Goal: Task Accomplishment & Management: Manage account settings

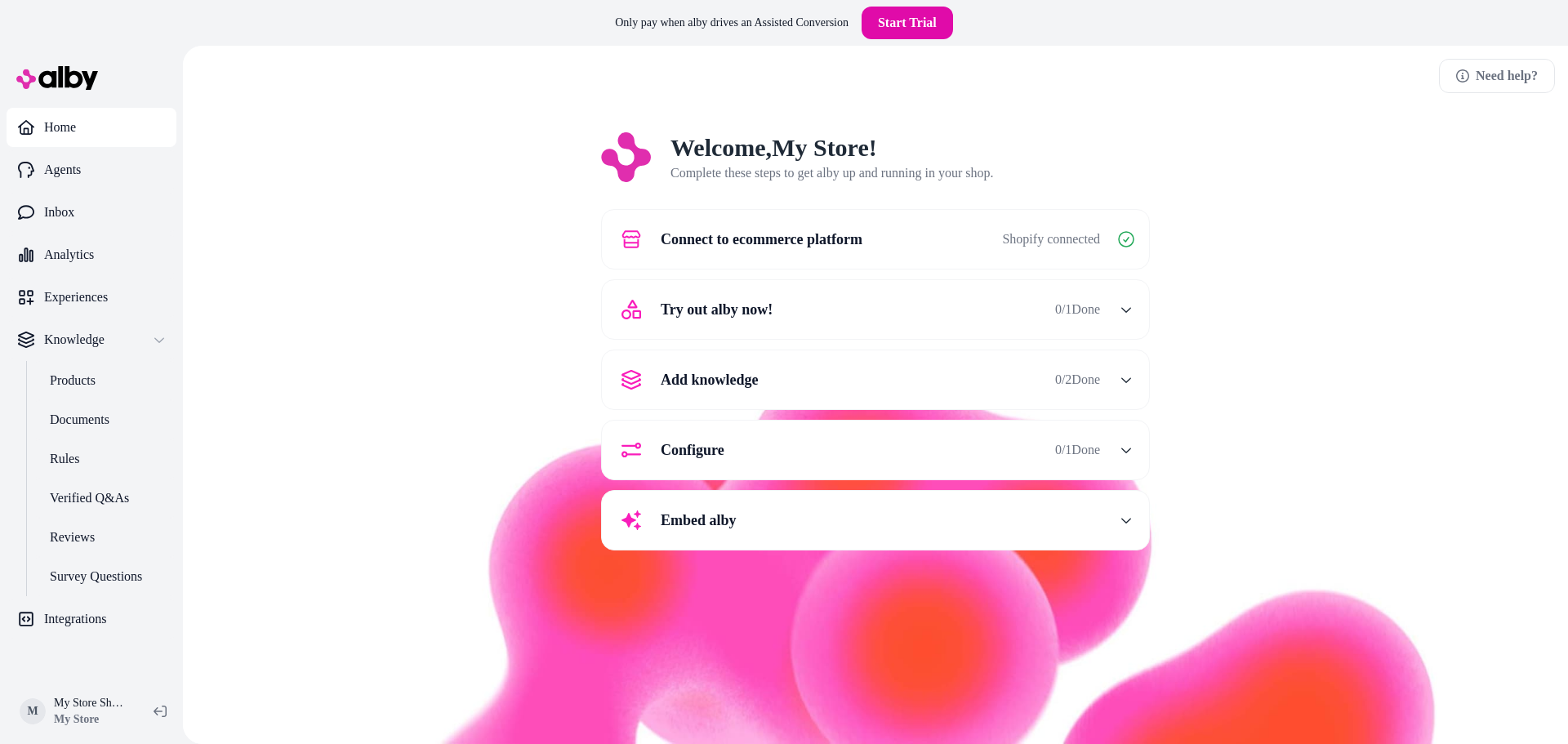
click at [363, 416] on div "Welcome, My Store ! Complete these steps to get alby up and running in your sho…" at bounding box center [875, 353] width 1359 height 441
click at [757, 316] on span "Try out alby now!" at bounding box center [716, 310] width 112 height 23
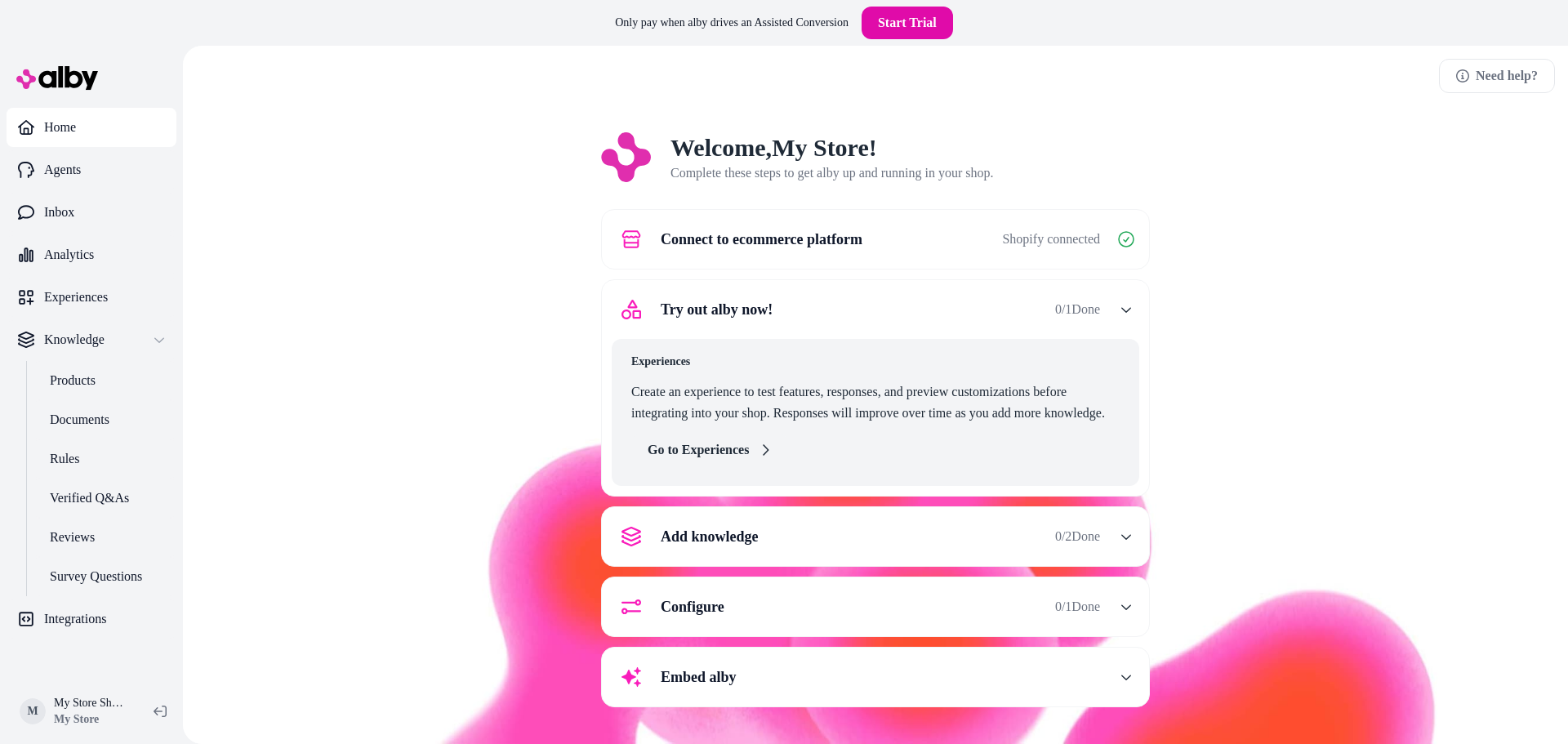
click at [723, 457] on link "Go to Experiences" at bounding box center [709, 450] width 157 height 33
click at [758, 458] on link "Go to Experiences" at bounding box center [709, 450] width 157 height 33
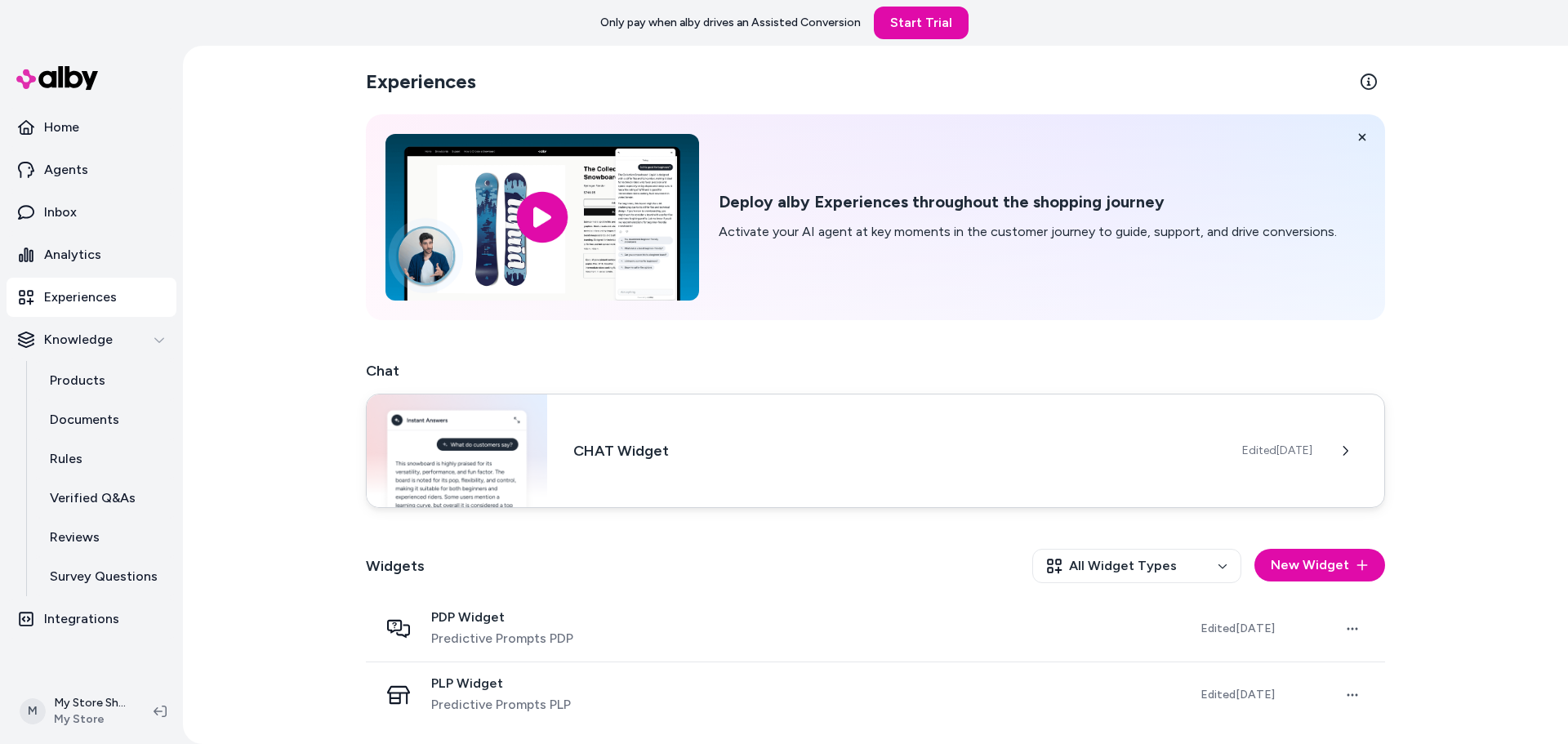
click at [912, 481] on div "CHAT Widget Edited [DATE]" at bounding box center [875, 451] width 1019 height 114
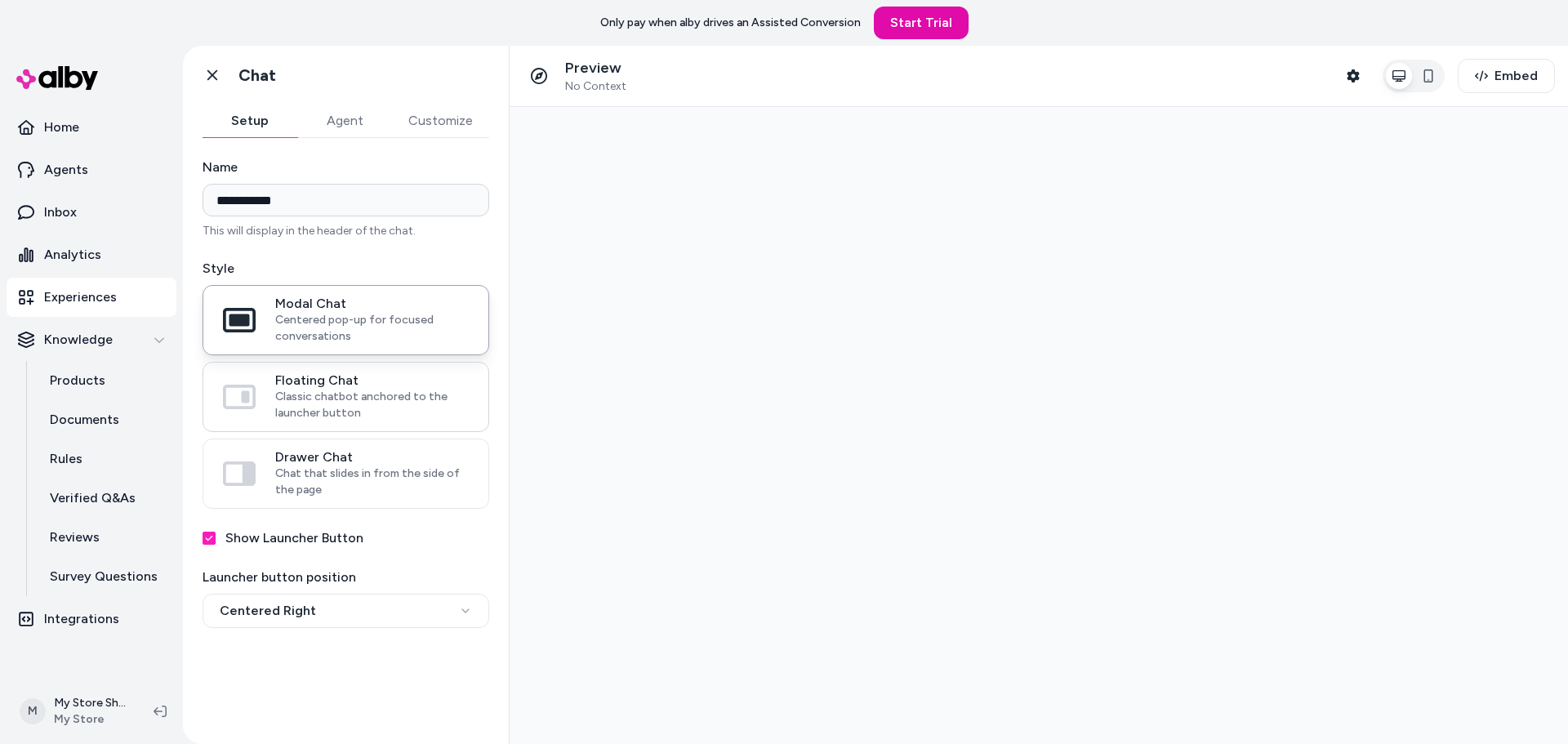
click at [315, 390] on span "Classic chatbot anchored to the launcher button" at bounding box center [372, 406] width 193 height 33
click at [0, 0] on button "Floating Chat Classic chatbot anchored to the launcher button" at bounding box center [0, 0] width 0 height 0
click at [334, 480] on span "Chat that slides in from the side of the page" at bounding box center [372, 482] width 193 height 33
click at [0, 0] on button "Drawer Chat Chat that slides in from the side of the page" at bounding box center [0, 0] width 0 height 0
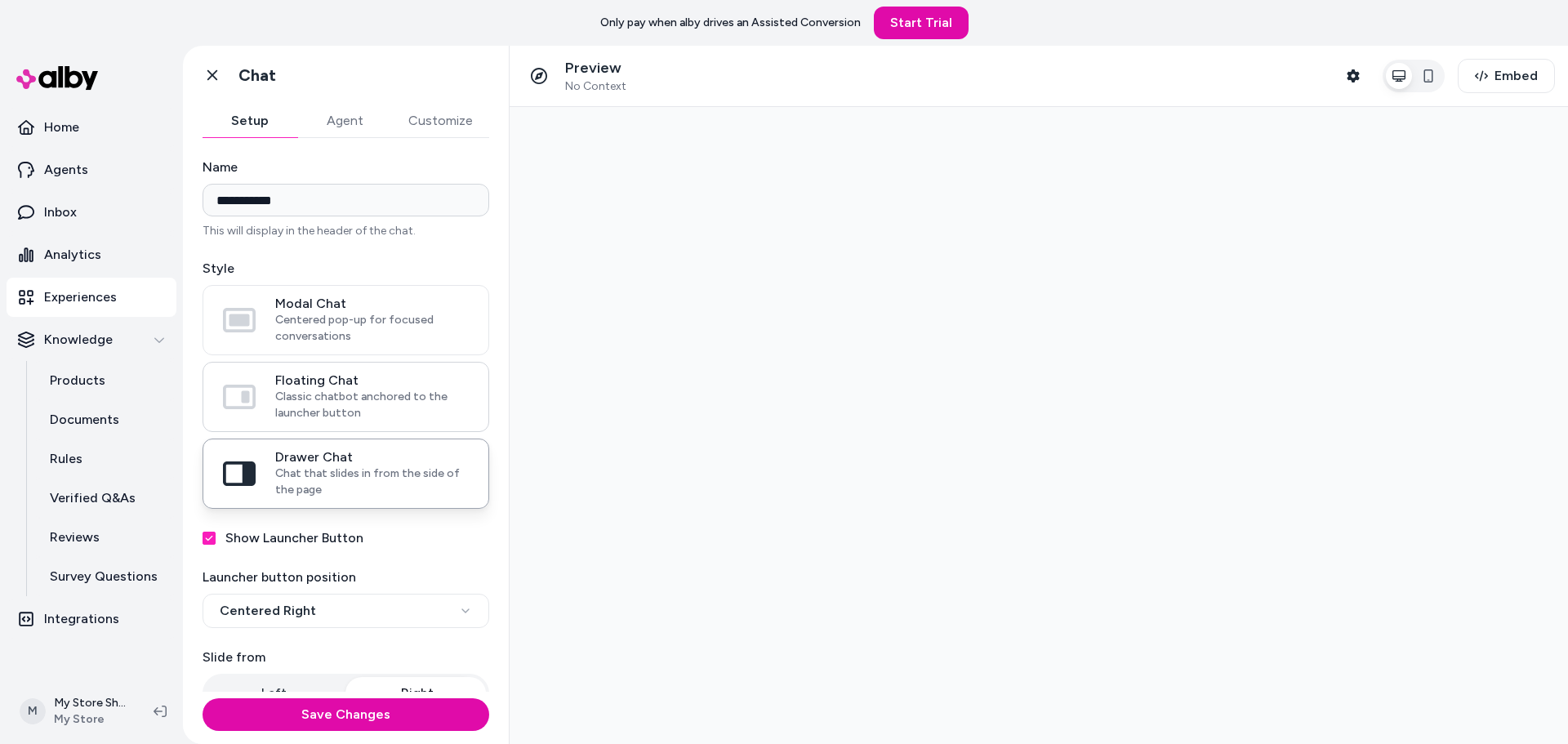
click at [347, 364] on label "Floating Chat Classic chatbot anchored to the launcher button" at bounding box center [346, 396] width 285 height 69
click at [0, 0] on button "Floating Chat Classic chatbot anchored to the launcher button" at bounding box center [0, 0] width 0 height 0
click at [319, 279] on div "Style Modal Chat Centered pop-up for focused conversations Floating Chat Classi…" at bounding box center [346, 384] width 287 height 250
click at [309, 196] on input "**********" at bounding box center [346, 200] width 287 height 33
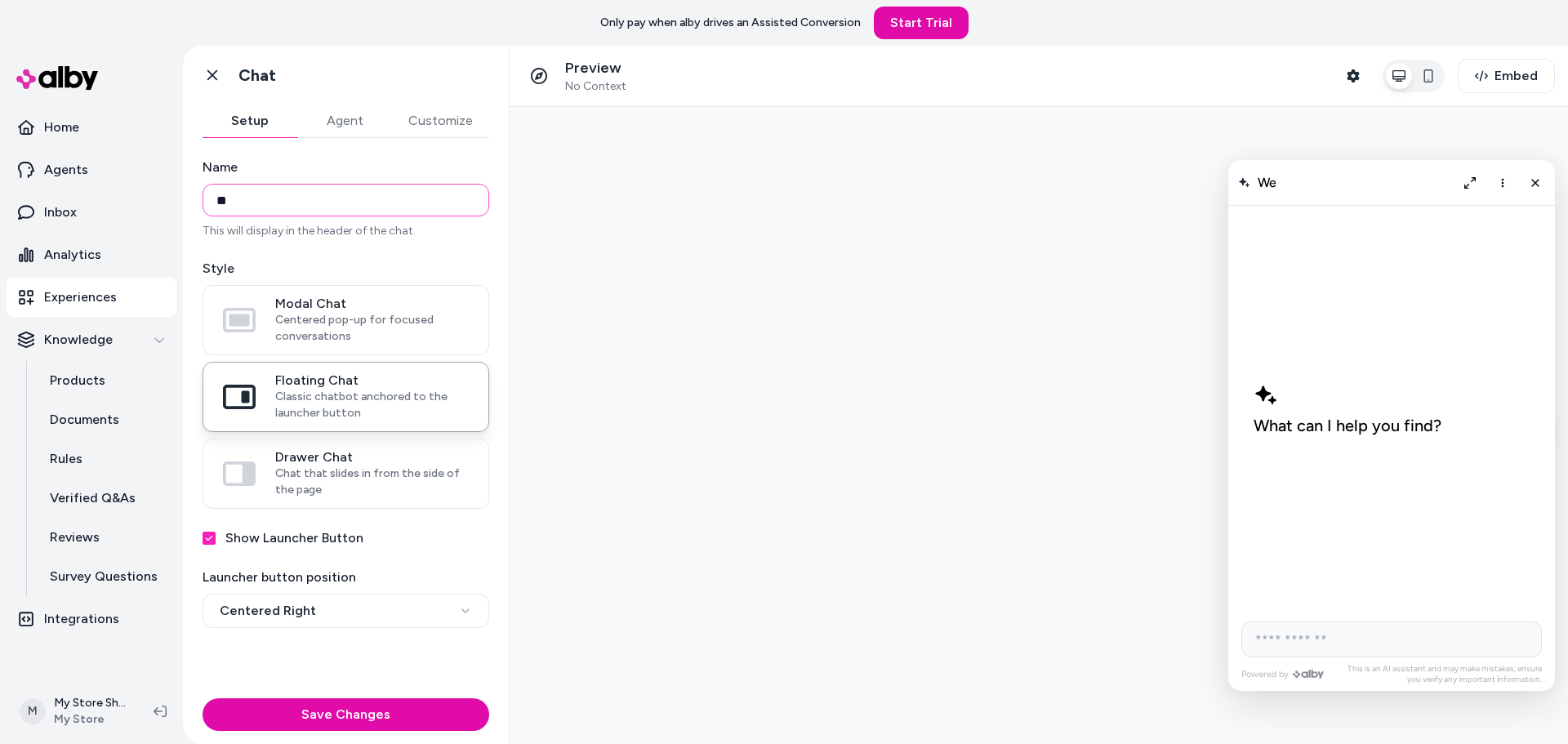
type input "*"
type input "**********"
click at [354, 715] on button "Save Changes" at bounding box center [346, 715] width 287 height 33
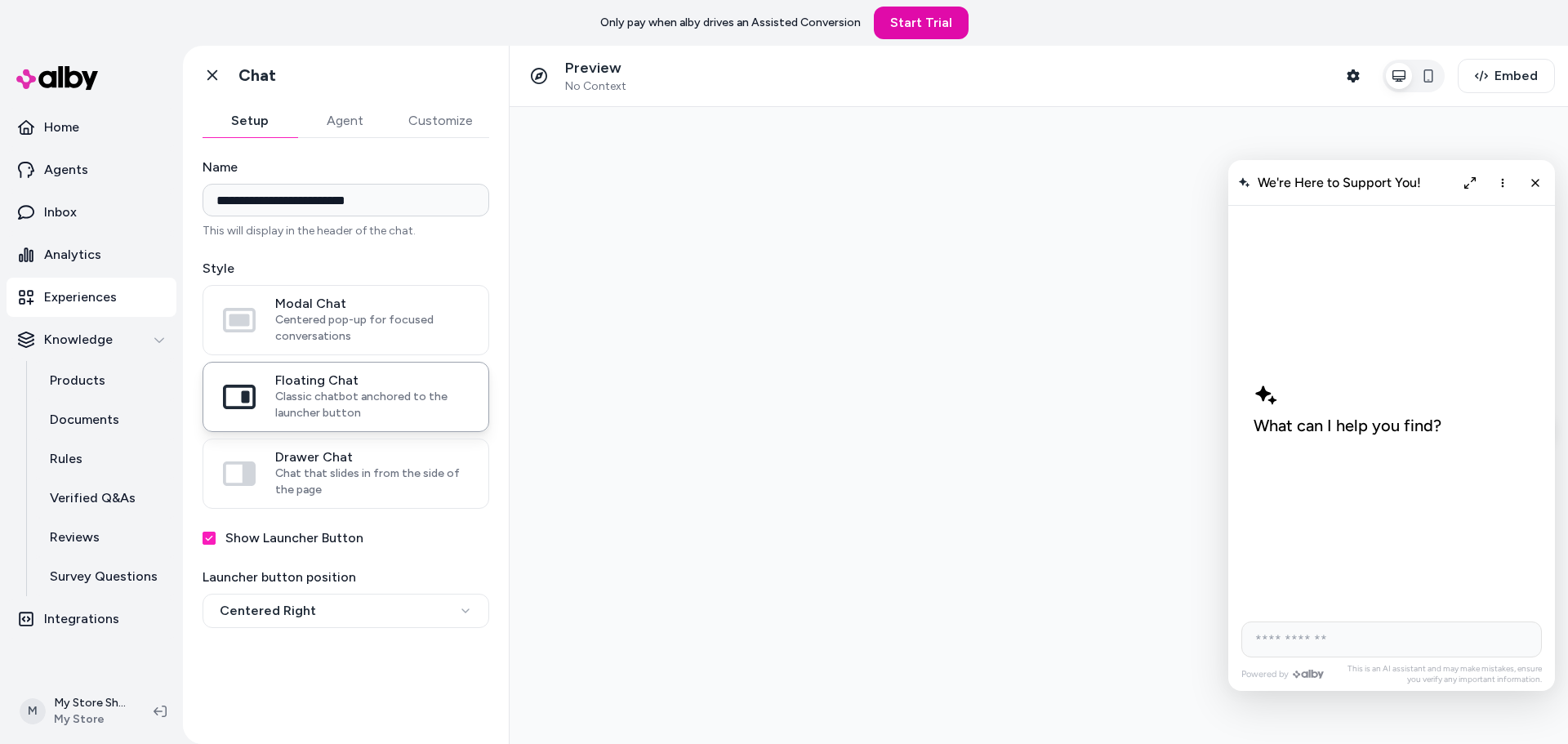
click at [976, 314] on div at bounding box center [1038, 425] width 1058 height 637
click at [330, 124] on button "Agent" at bounding box center [344, 121] width 94 height 33
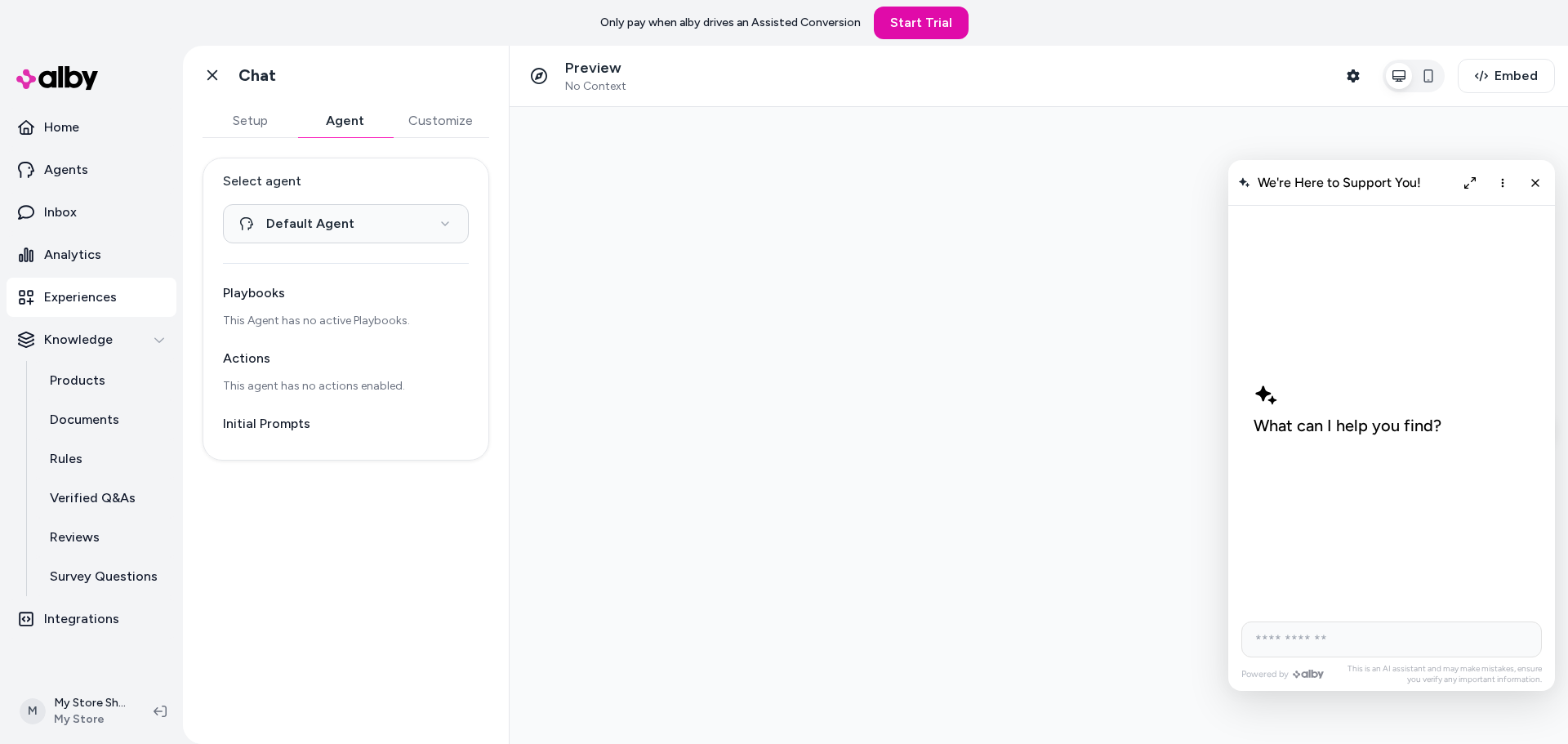
click at [270, 132] on button "Setup" at bounding box center [250, 121] width 94 height 33
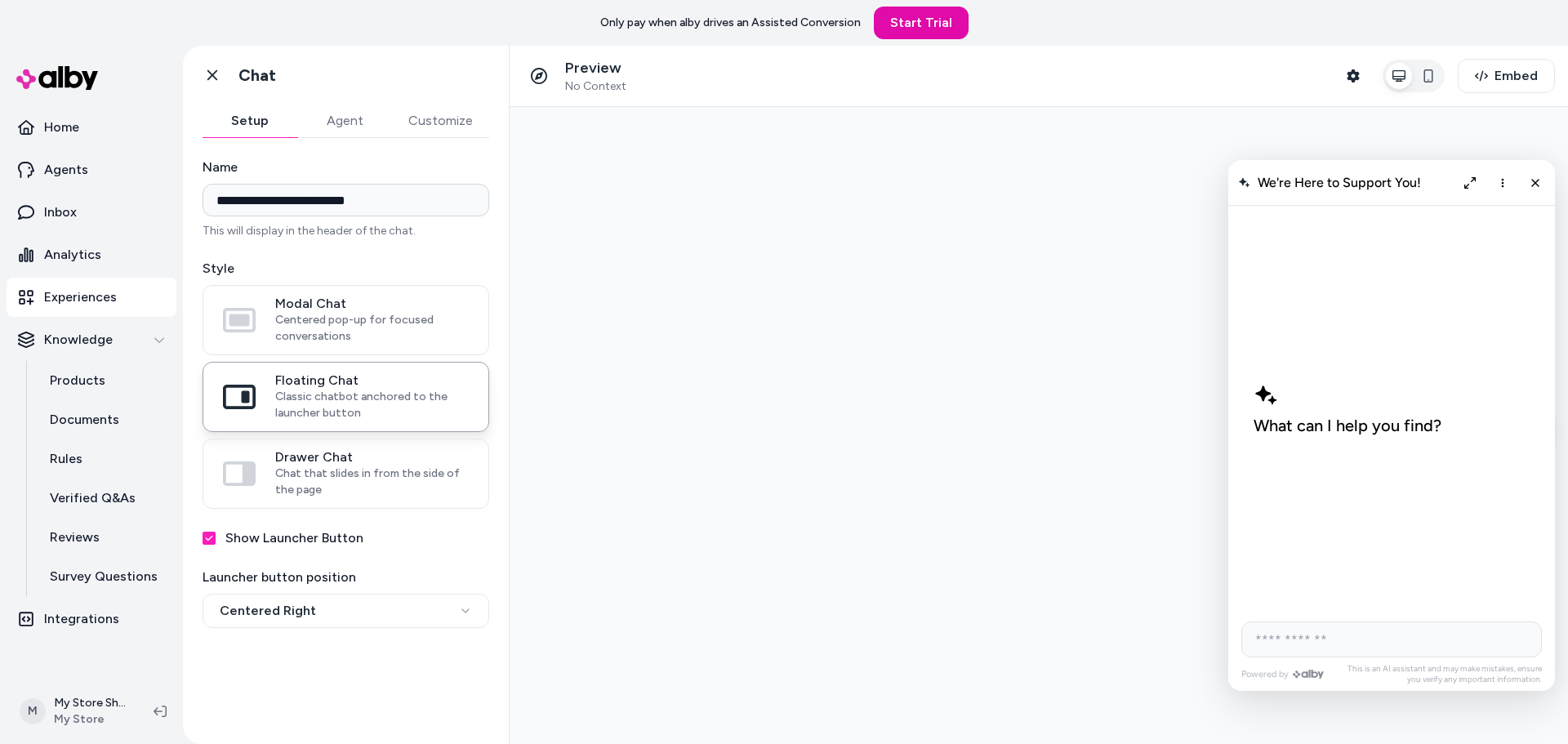
click at [437, 122] on button "Customize" at bounding box center [440, 121] width 97 height 33
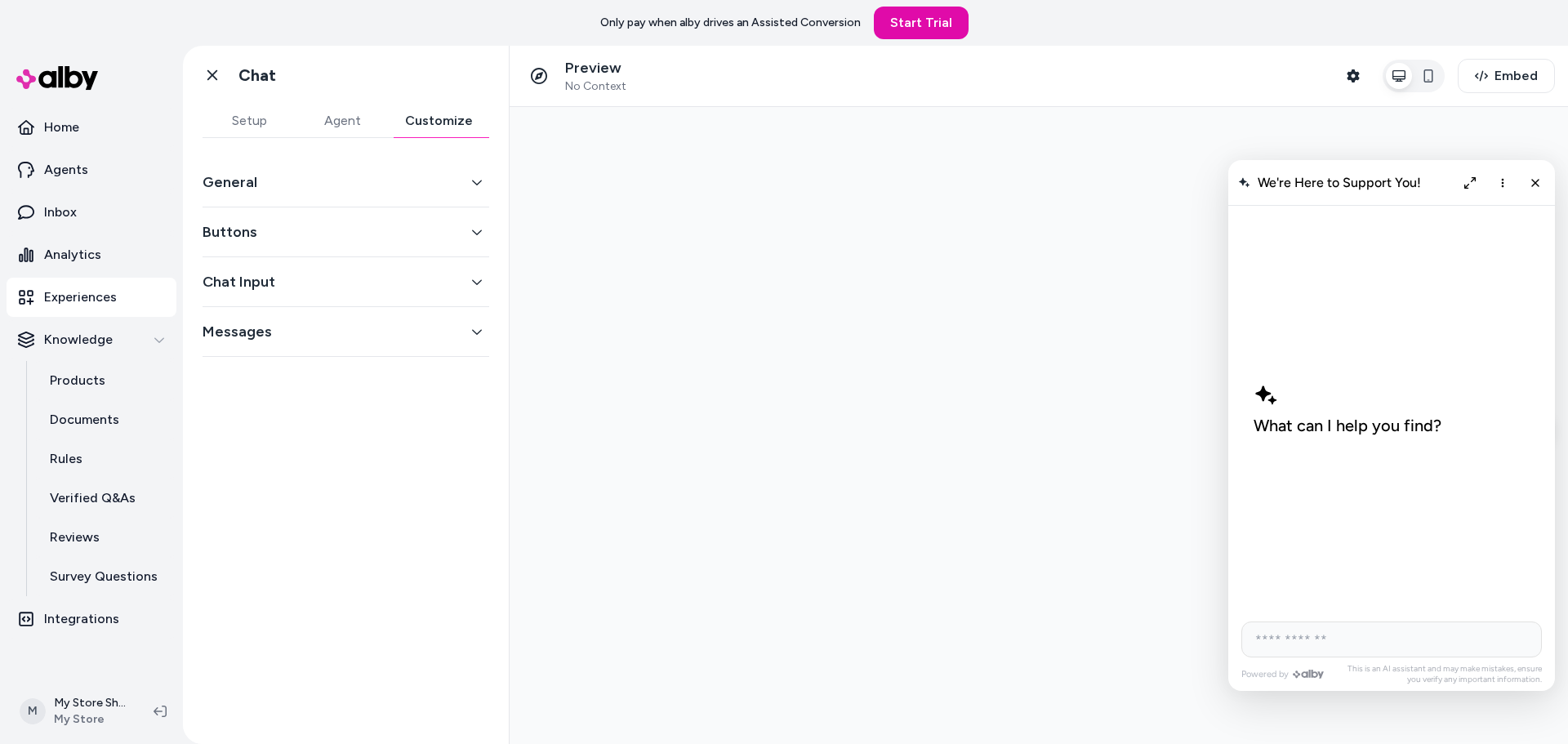
click at [309, 174] on button "General" at bounding box center [346, 182] width 287 height 23
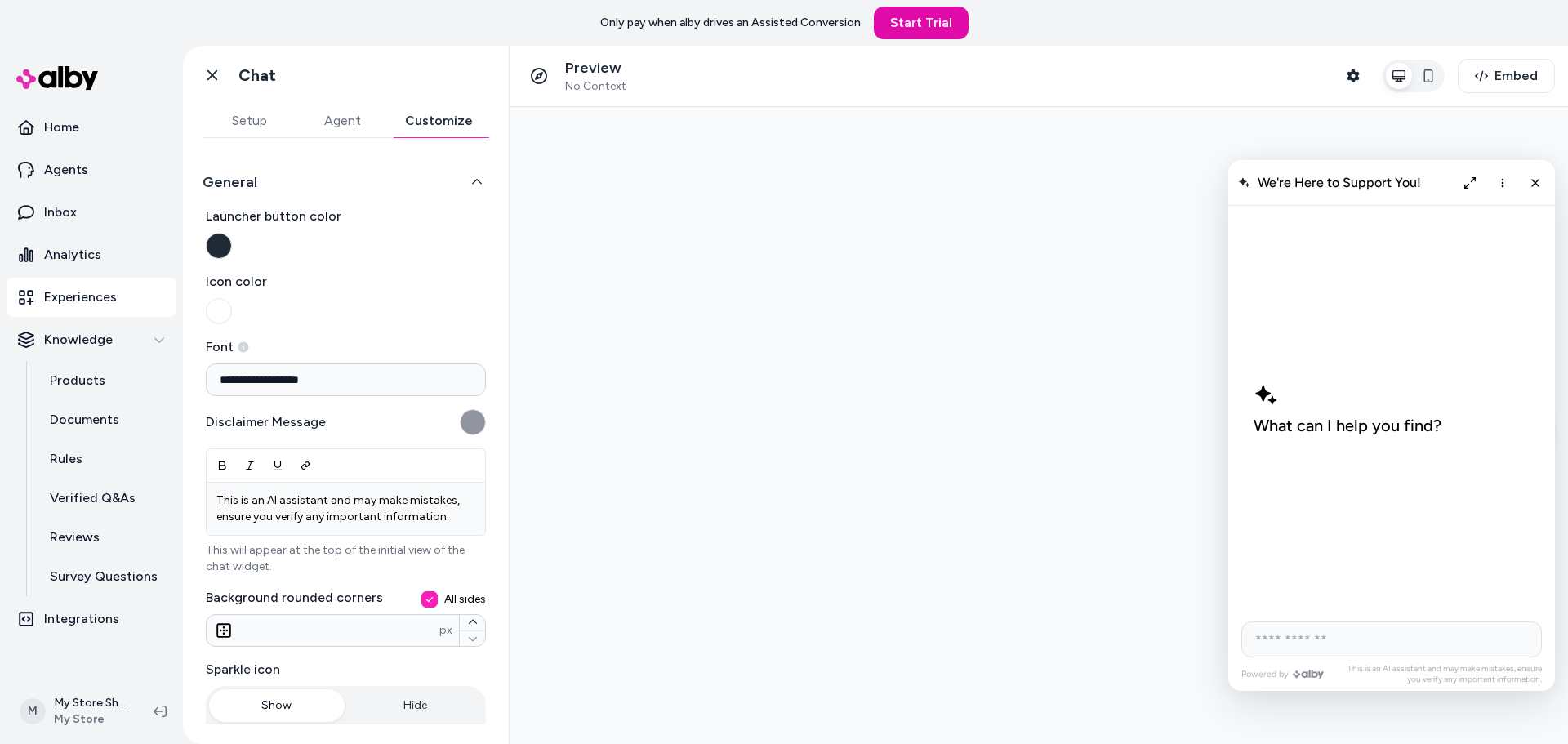
click at [248, 117] on button "Setup" at bounding box center [249, 121] width 93 height 33
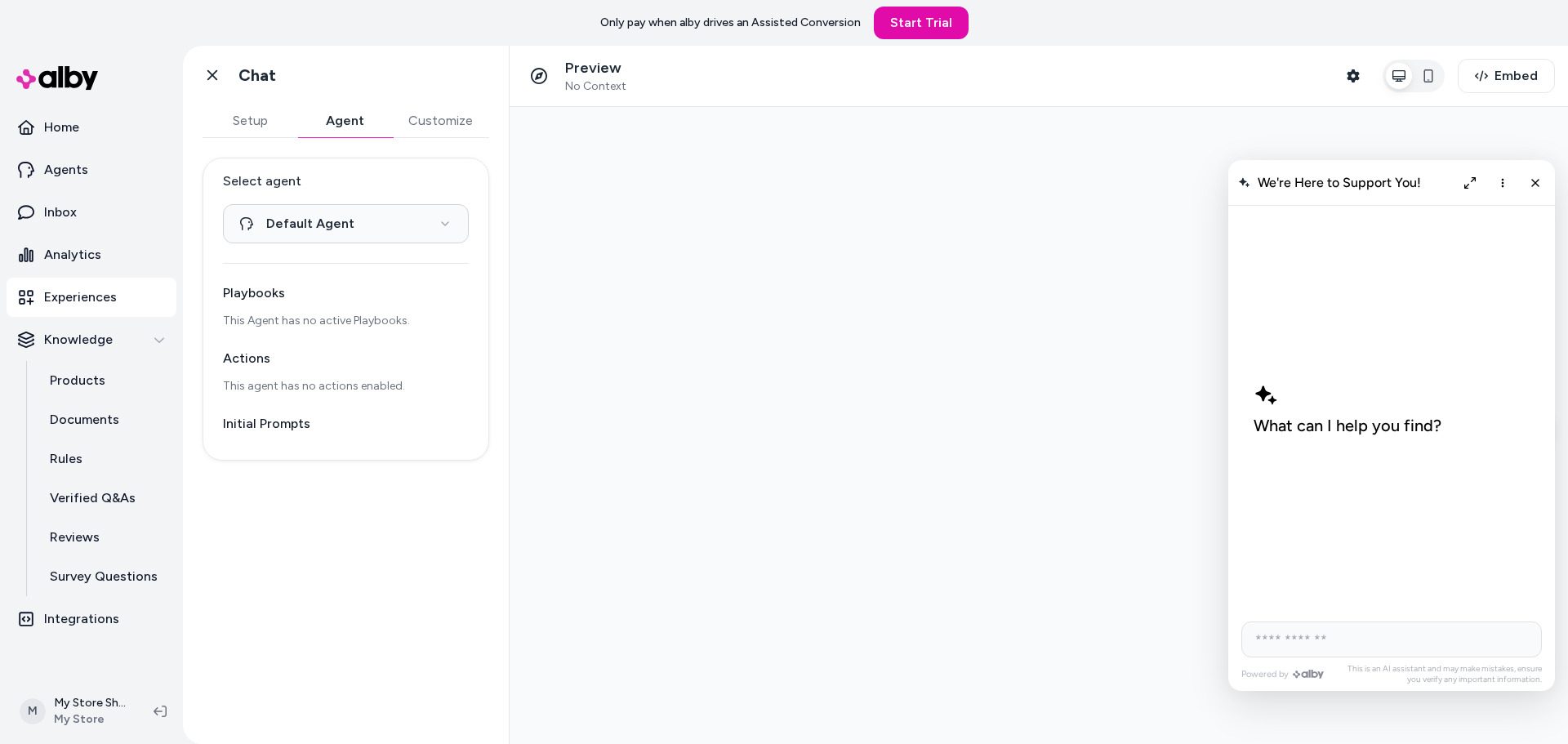
click at [347, 124] on button "Agent" at bounding box center [344, 121] width 94 height 33
click at [263, 125] on button "Setup" at bounding box center [250, 121] width 94 height 33
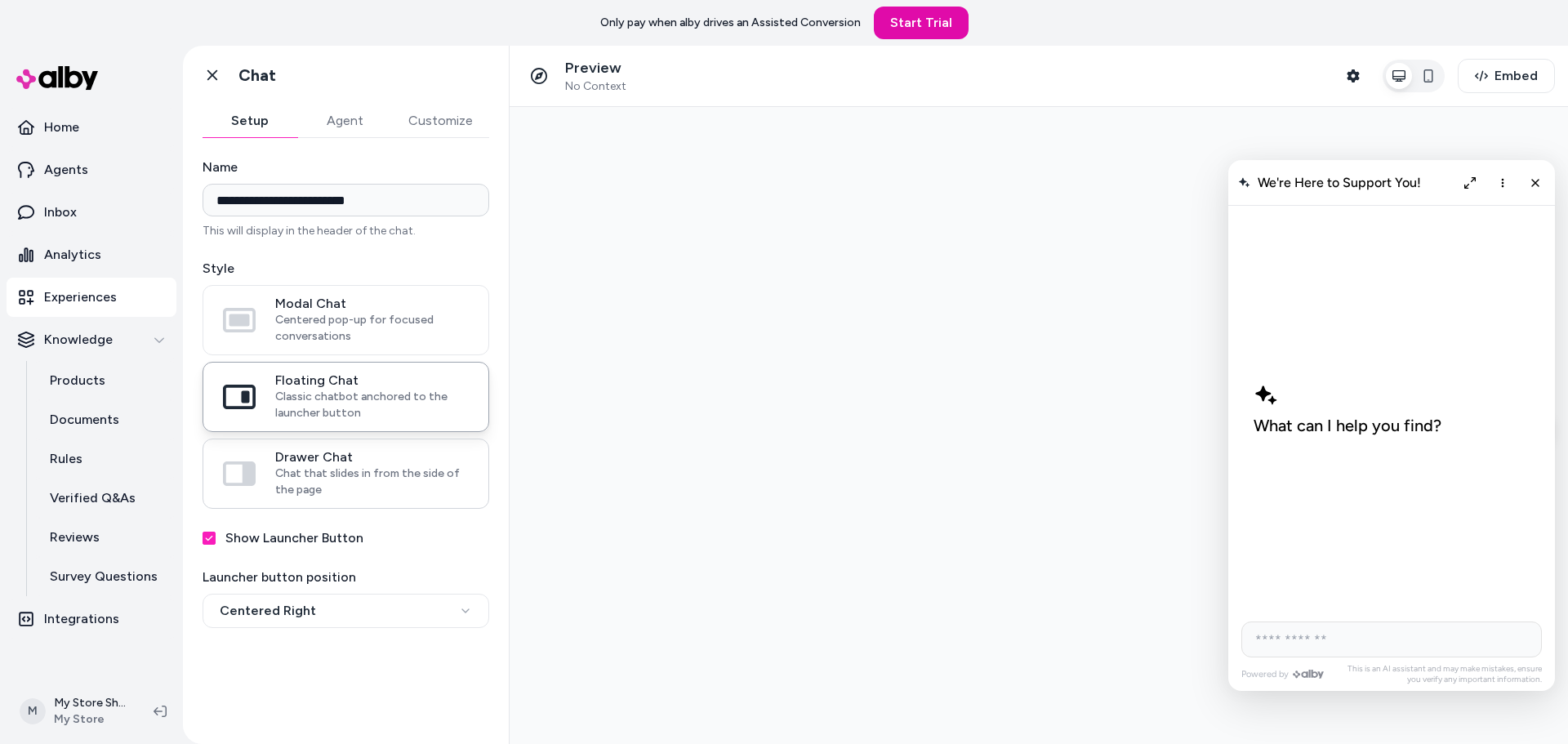
click at [360, 493] on span "Chat that slides in from the side of the page" at bounding box center [372, 482] width 193 height 33
click at [0, 0] on button "Drawer Chat Chat that slides in from the side of the page" at bounding box center [0, 0] width 0 height 0
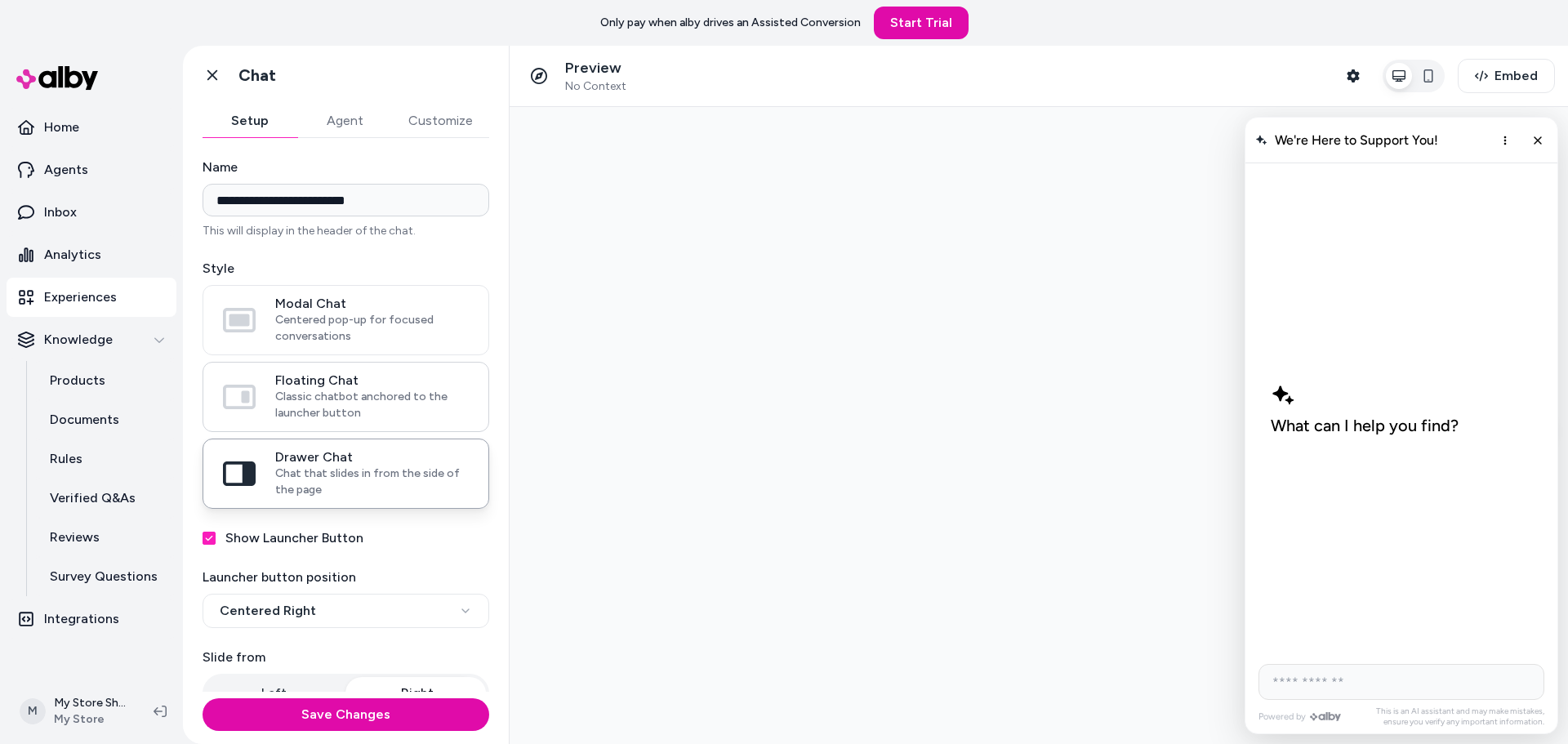
click at [359, 414] on span "Classic chatbot anchored to the launcher button" at bounding box center [372, 406] width 193 height 33
click at [0, 0] on button "Floating Chat Classic chatbot anchored to the launcher button" at bounding box center [0, 0] width 0 height 0
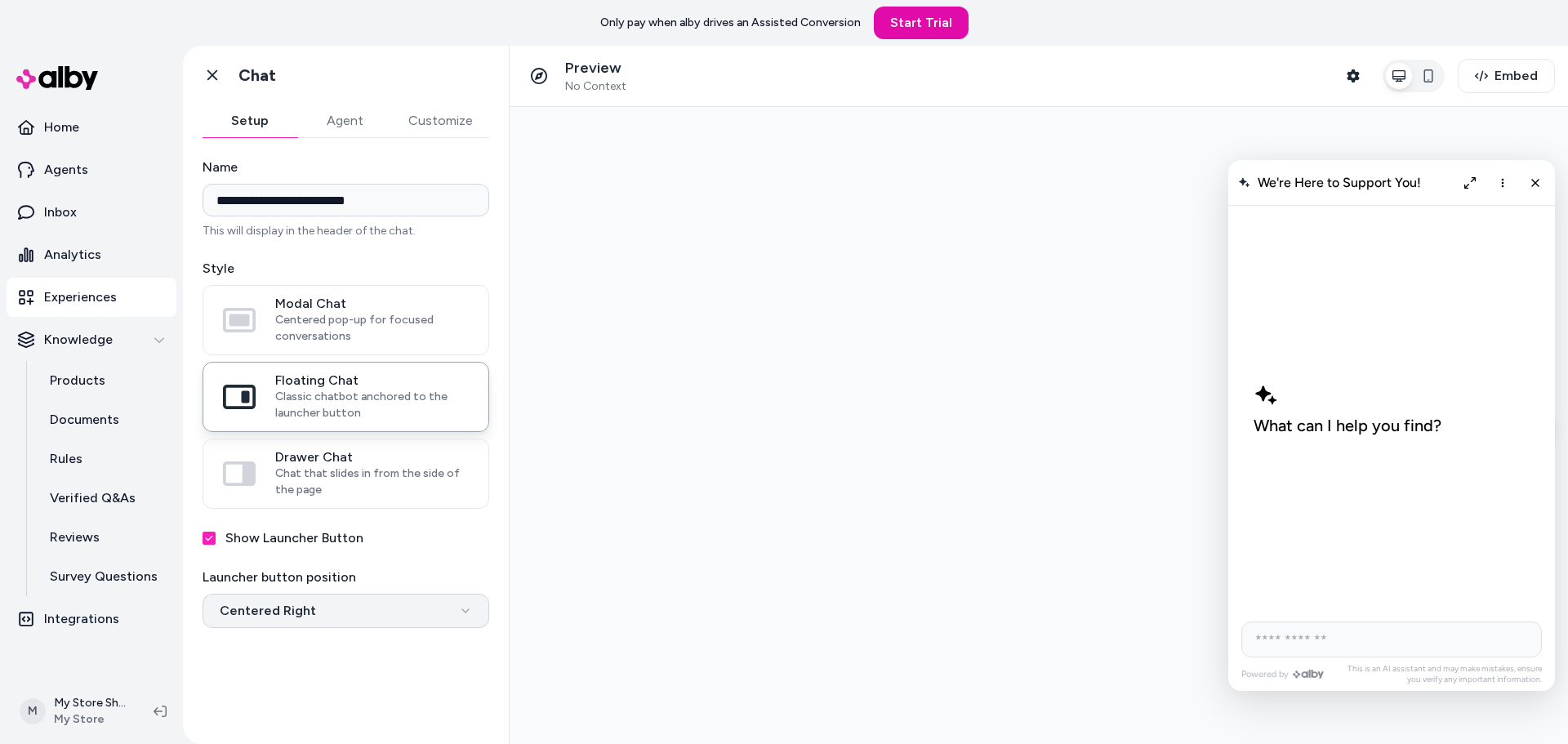
click at [333, 611] on html "**********" at bounding box center [784, 372] width 1568 height 744
select select "**********"
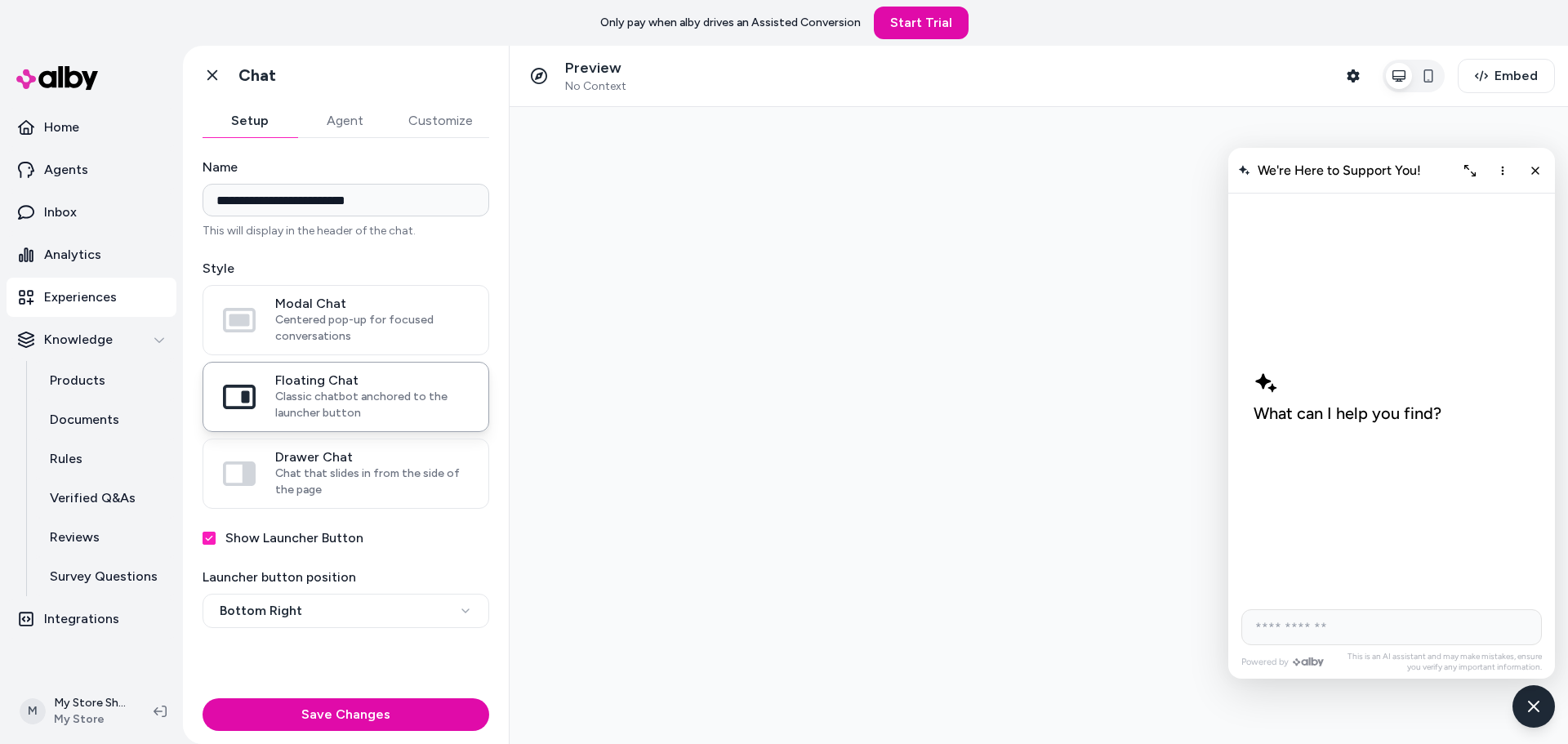
click at [300, 582] on label "Launcher button position" at bounding box center [346, 578] width 287 height 20
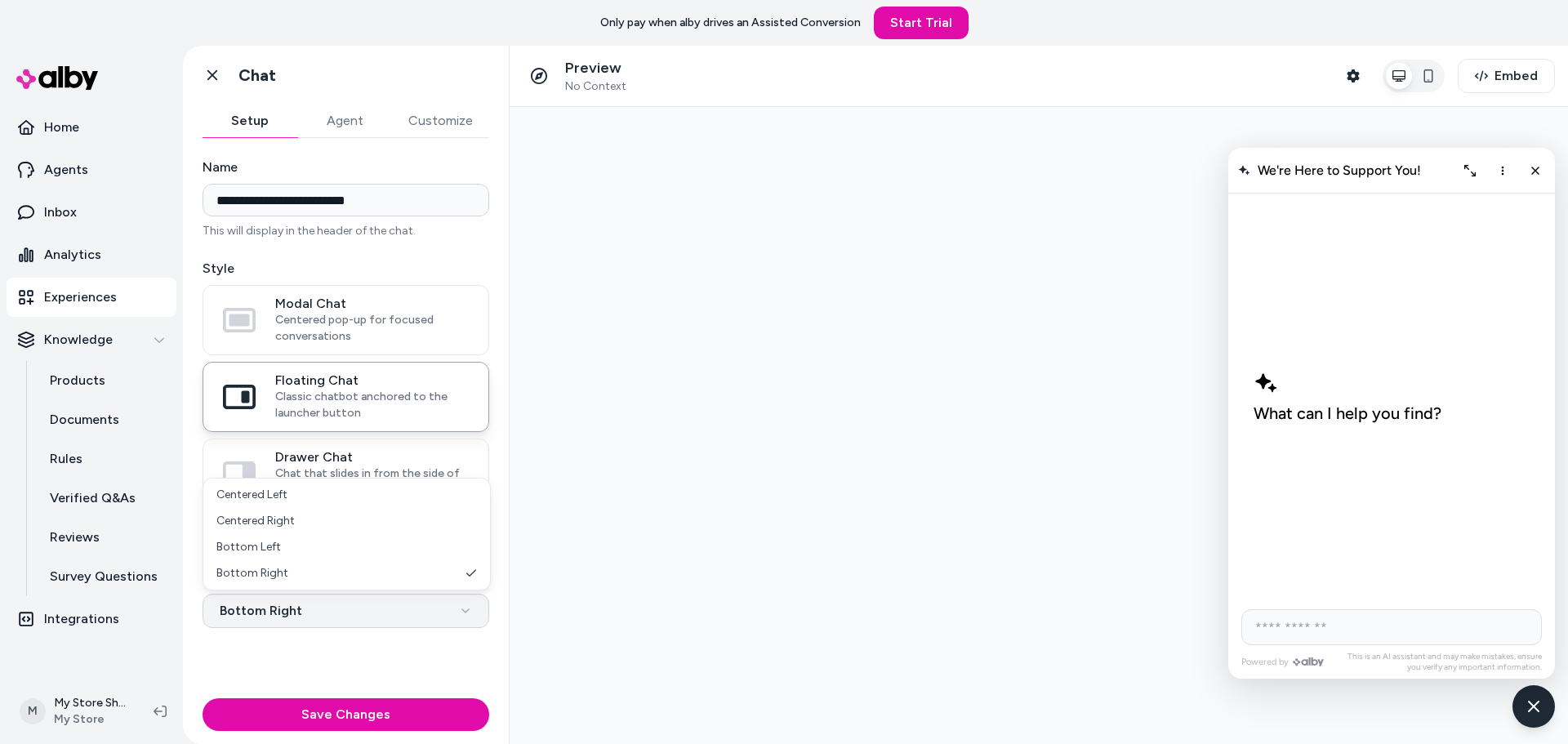
click at [298, 613] on html "**********" at bounding box center [784, 372] width 1568 height 744
click at [343, 675] on html "**********" at bounding box center [784, 372] width 1568 height 744
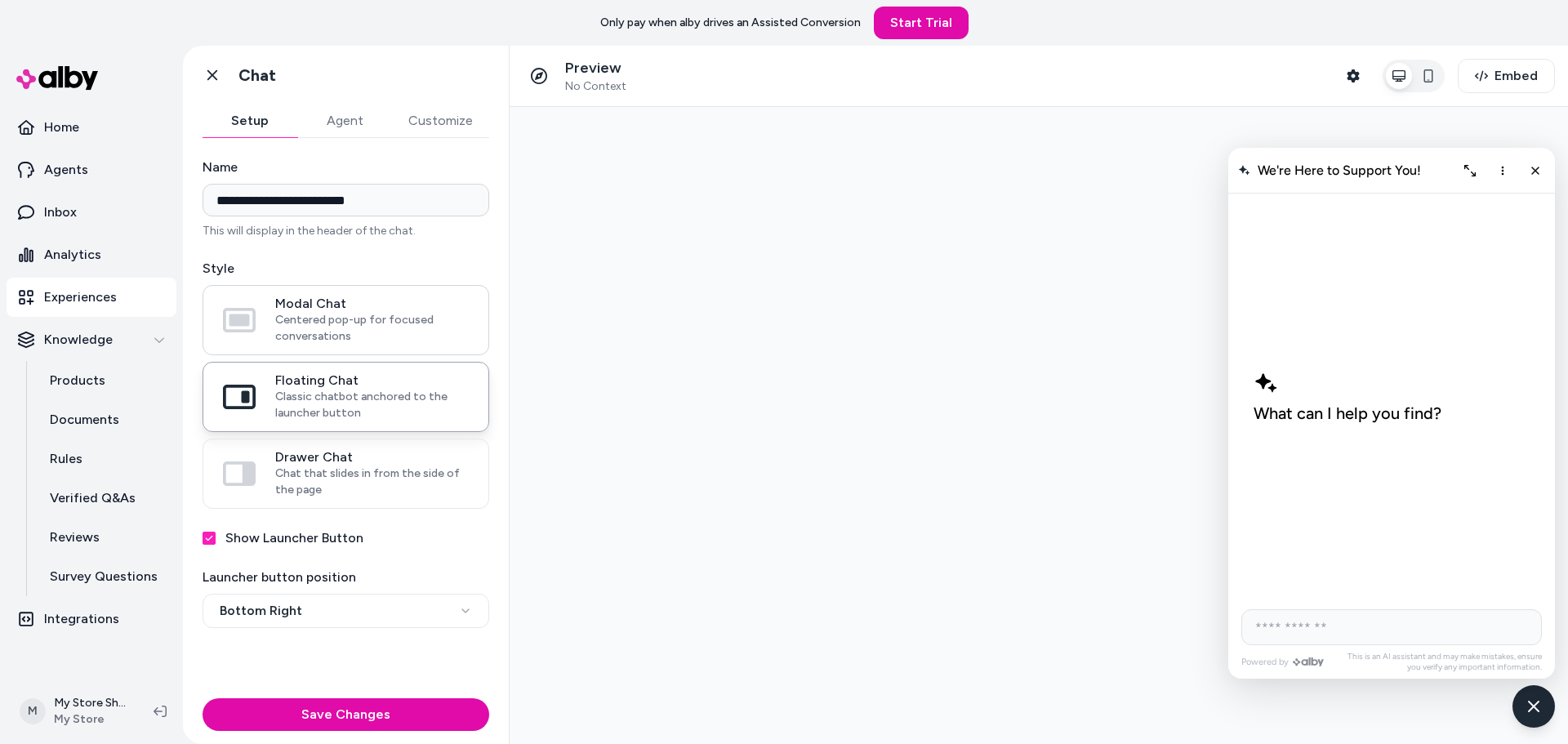
click at [338, 326] on span "Centered pop-up for focused conversations" at bounding box center [372, 329] width 193 height 33
click at [0, 0] on button "Modal Chat Centered pop-up for focused conversations" at bounding box center [0, 0] width 0 height 0
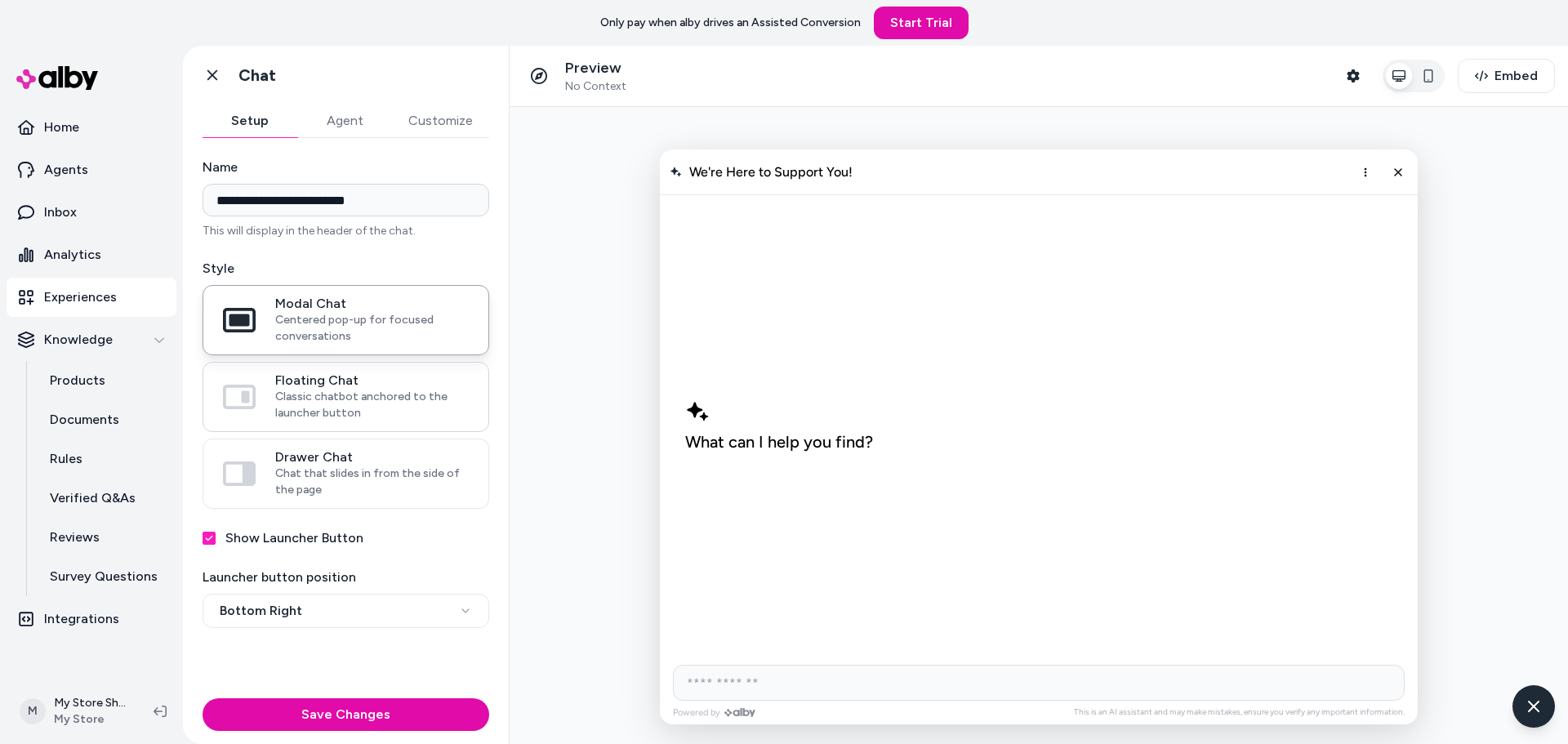
click at [346, 392] on span "Classic chatbot anchored to the launcher button" at bounding box center [372, 406] width 193 height 33
click at [0, 0] on button "Floating Chat Classic chatbot anchored to the launcher button" at bounding box center [0, 0] width 0 height 0
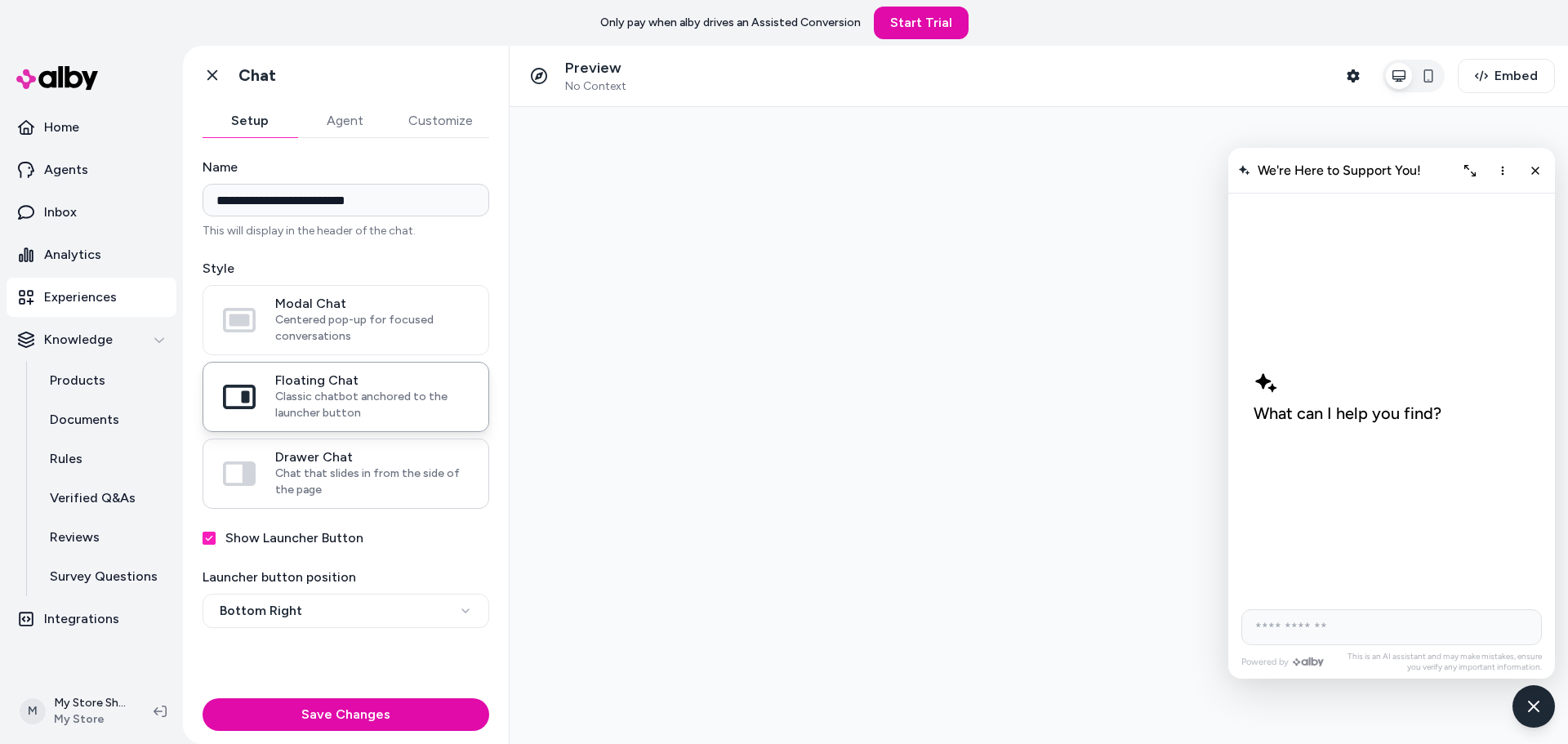
click at [333, 473] on span "Chat that slides in from the side of the page" at bounding box center [372, 482] width 193 height 33
click at [0, 0] on button "Drawer Chat Chat that slides in from the side of the page" at bounding box center [0, 0] width 0 height 0
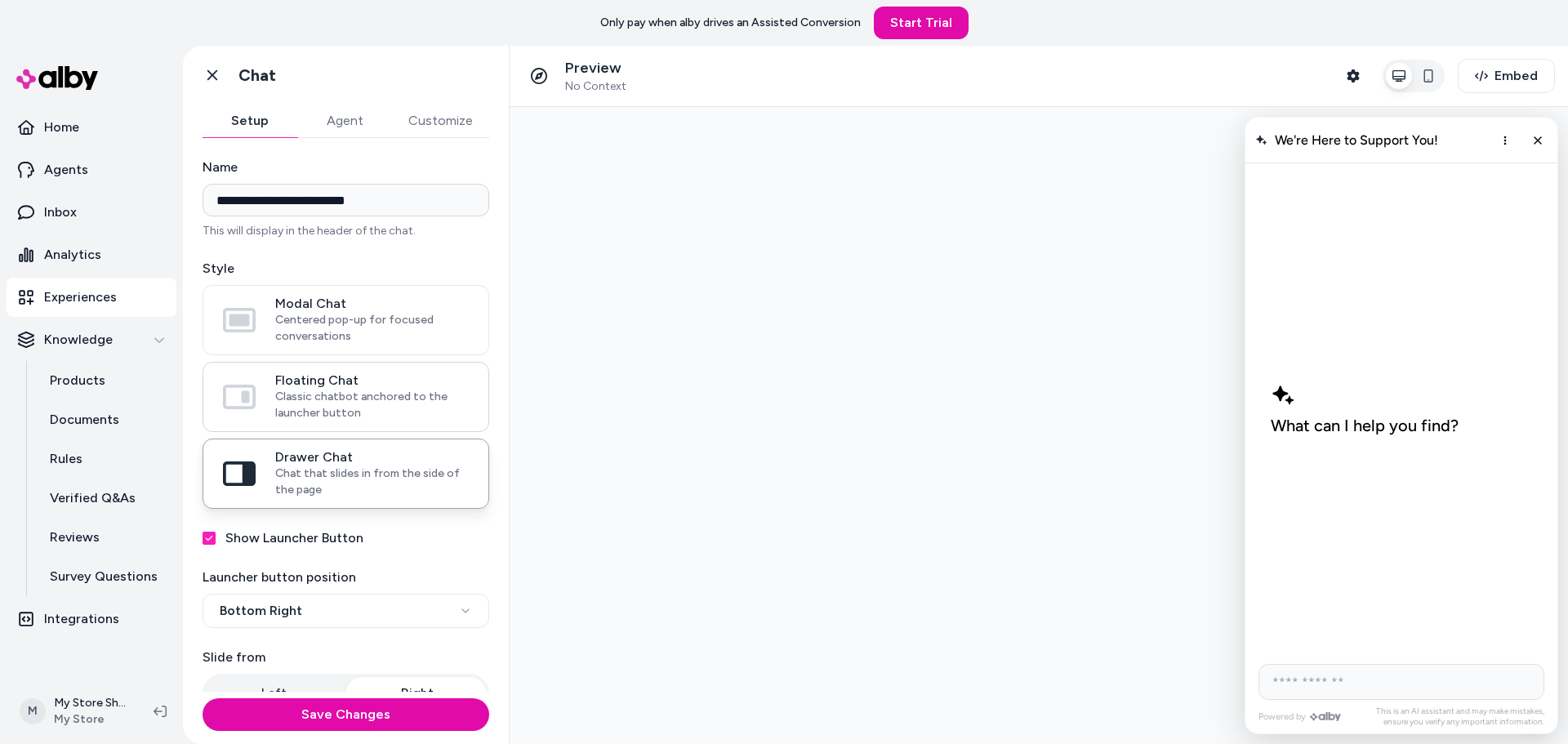
click at [330, 401] on span "Classic chatbot anchored to the launcher button" at bounding box center [372, 406] width 193 height 33
click at [0, 0] on button "Floating Chat Classic chatbot anchored to the launcher button" at bounding box center [0, 0] width 0 height 0
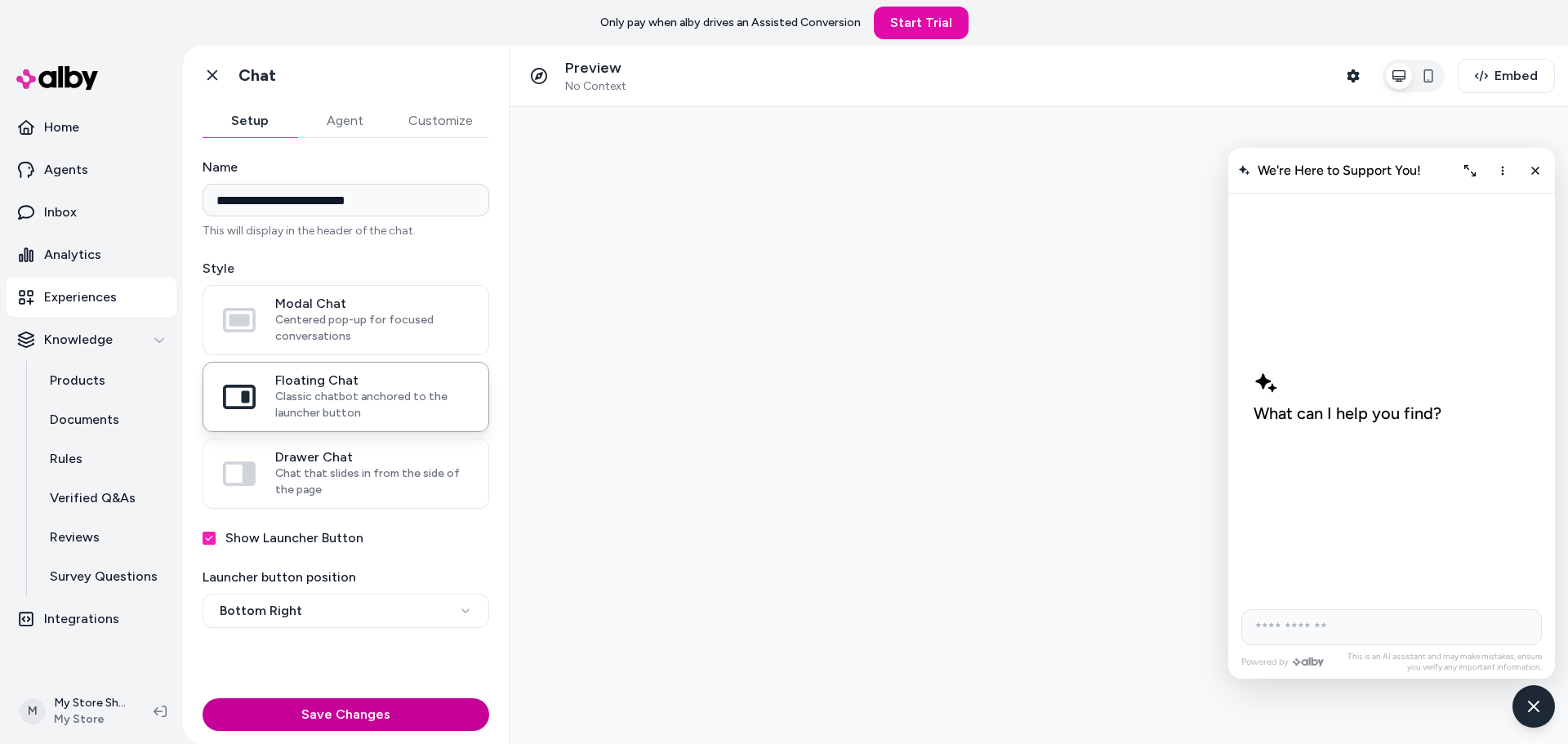
drag, startPoint x: 311, startPoint y: 718, endPoint x: 374, endPoint y: 699, distance: 65.8
click at [310, 718] on button "Save Changes" at bounding box center [346, 715] width 287 height 33
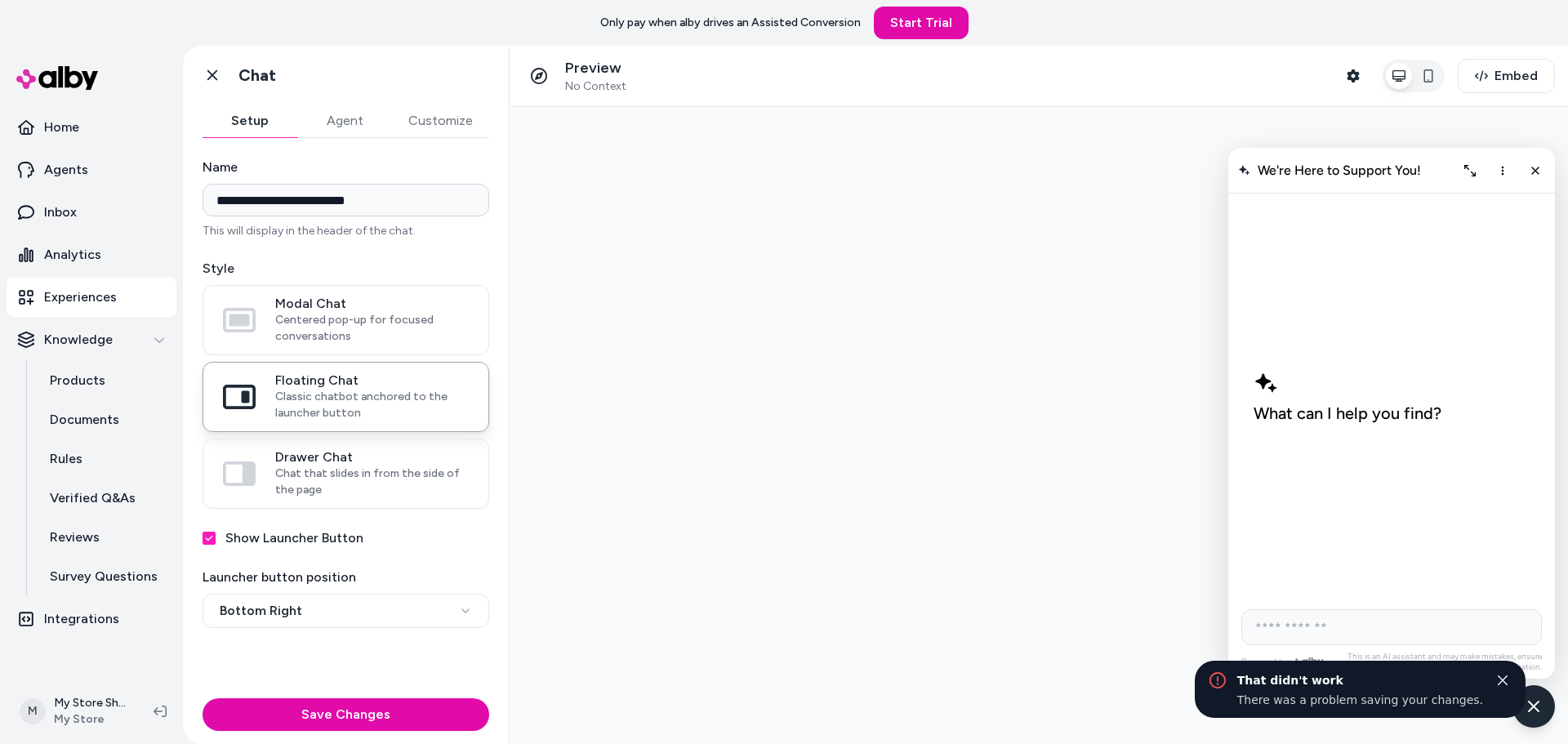
click at [657, 580] on div at bounding box center [1038, 425] width 1058 height 637
click at [645, 392] on div at bounding box center [1038, 425] width 1058 height 637
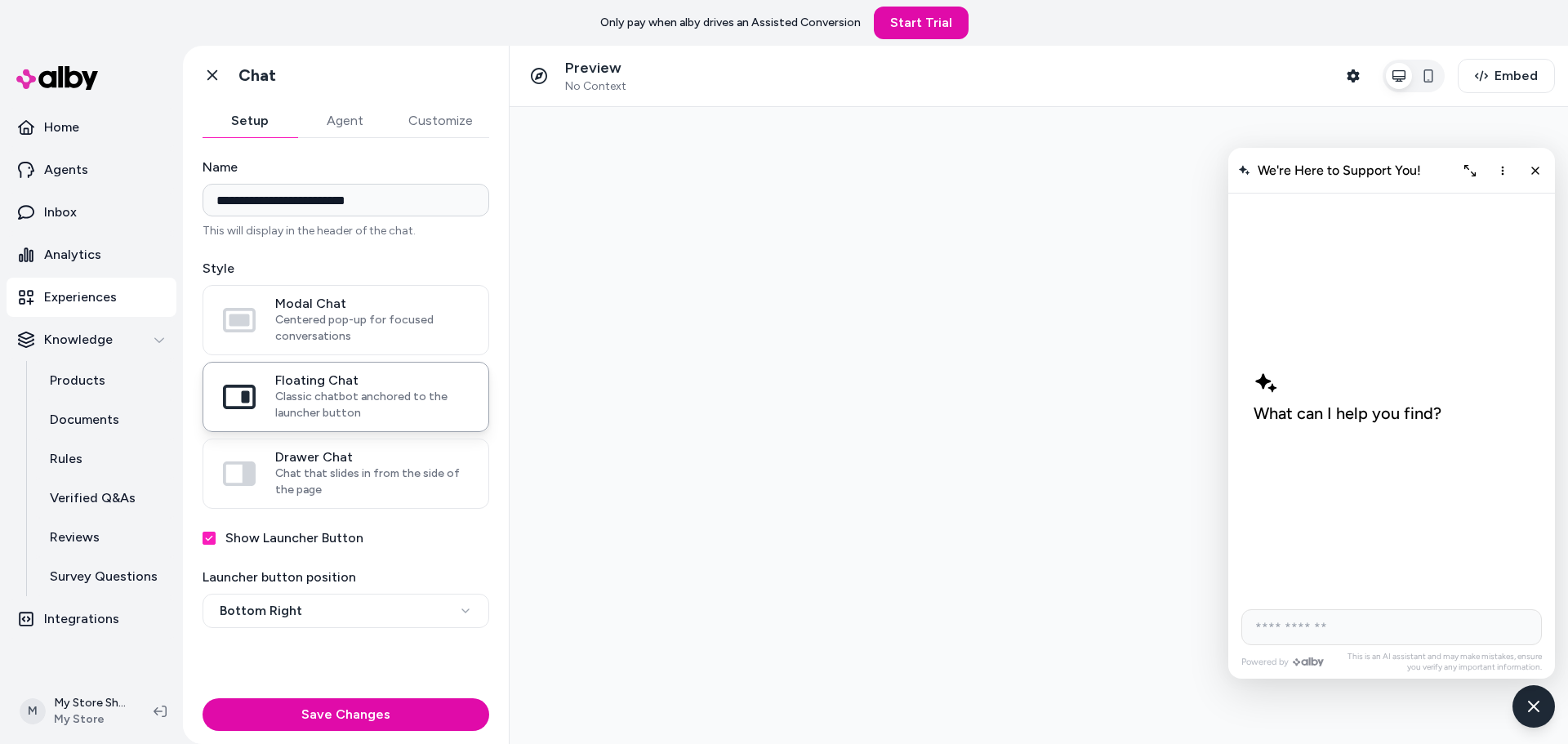
click at [804, 191] on div at bounding box center [1038, 425] width 1058 height 637
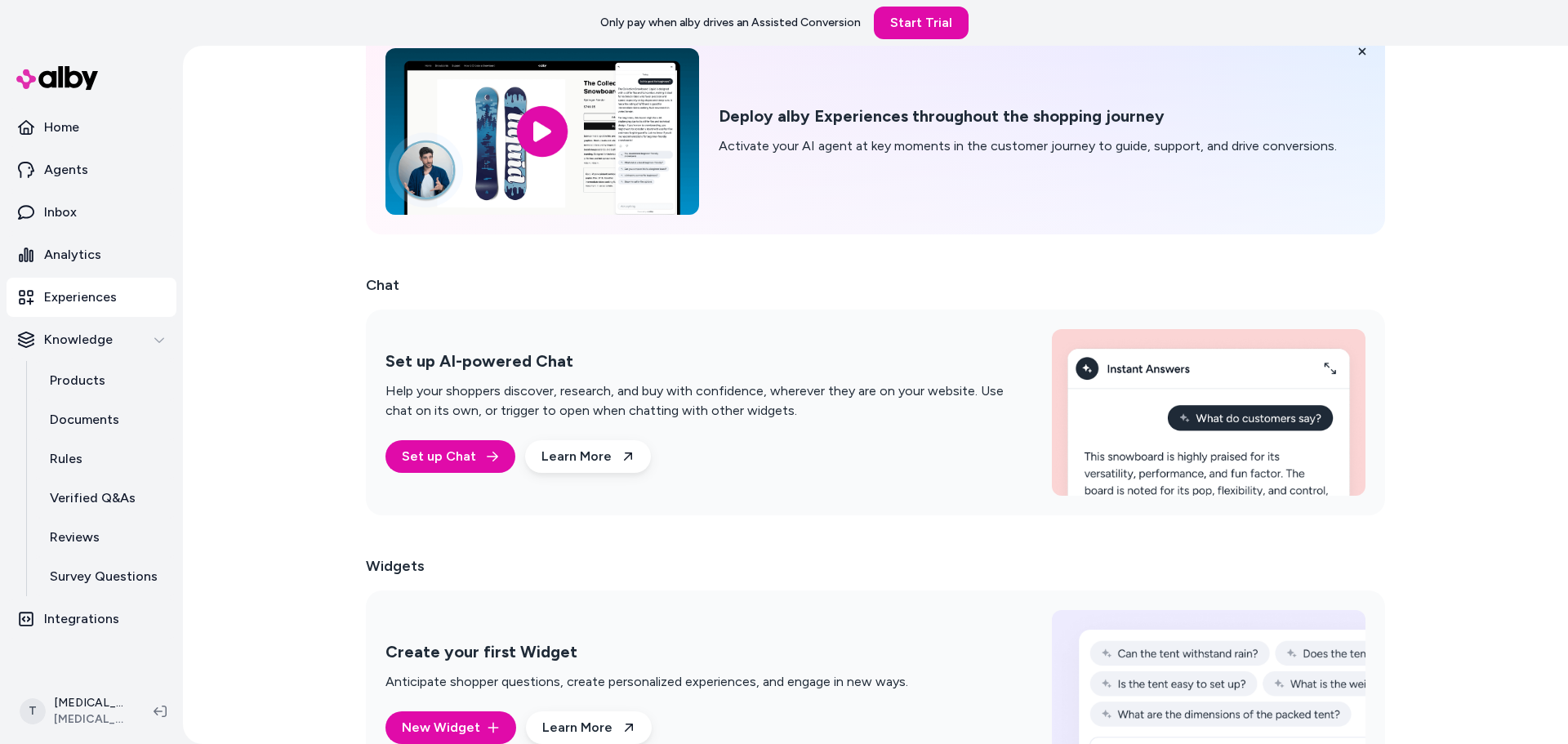
scroll to position [151, 0]
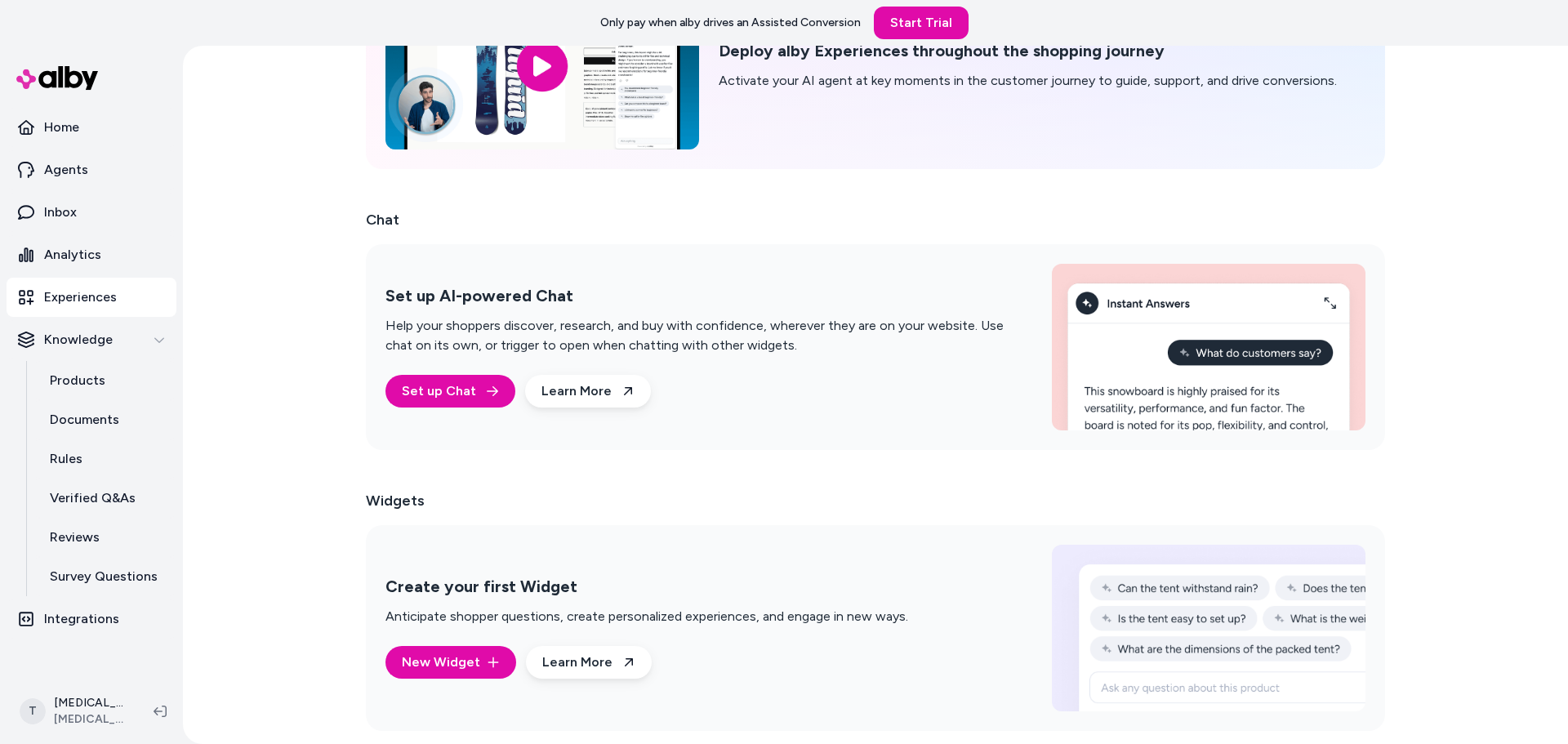
click at [670, 372] on div "Set up AI-powered Chat Help your shoppers discover, research, and buy with conf…" at bounding box center [699, 347] width 628 height 121
click at [454, 389] on link "Set up Chat" at bounding box center [451, 391] width 130 height 33
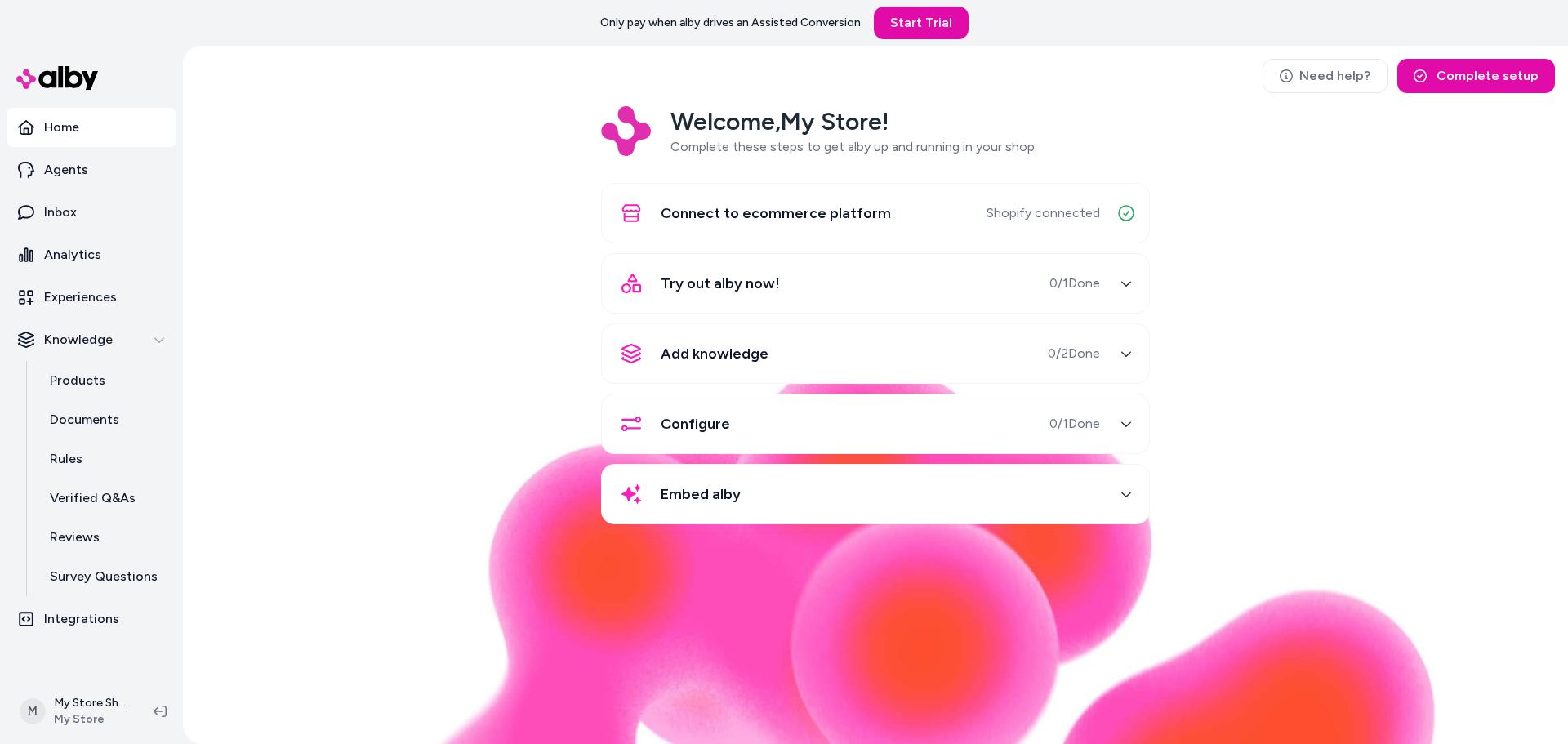
click at [911, 297] on div "Try out alby now! 0 / 1 Done" at bounding box center [856, 283] width 488 height 39
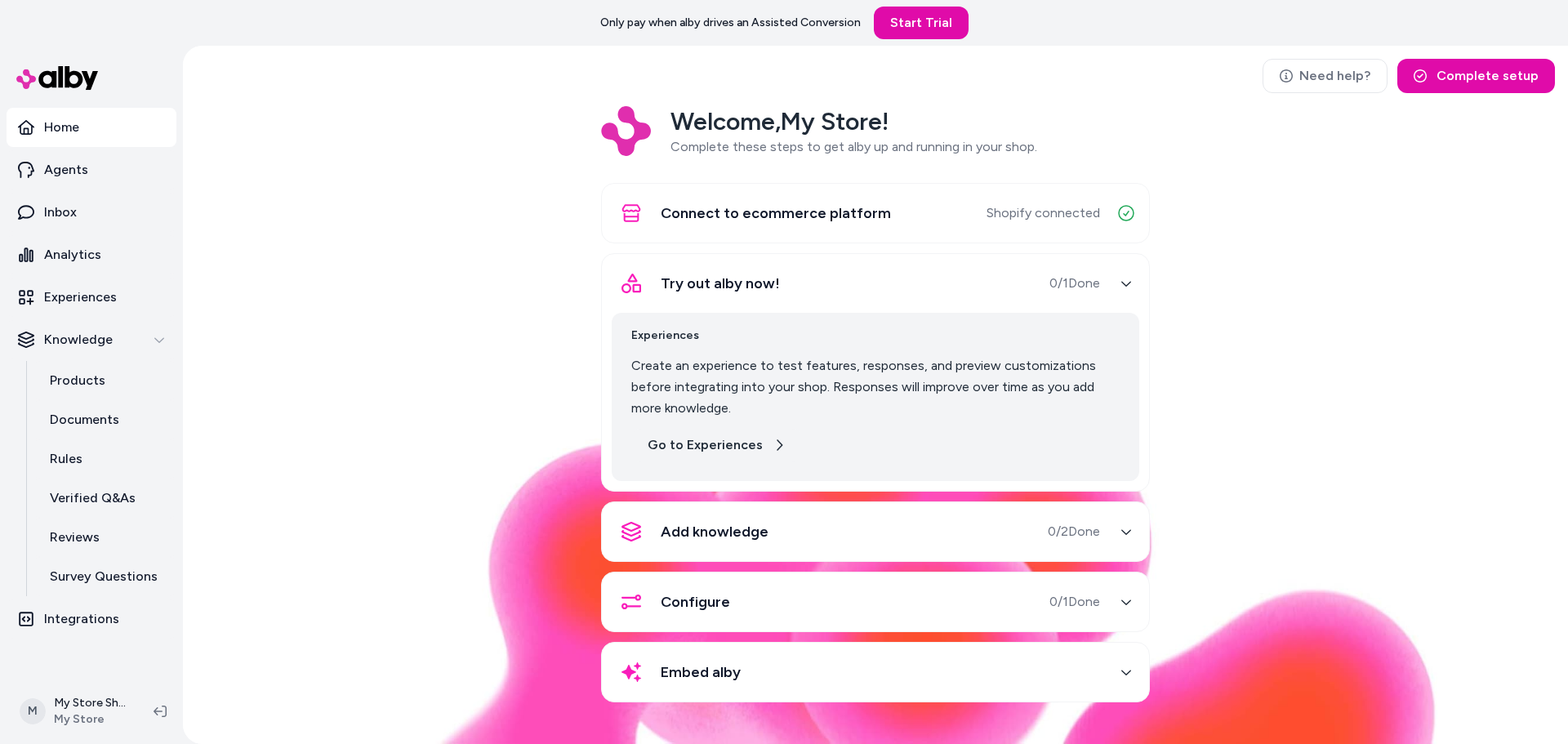
click at [718, 444] on link "Go to Experiences" at bounding box center [716, 446] width 171 height 33
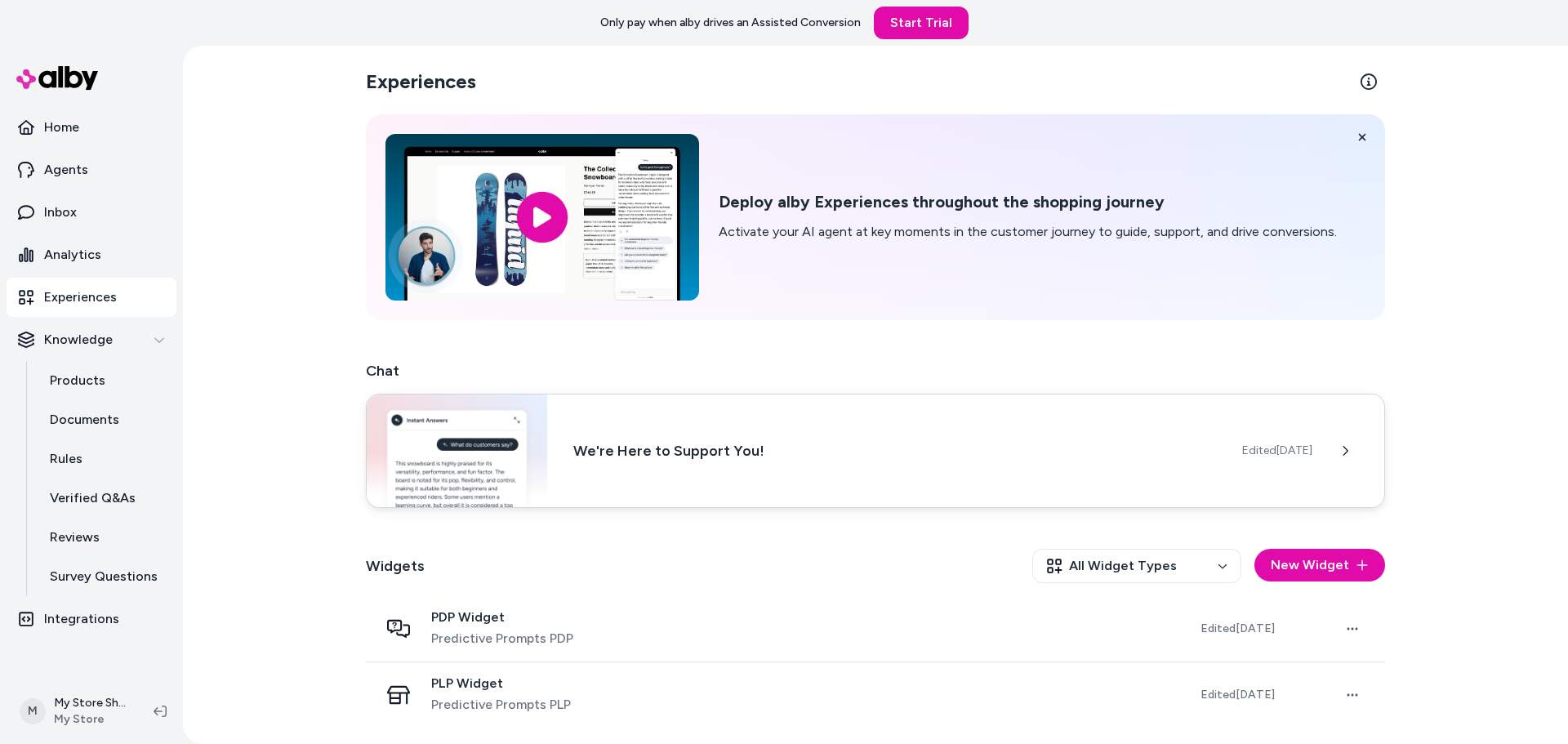
click at [779, 470] on div "We're Here to Support You! Edited [DATE]" at bounding box center [875, 451] width 1019 height 114
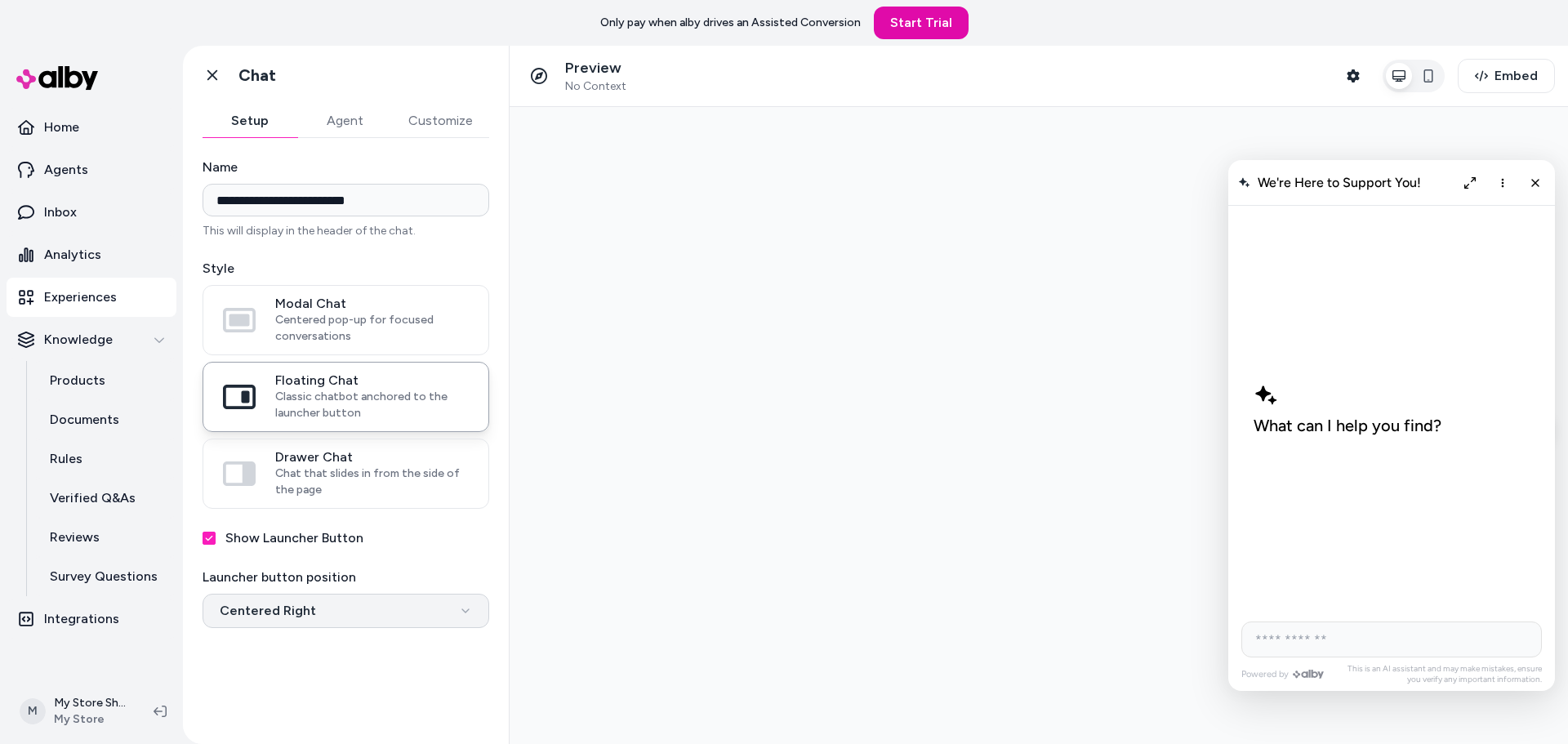
click at [407, 609] on html "**********" at bounding box center [784, 372] width 1568 height 744
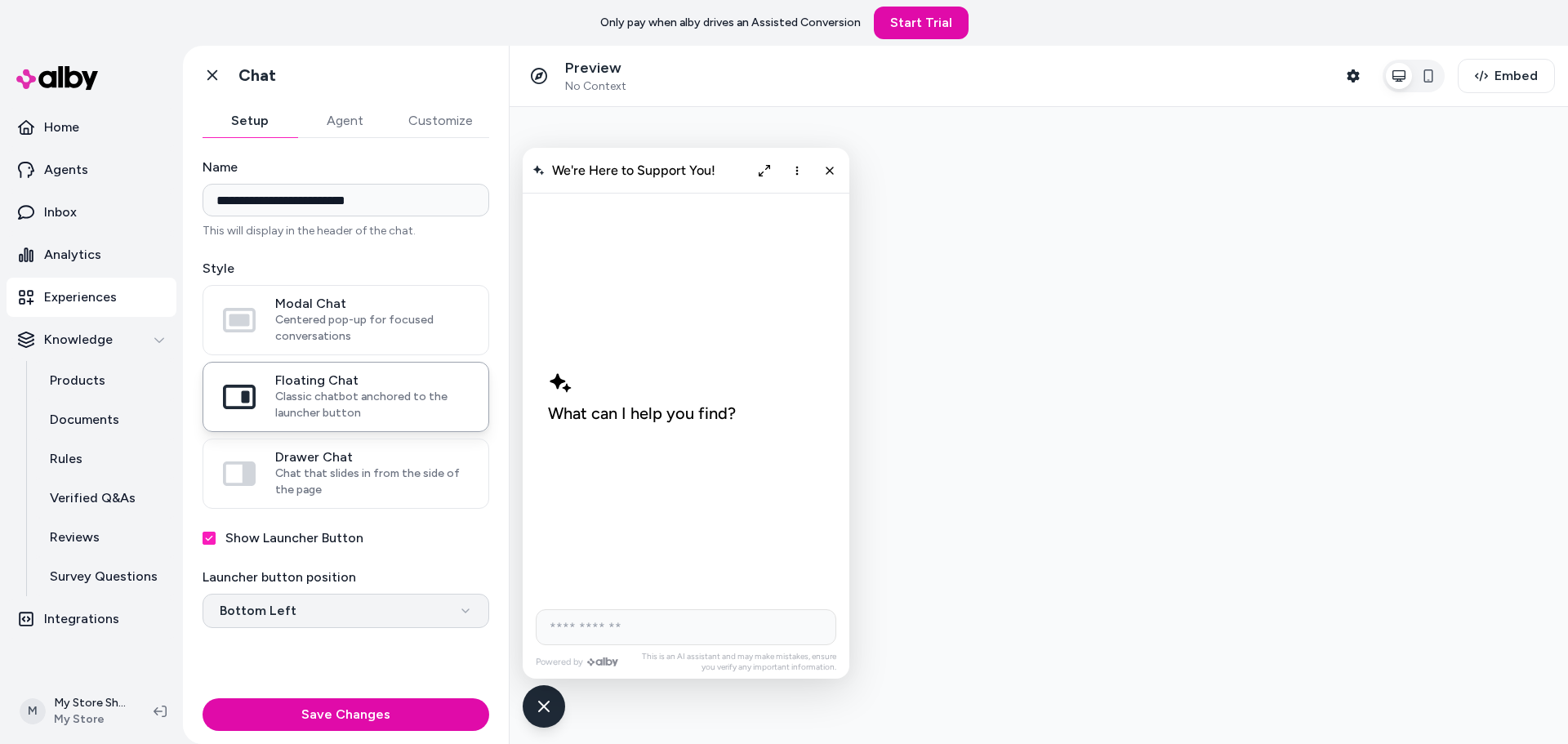
click at [316, 602] on html "**********" at bounding box center [784, 372] width 1568 height 744
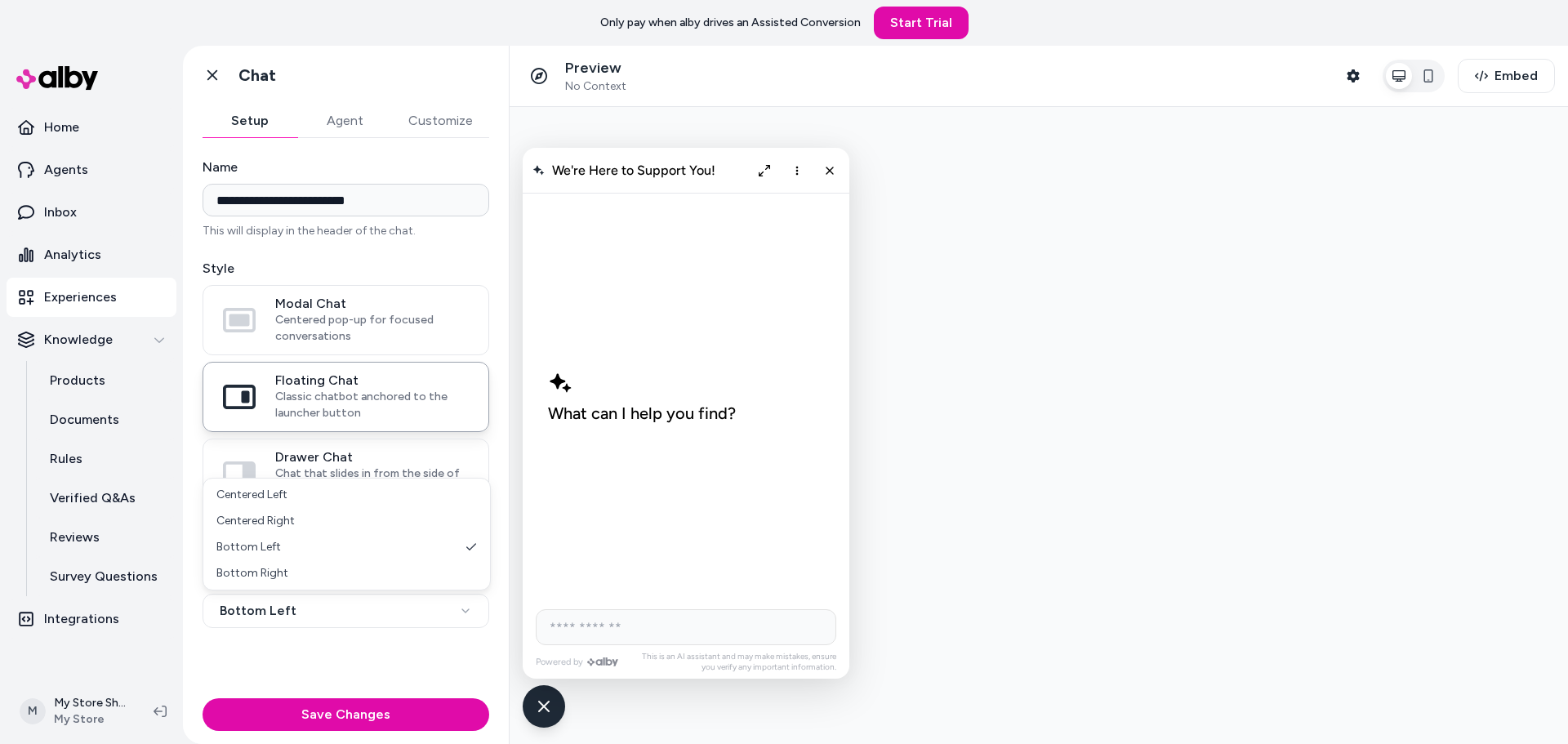
select select "**********"
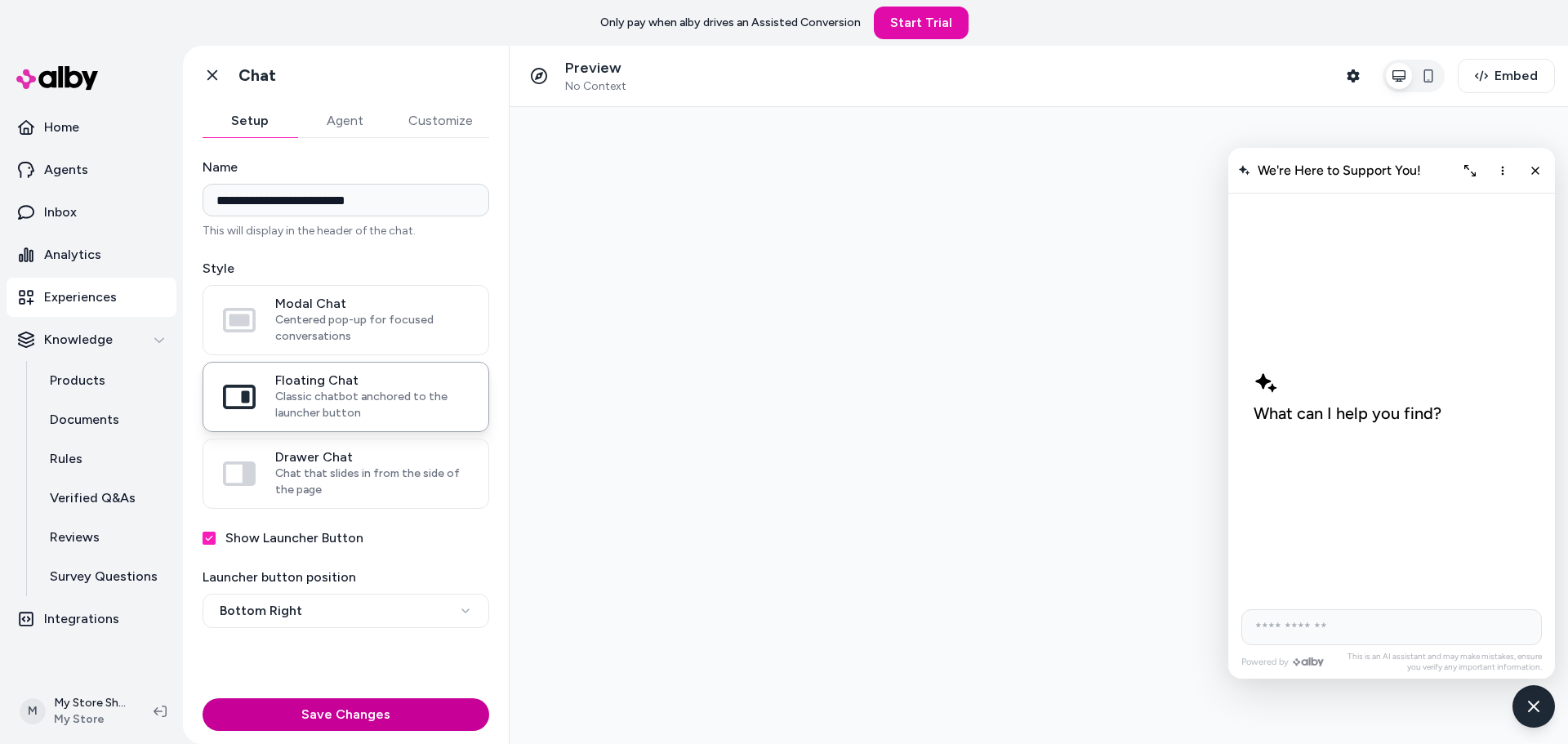
click at [341, 707] on button "Save Changes" at bounding box center [346, 715] width 287 height 33
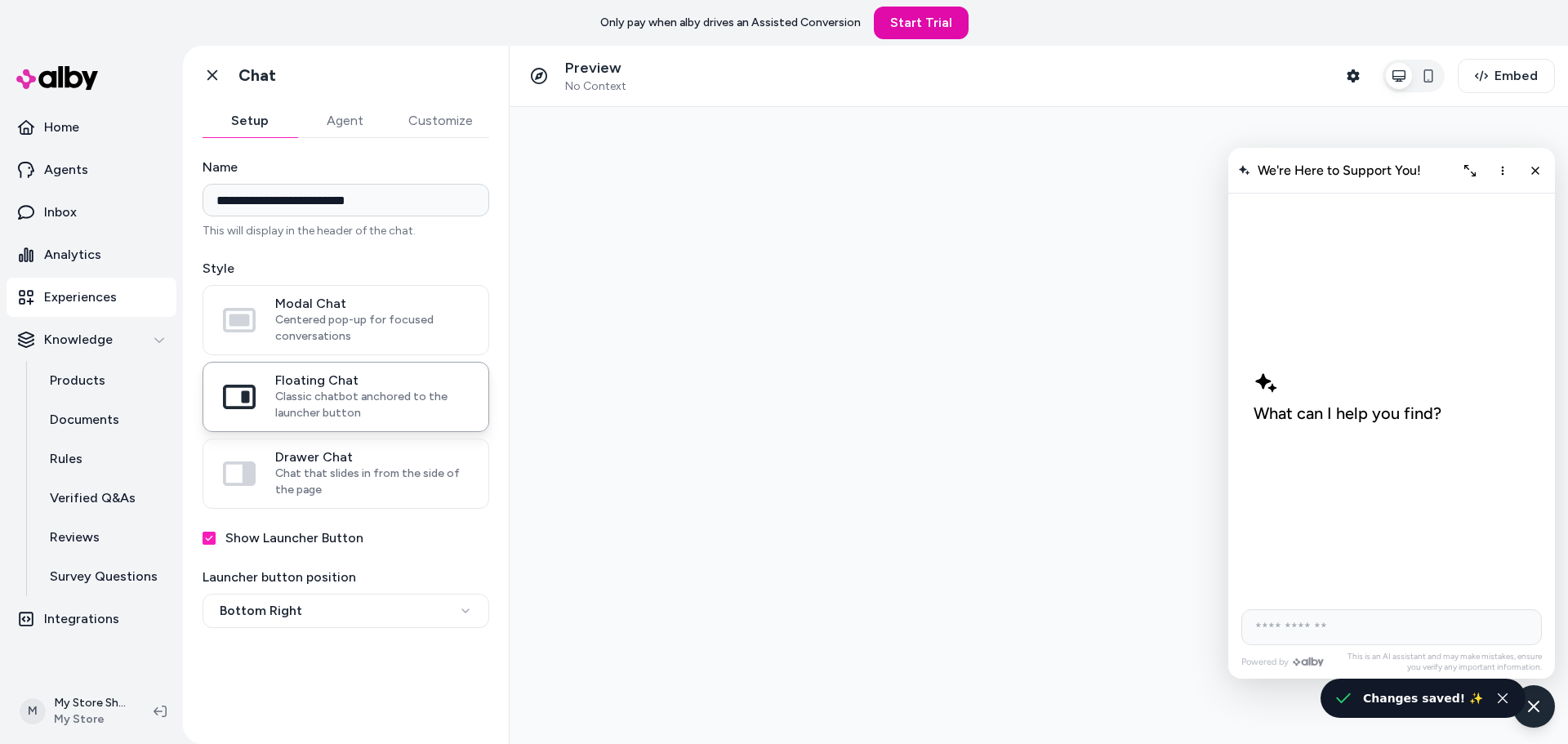
click at [800, 542] on div at bounding box center [1038, 425] width 1058 height 637
click at [356, 117] on button "Agent" at bounding box center [344, 121] width 94 height 33
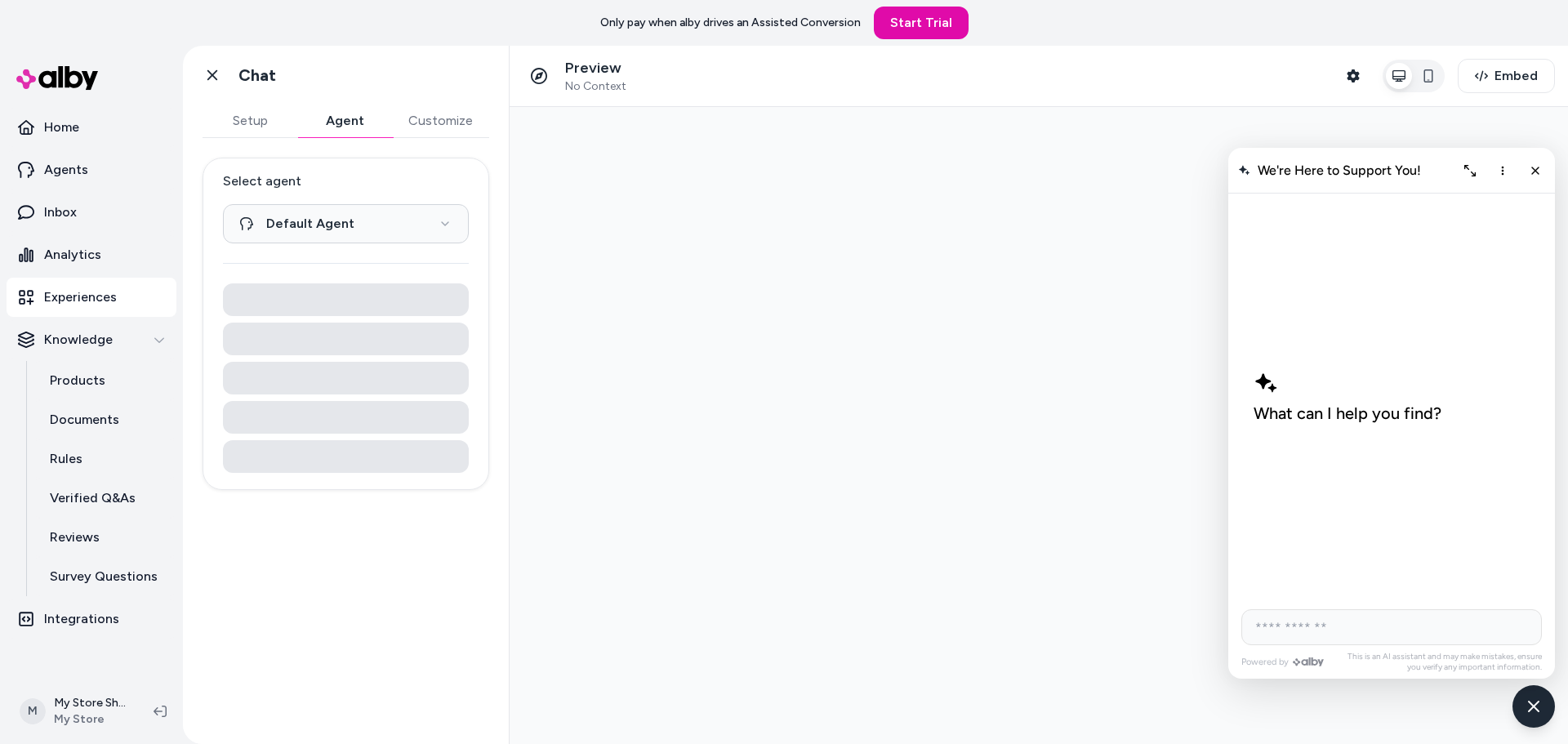
click at [462, 123] on button "Customize" at bounding box center [440, 121] width 97 height 33
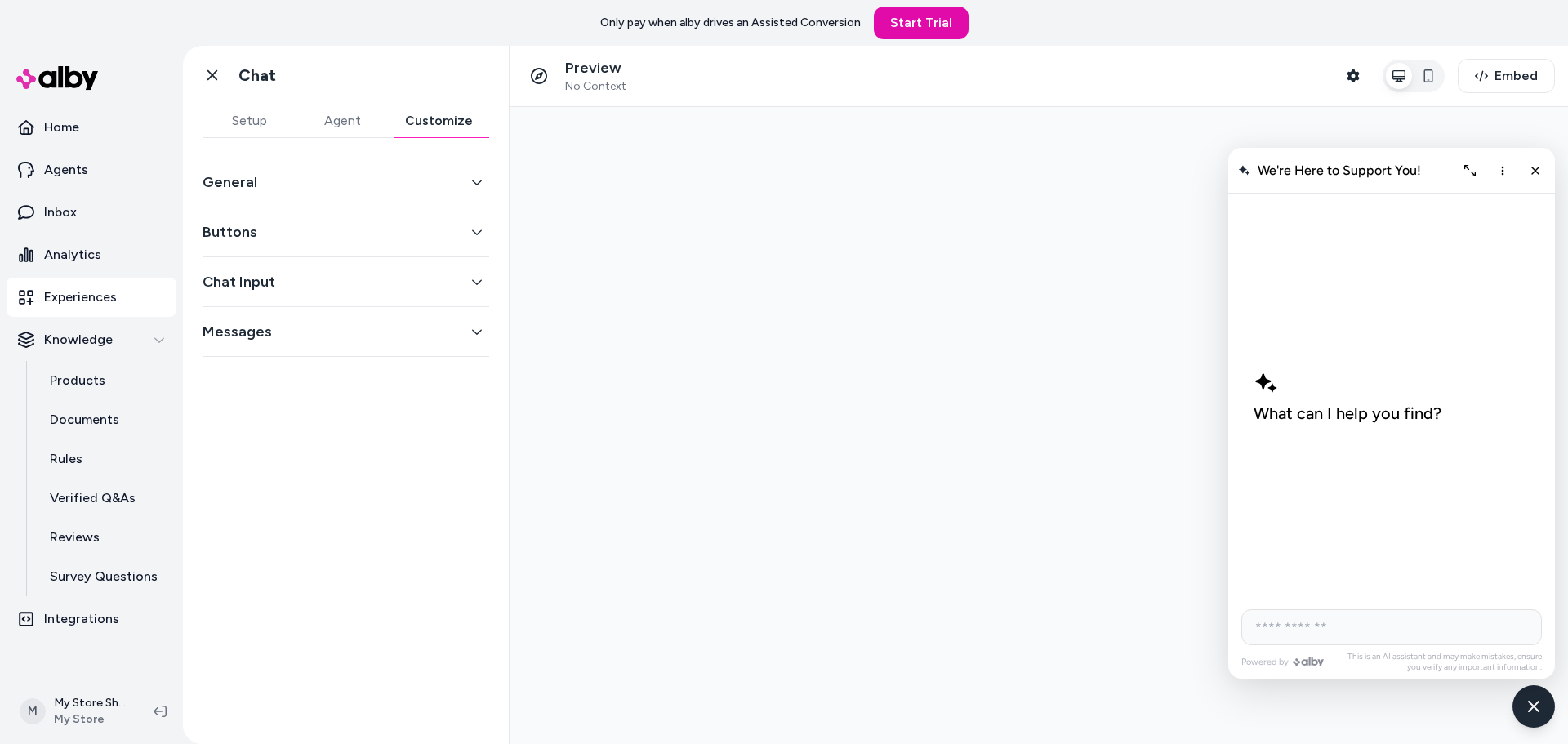
click at [299, 230] on button "Buttons" at bounding box center [346, 232] width 287 height 23
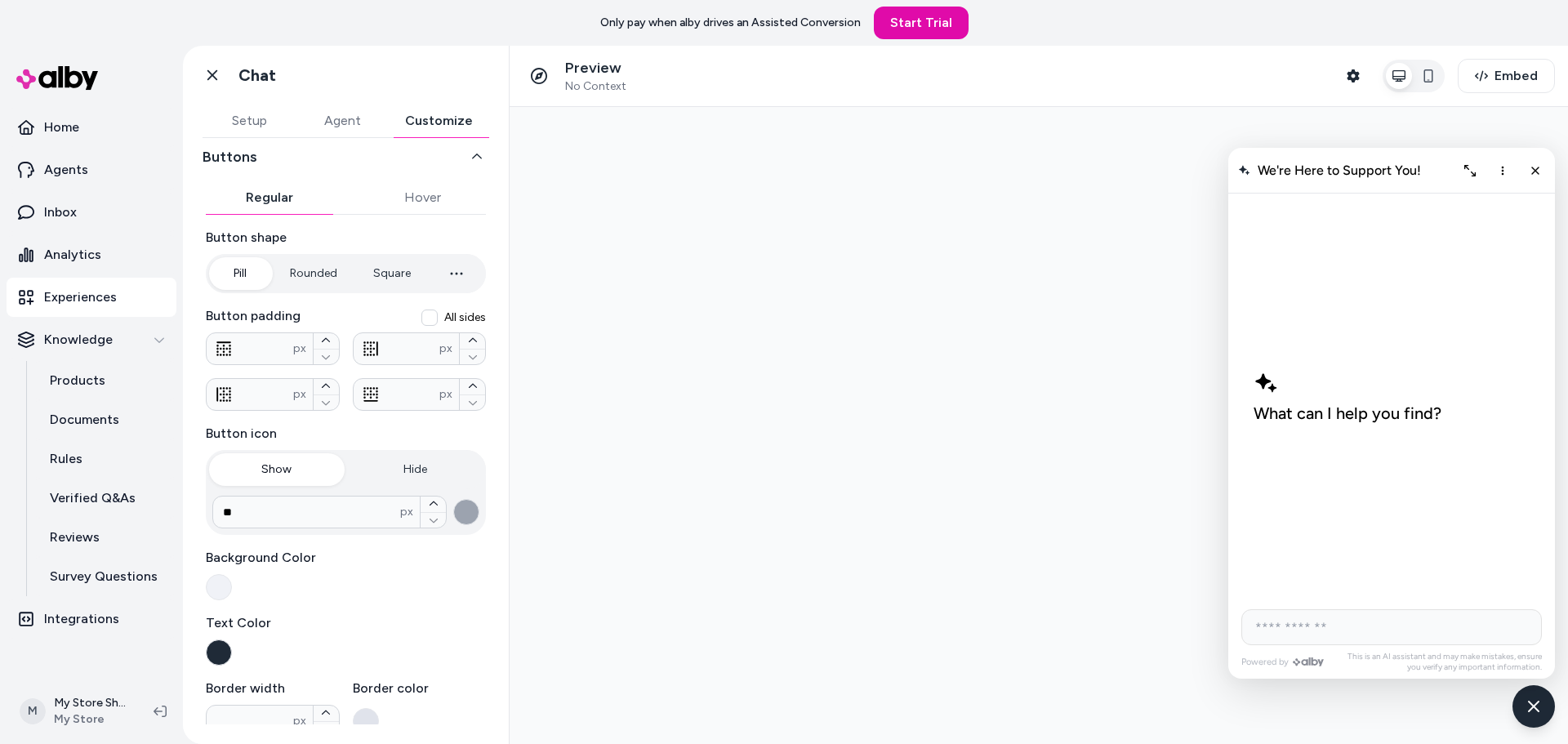
scroll to position [208, 0]
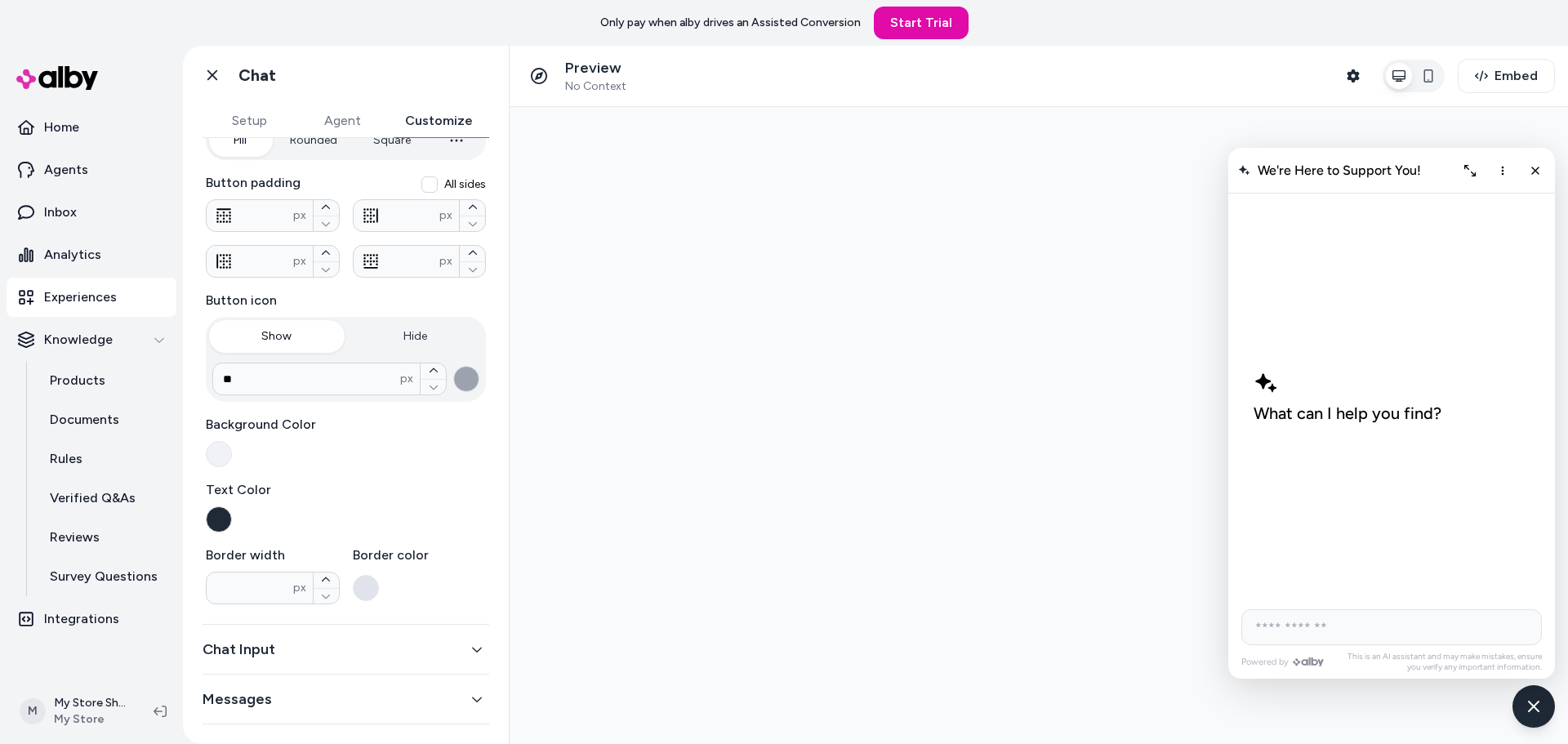
click at [311, 643] on button "Chat Input" at bounding box center [346, 649] width 287 height 23
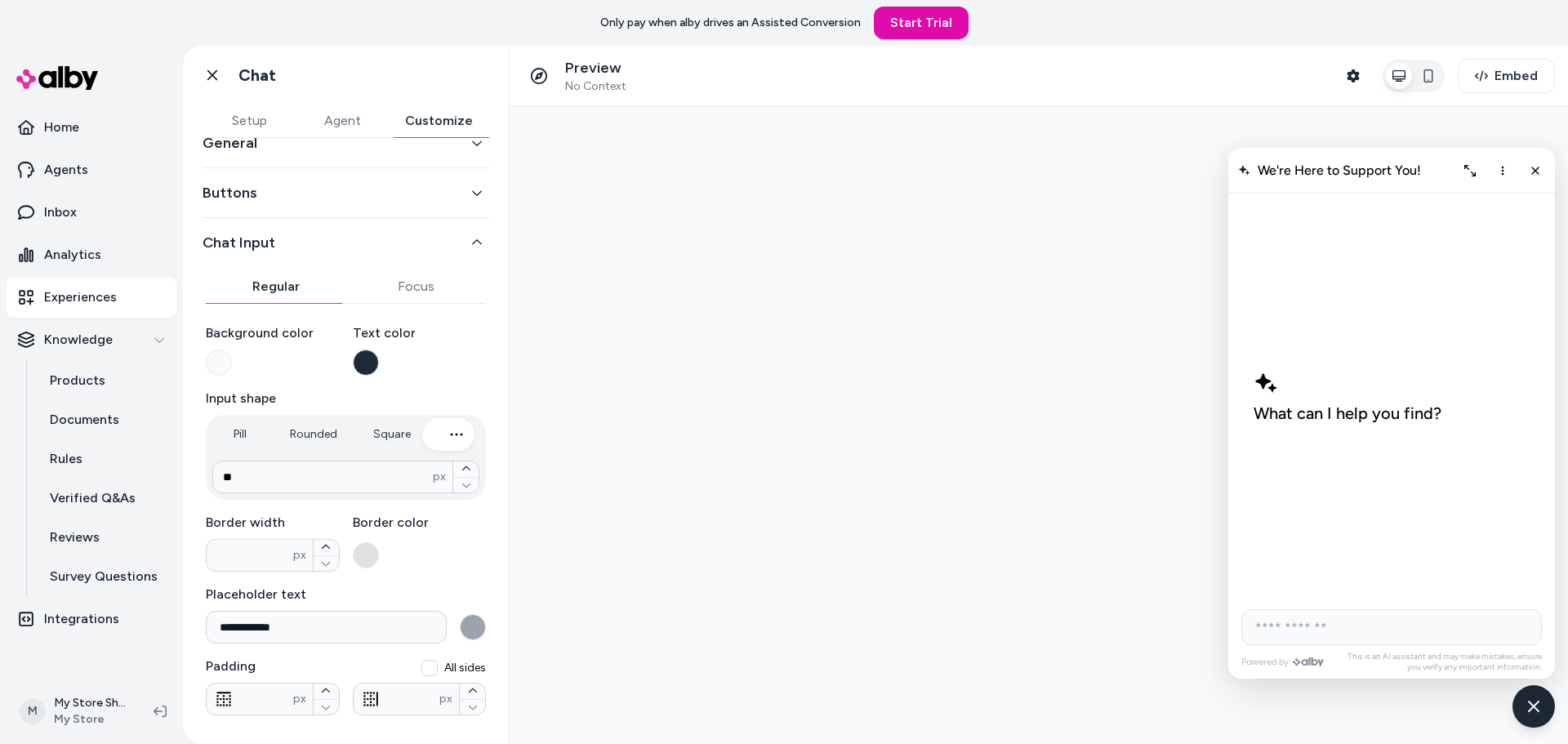
scroll to position [0, 0]
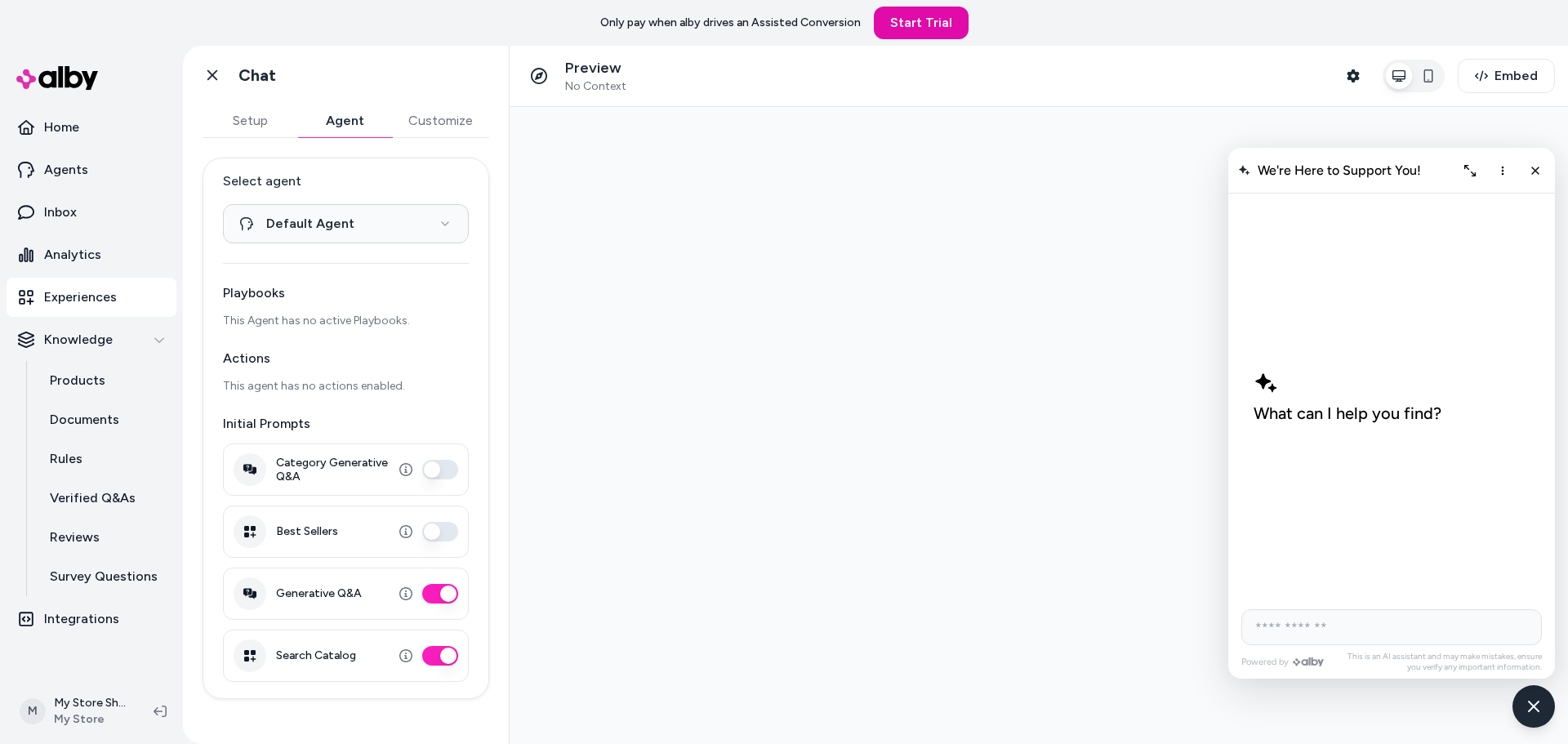
click at [344, 125] on button "Agent" at bounding box center [344, 121] width 94 height 33
click at [442, 108] on button "Customize" at bounding box center [440, 121] width 97 height 33
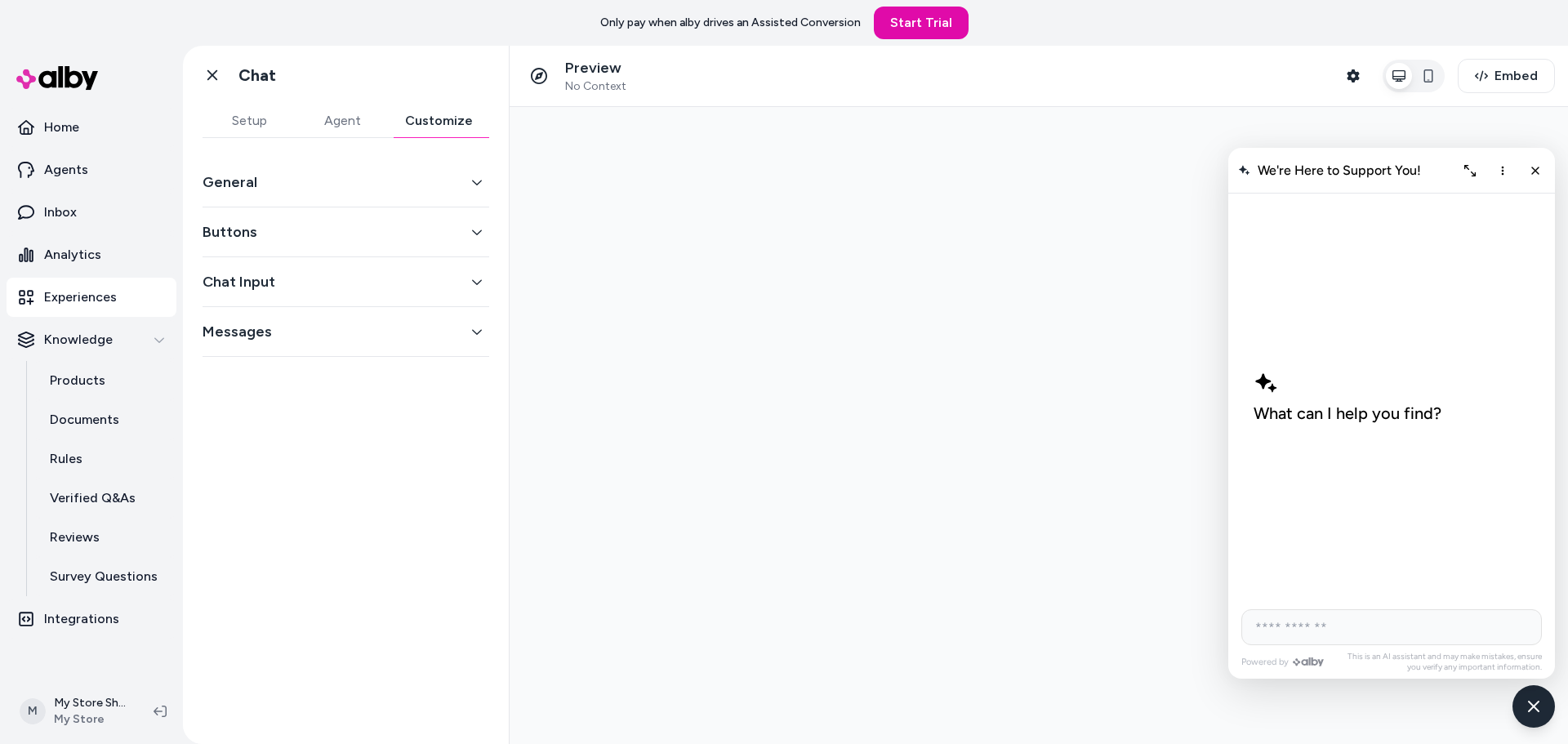
click at [296, 228] on button "Buttons" at bounding box center [346, 232] width 287 height 23
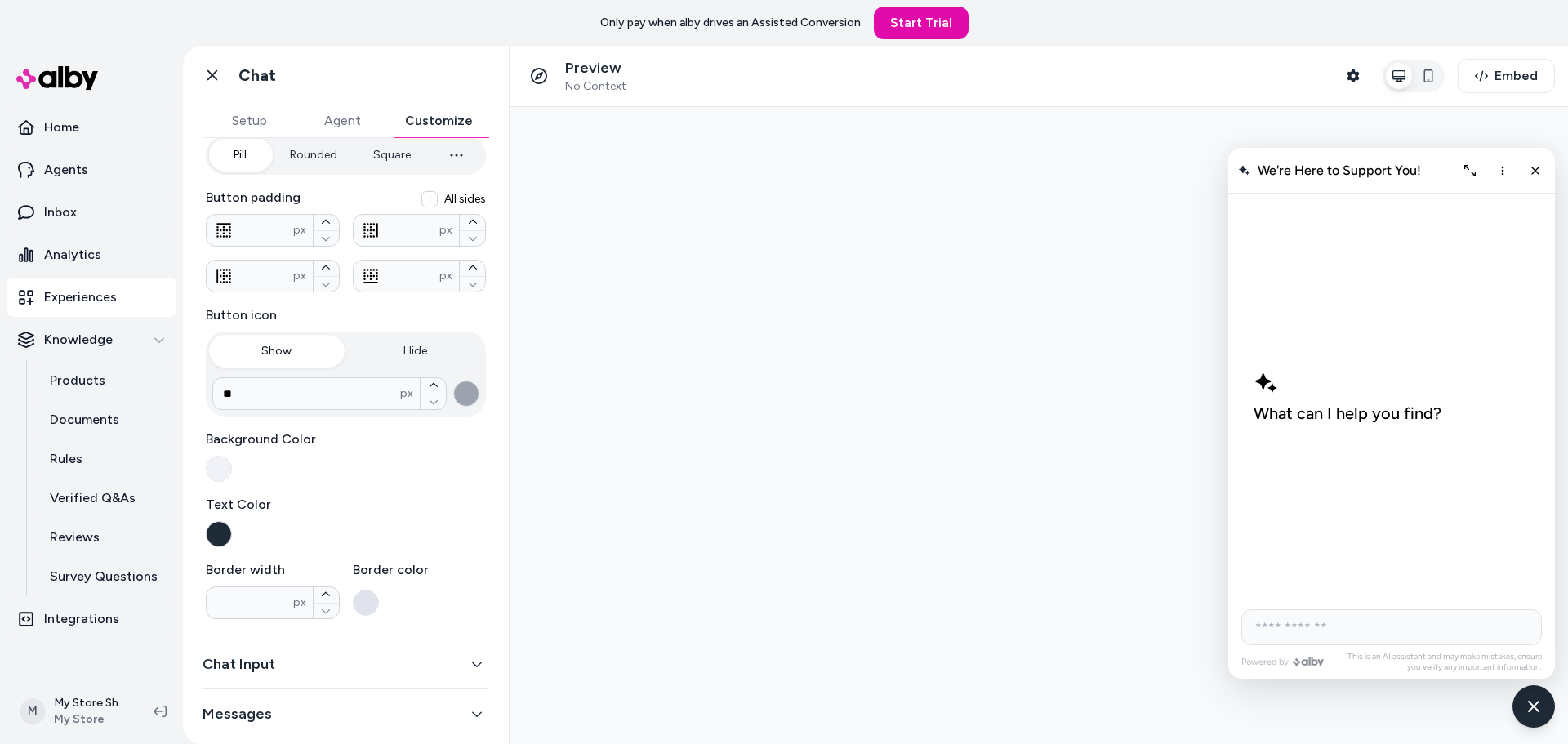
scroll to position [208, 0]
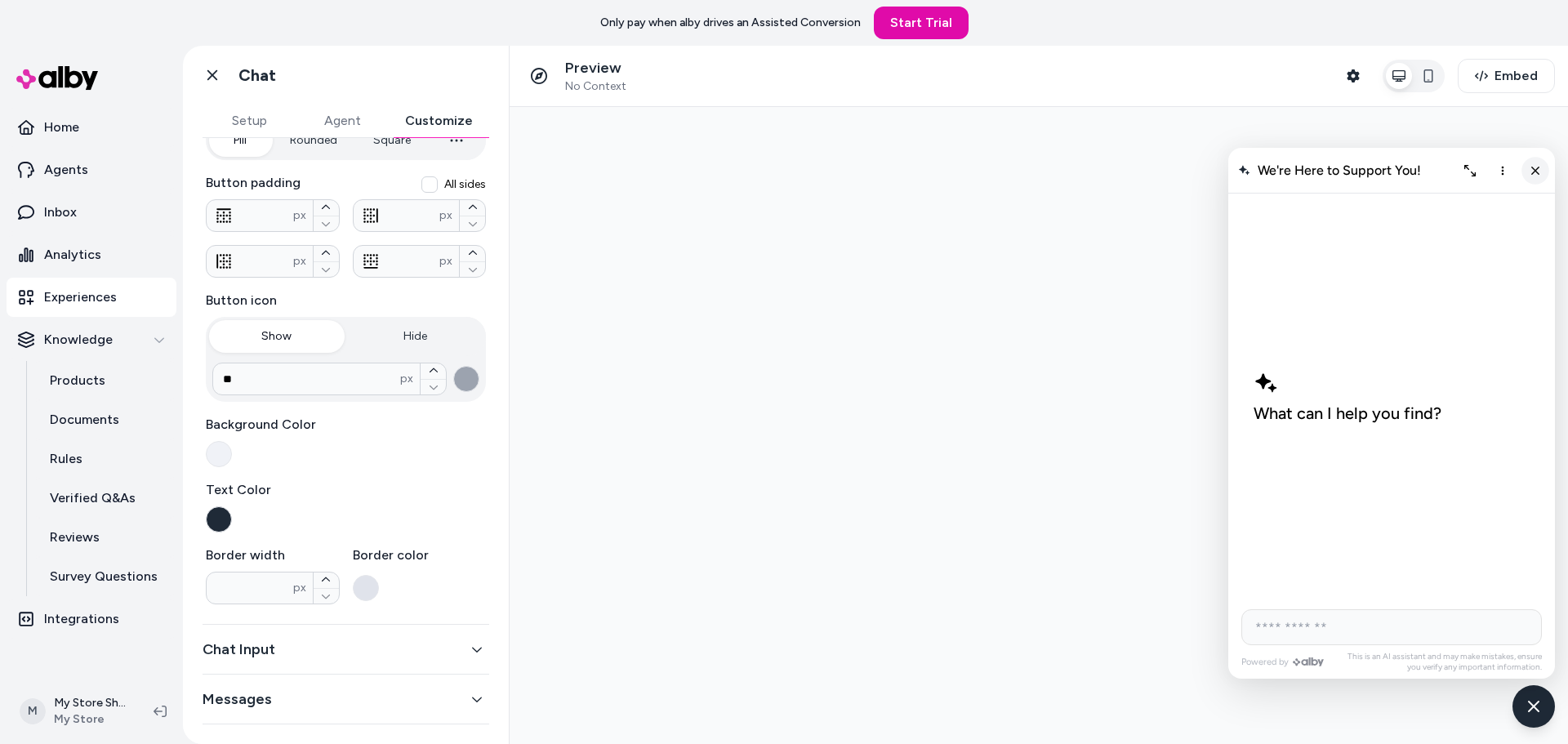
click at [1537, 174] on icon "Close chat" at bounding box center [1536, 170] width 14 height 14
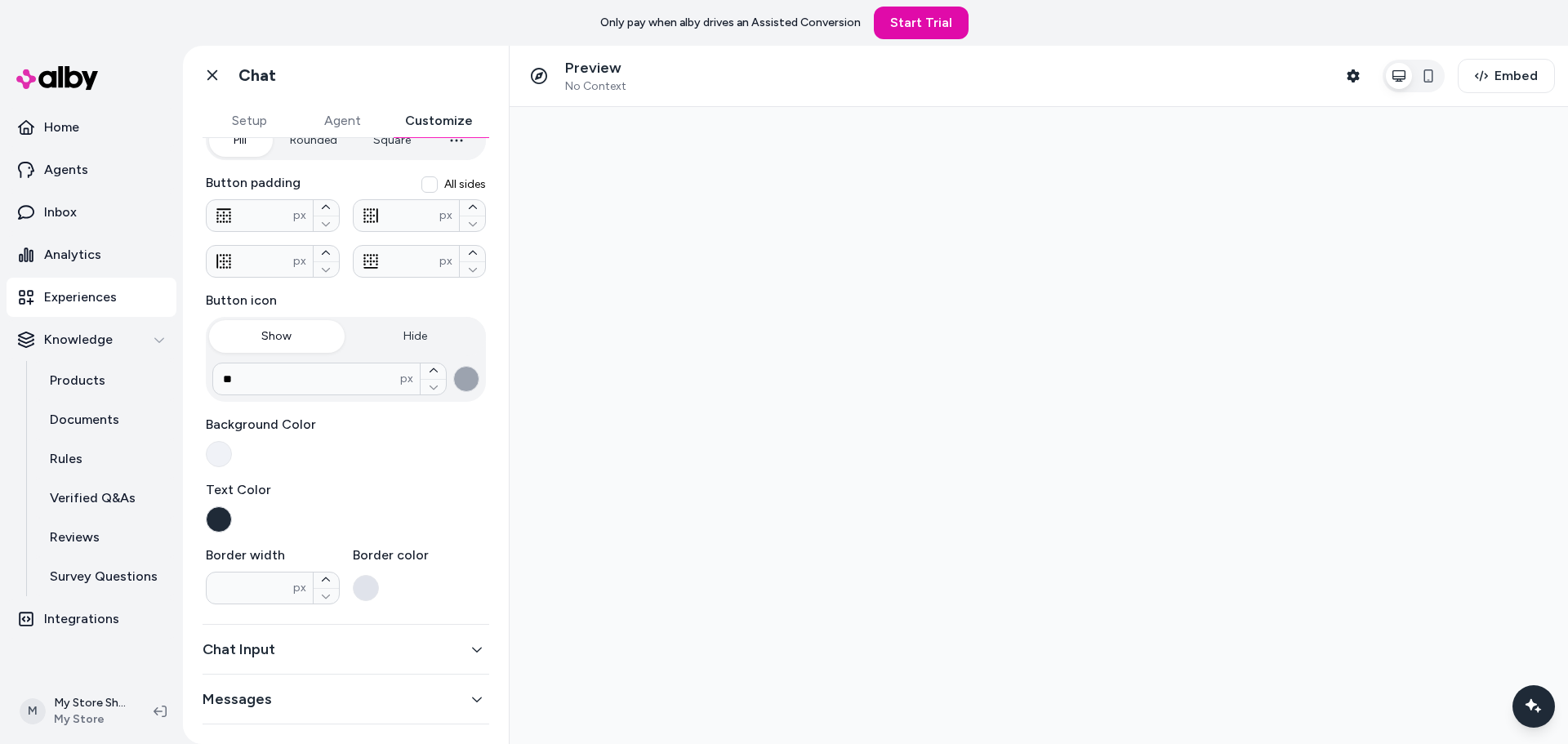
click at [205, 526] on div "Regular Hover Button shape Pill Rounded Square **** px Button padding All sides…" at bounding box center [346, 330] width 287 height 563
click at [221, 516] on button "button" at bounding box center [218, 519] width 26 height 26
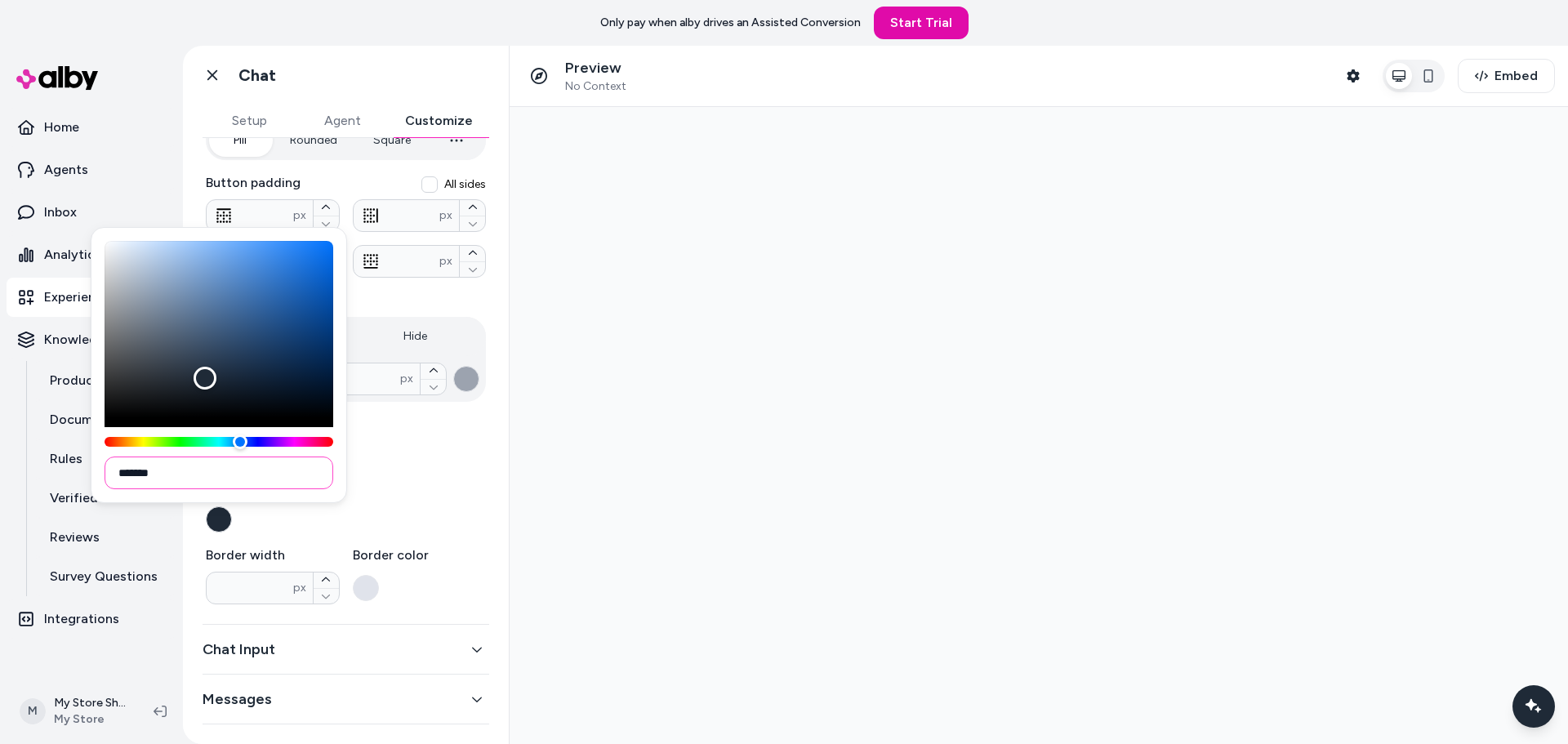
click at [205, 473] on input "*******" at bounding box center [219, 473] width 229 height 33
paste input
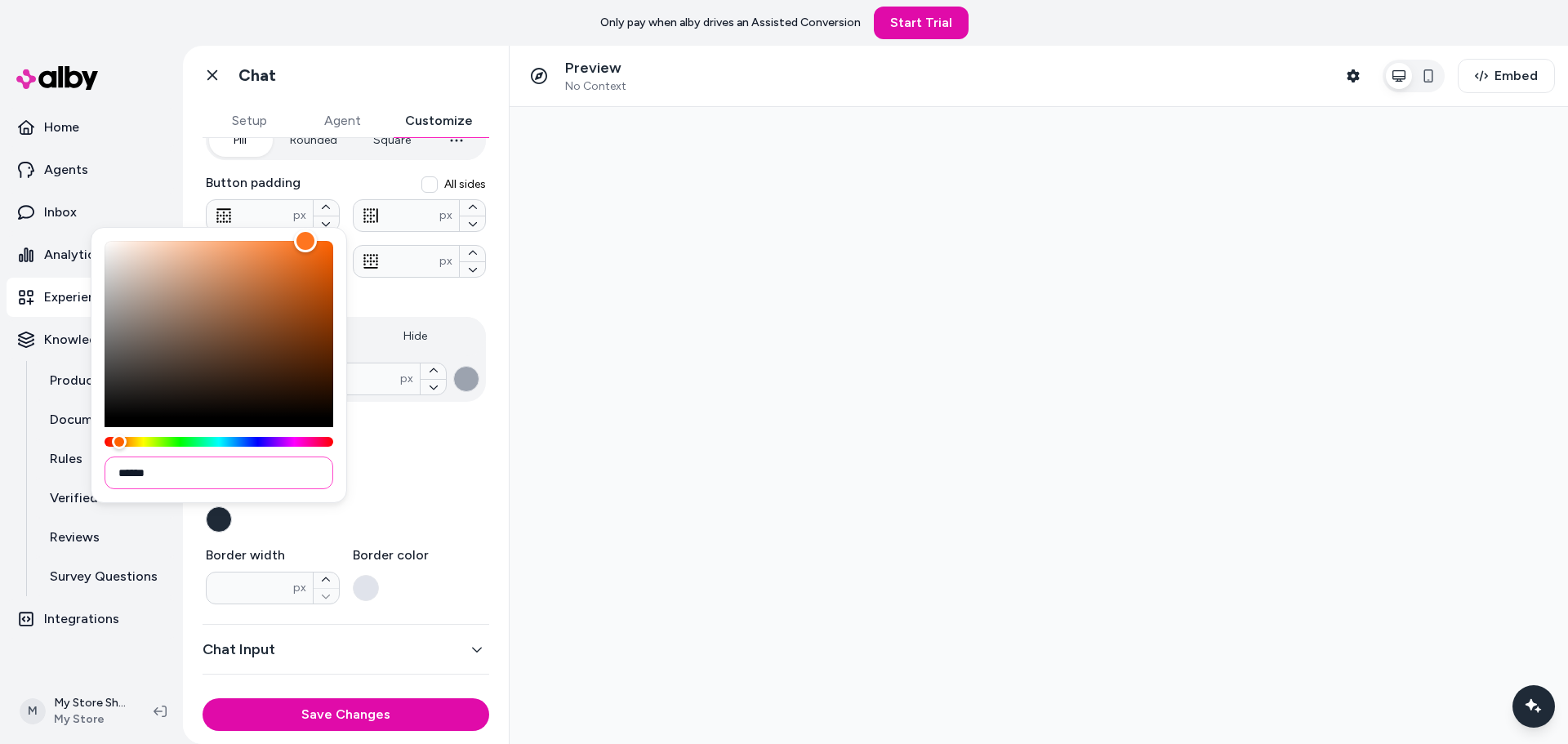
type input "******"
click at [417, 489] on label "Text Color" at bounding box center [345, 490] width 280 height 20
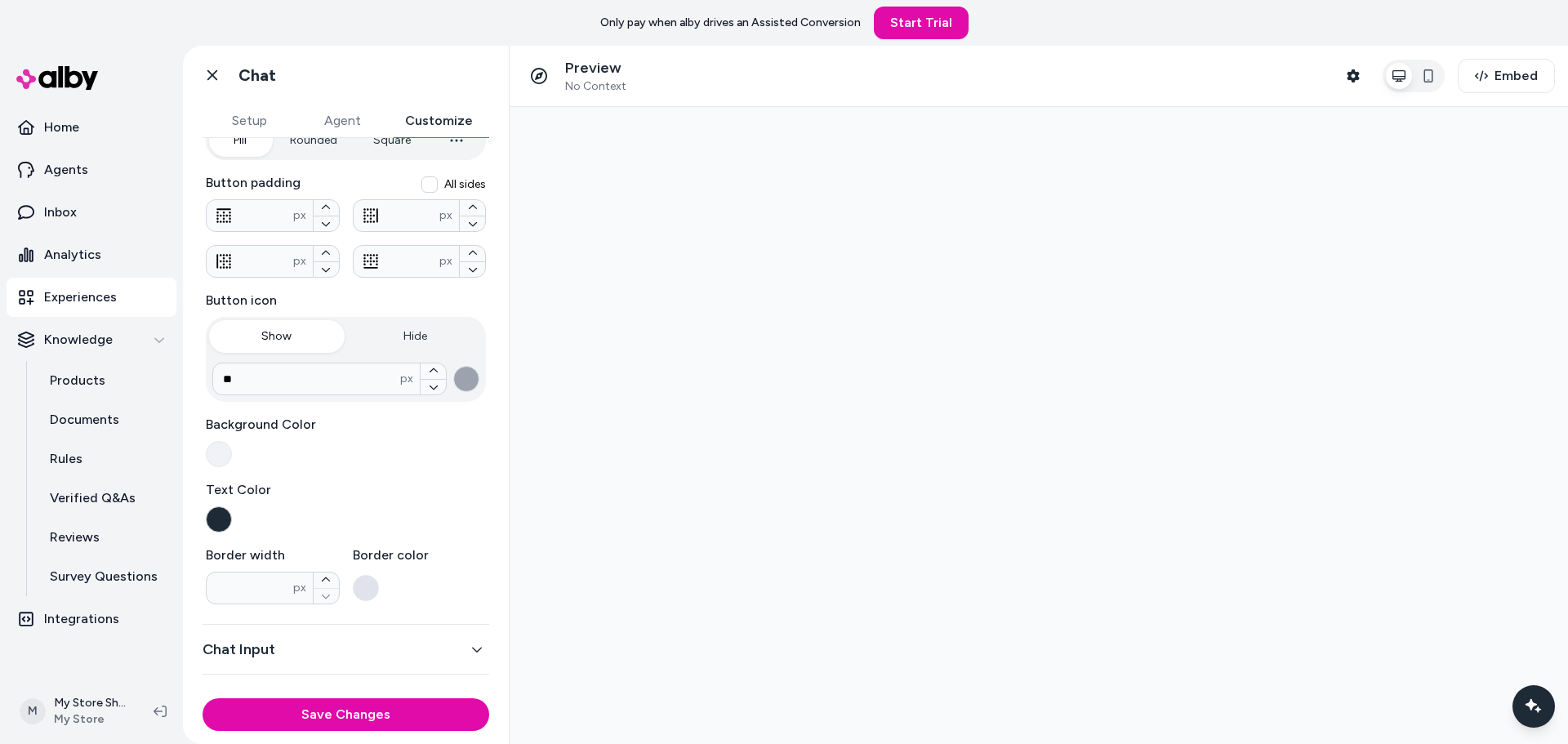
click at [215, 520] on button "button" at bounding box center [218, 519] width 26 height 26
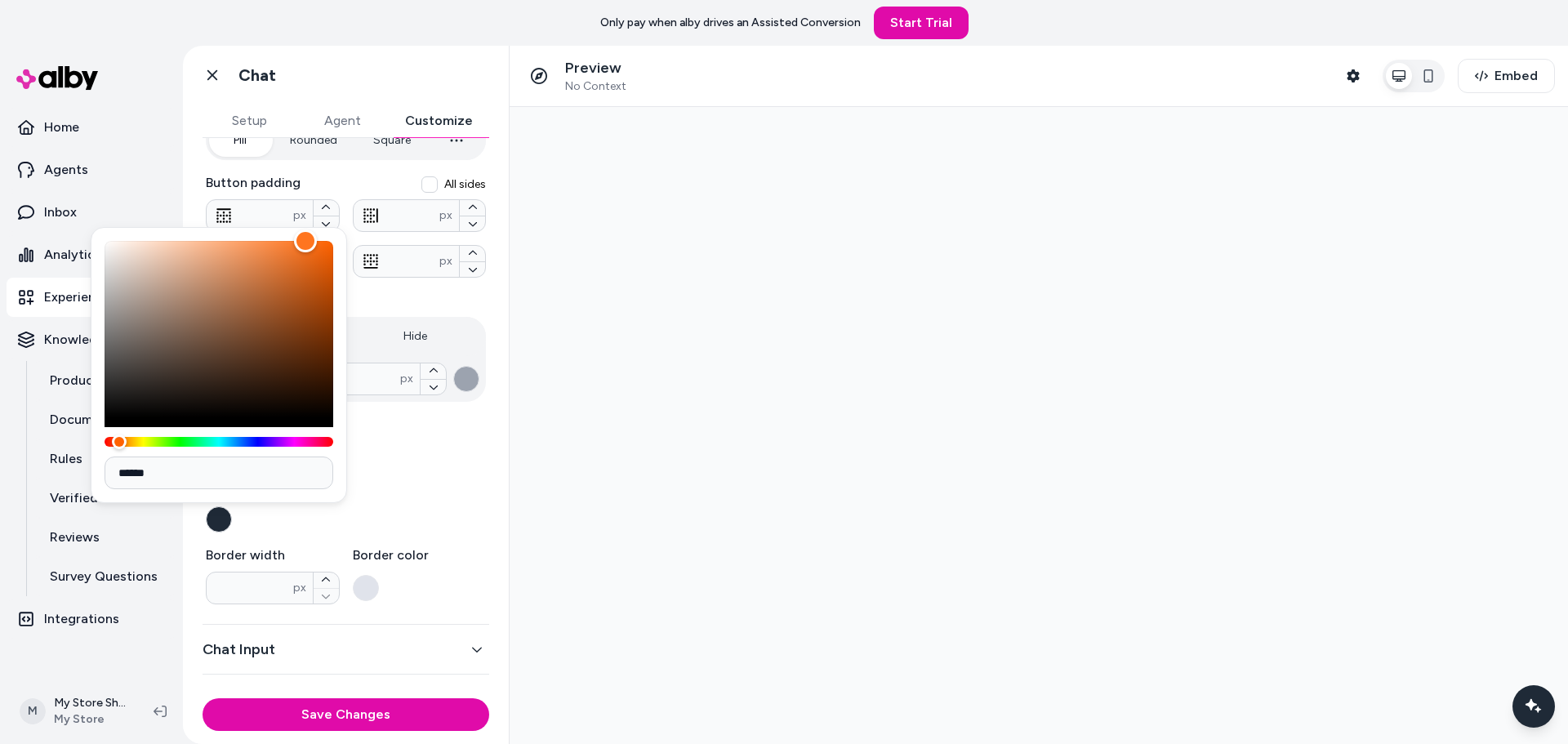
click at [391, 519] on div "Text Color" at bounding box center [345, 506] width 280 height 52
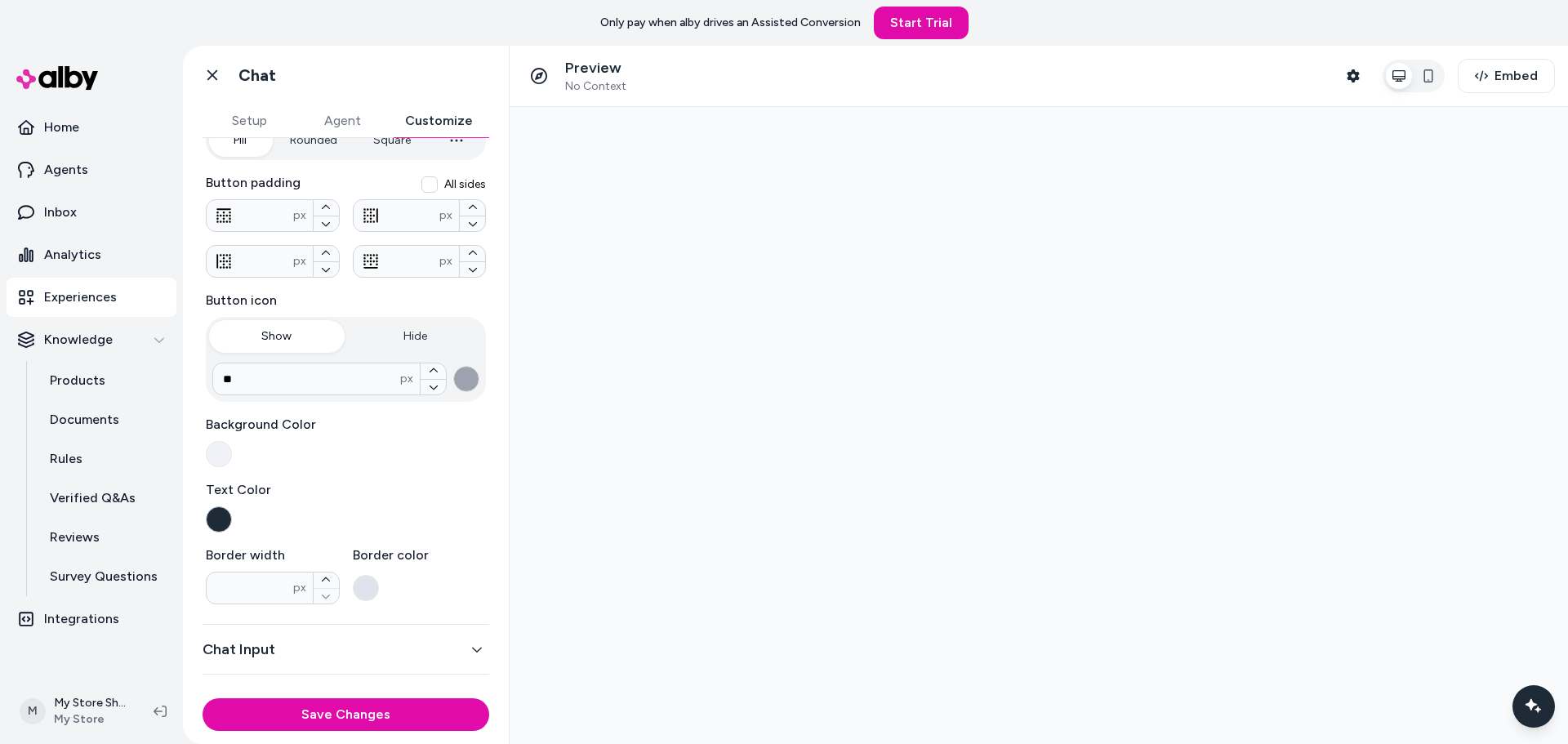
click at [221, 514] on button "button" at bounding box center [218, 519] width 26 height 26
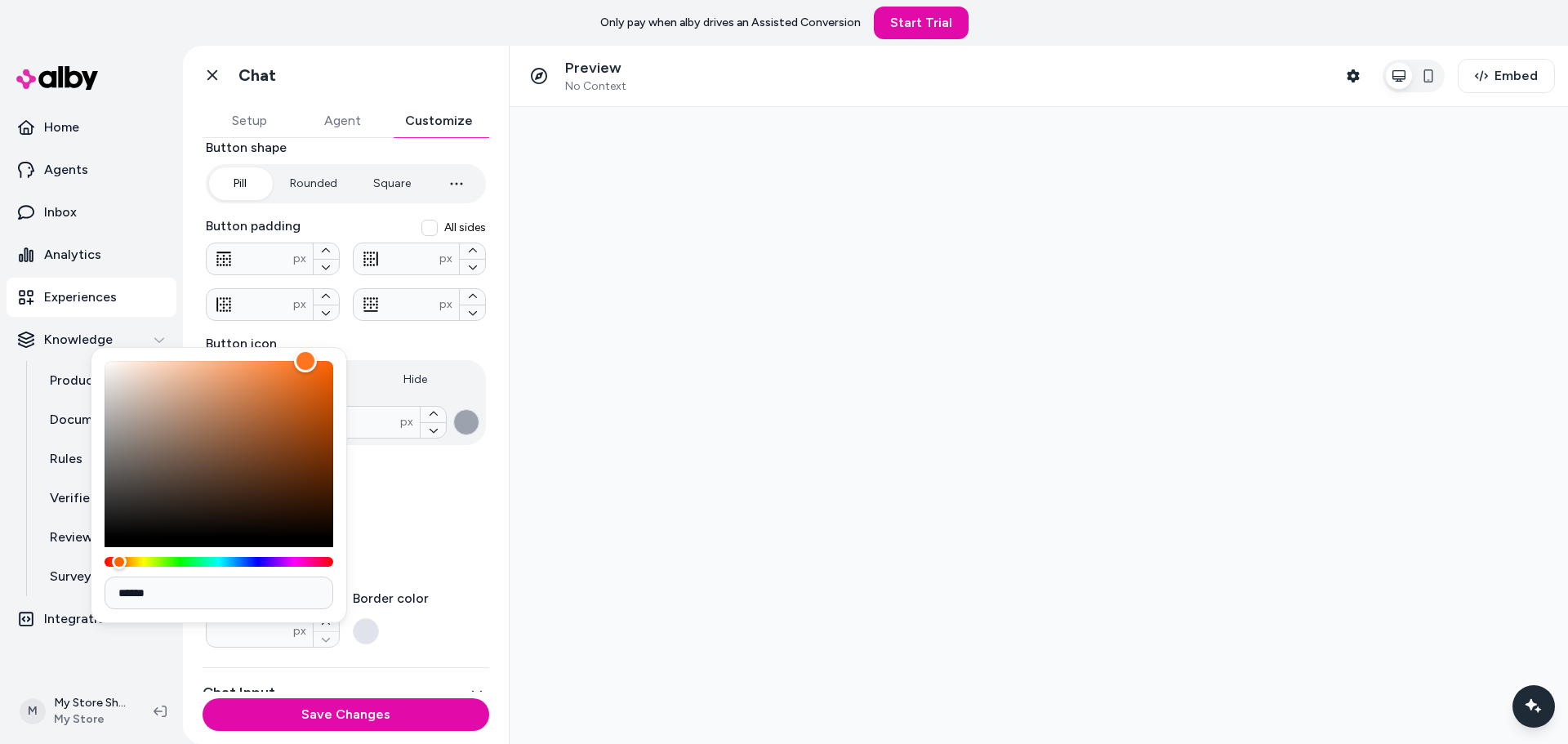
scroll to position [241, 0]
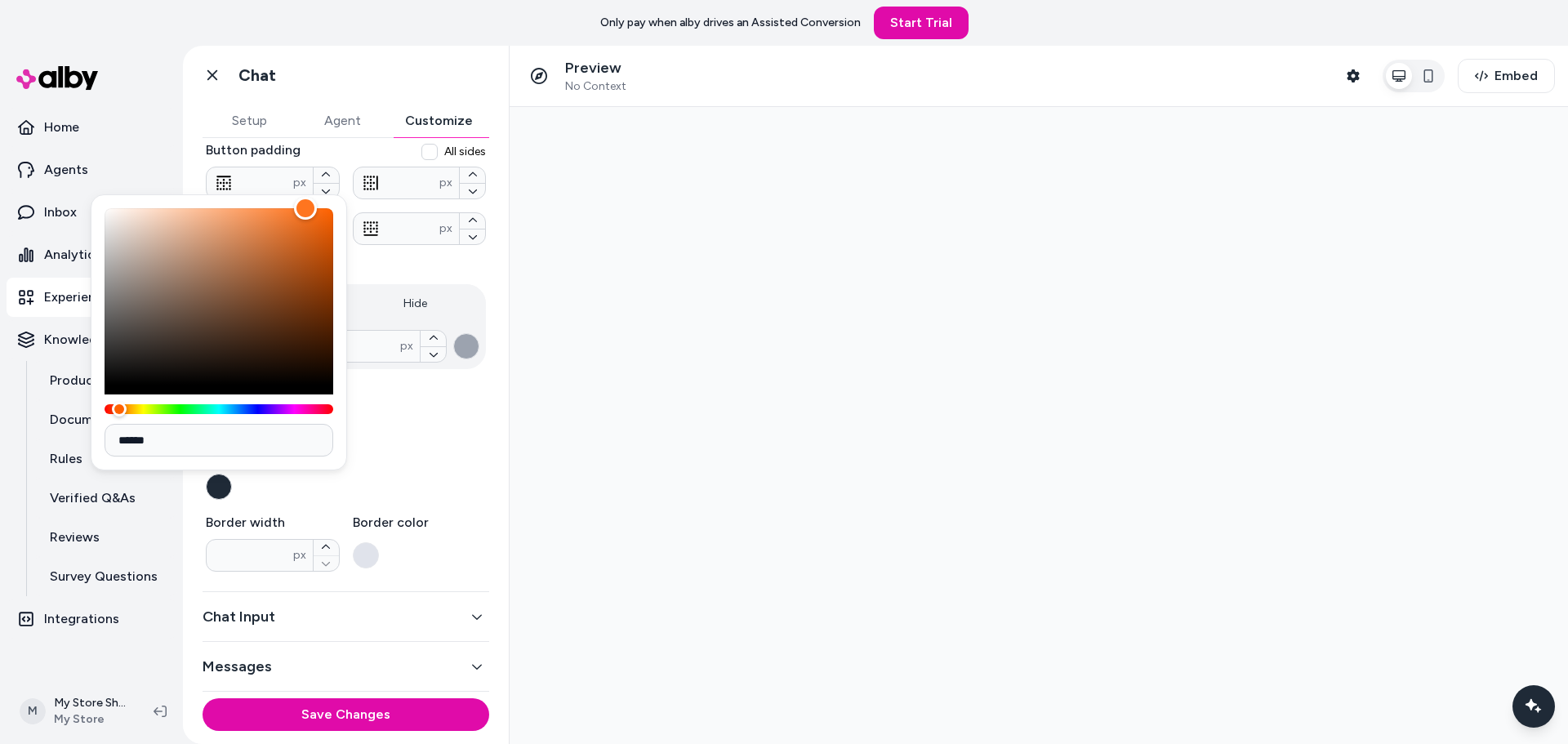
click at [426, 465] on label "Text Color" at bounding box center [345, 457] width 280 height 20
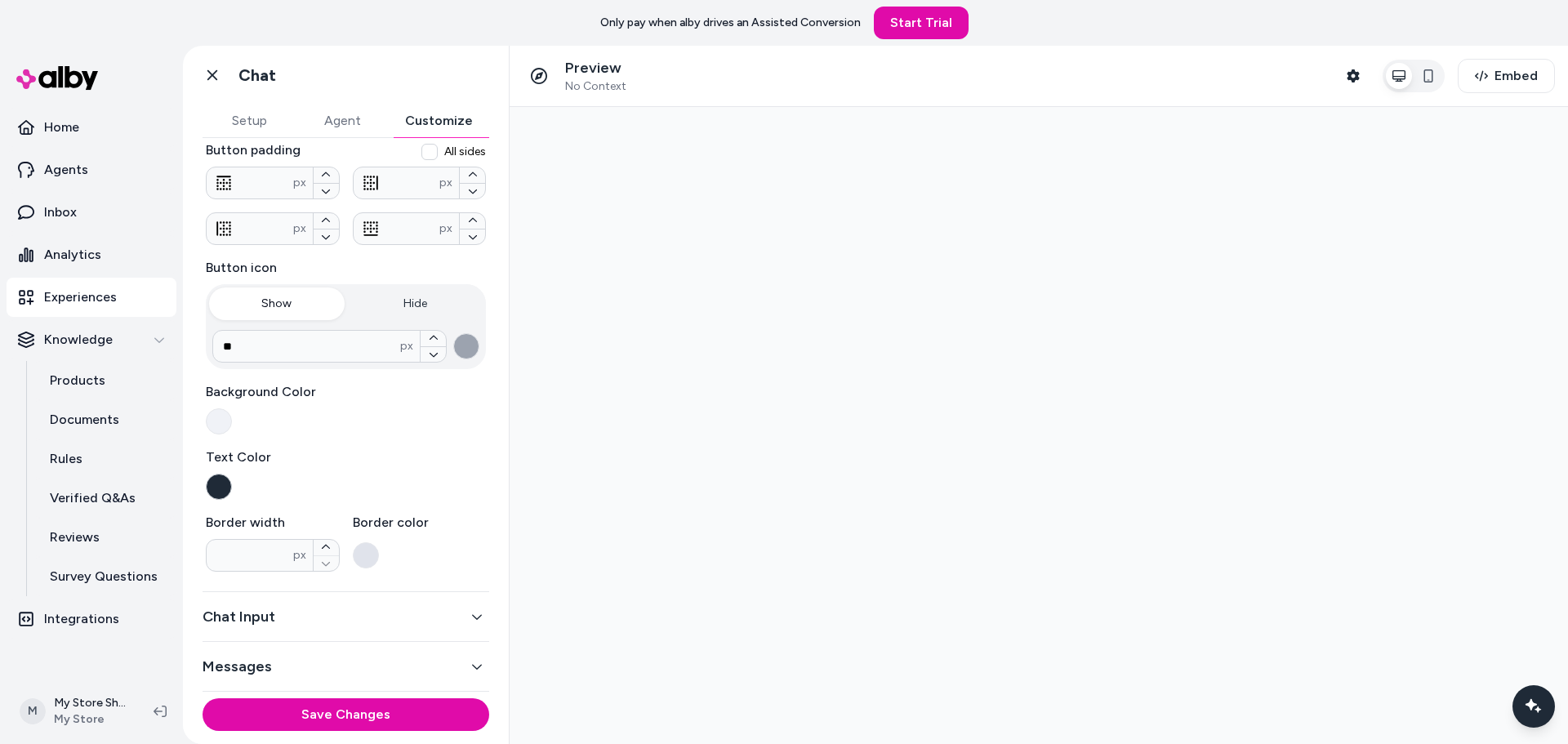
click at [219, 493] on button "button" at bounding box center [218, 486] width 26 height 26
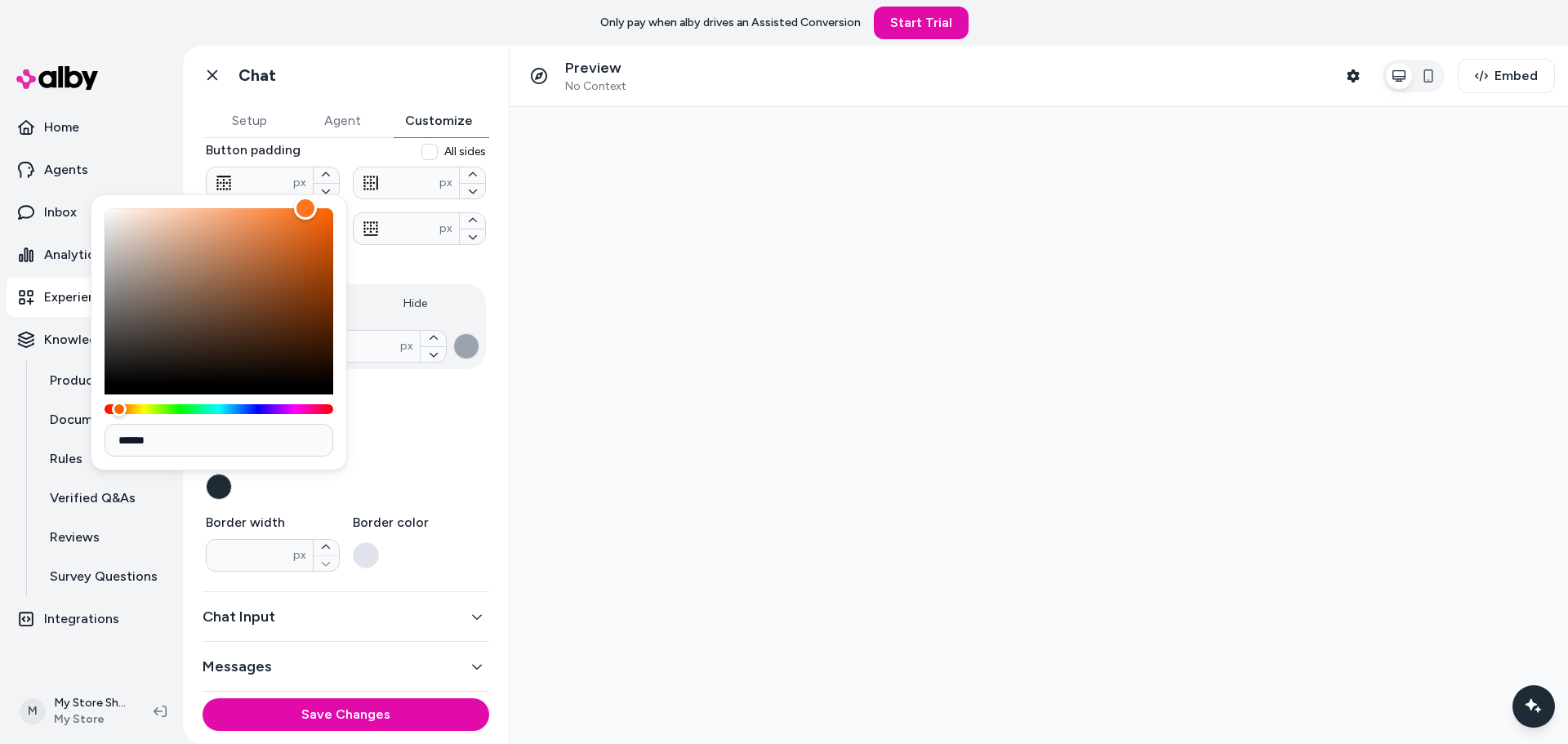
click at [339, 418] on div "******" at bounding box center [219, 332] width 257 height 276
click at [427, 440] on div "Button shape Pill Rounded Square **** px Button padding All sides * px ** px **…" at bounding box center [345, 317] width 280 height 510
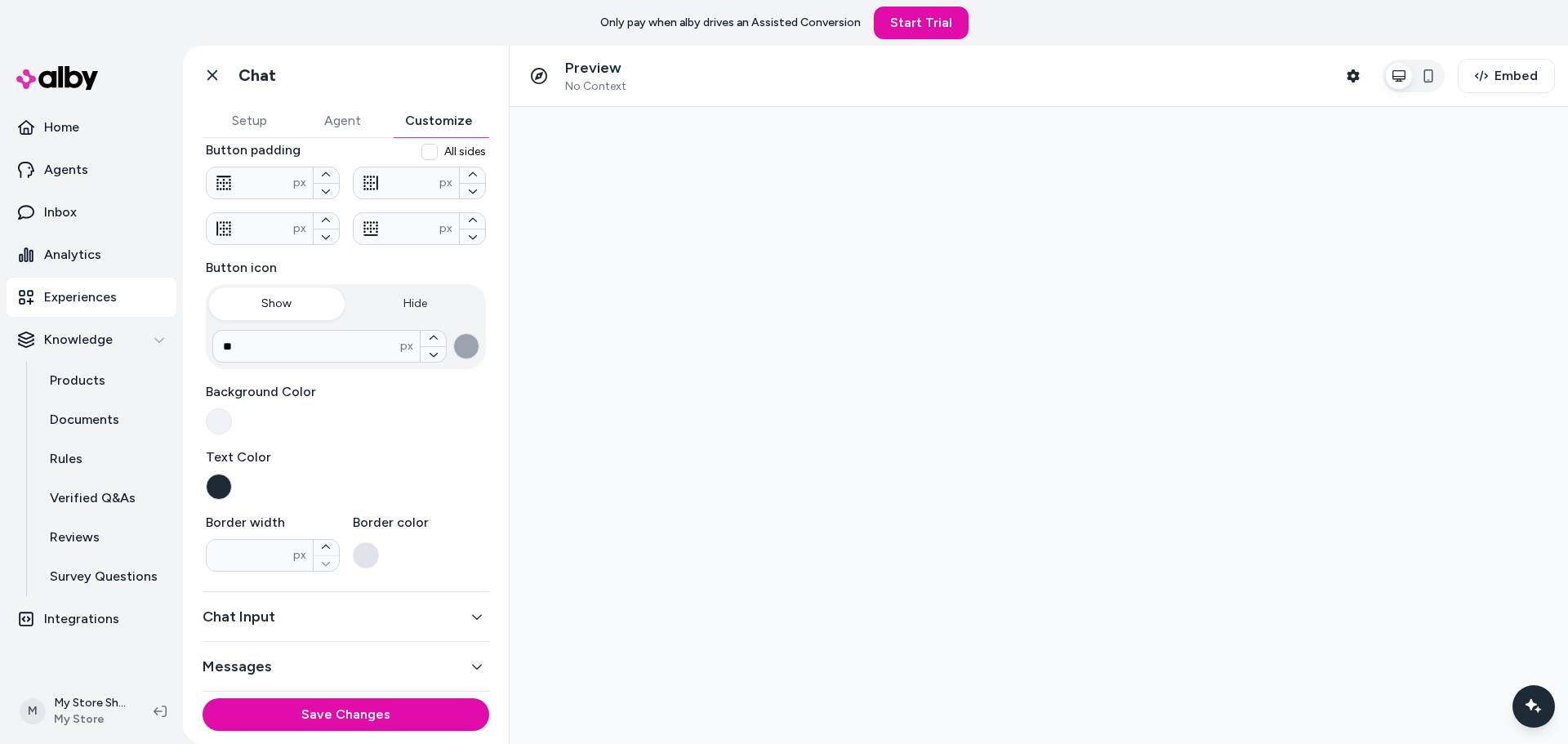
scroll to position [0, 0]
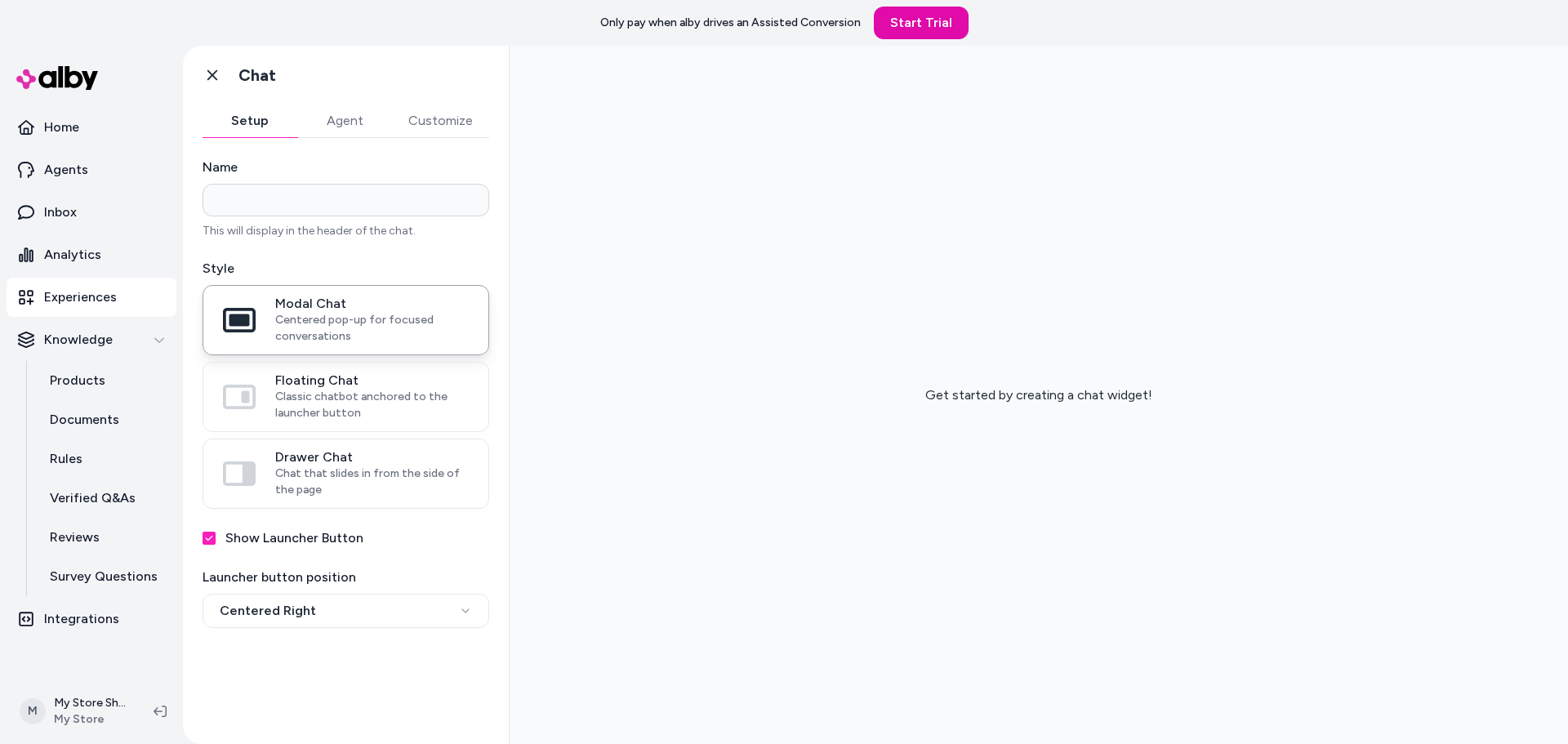
click at [362, 114] on button "Agent" at bounding box center [344, 121] width 94 height 33
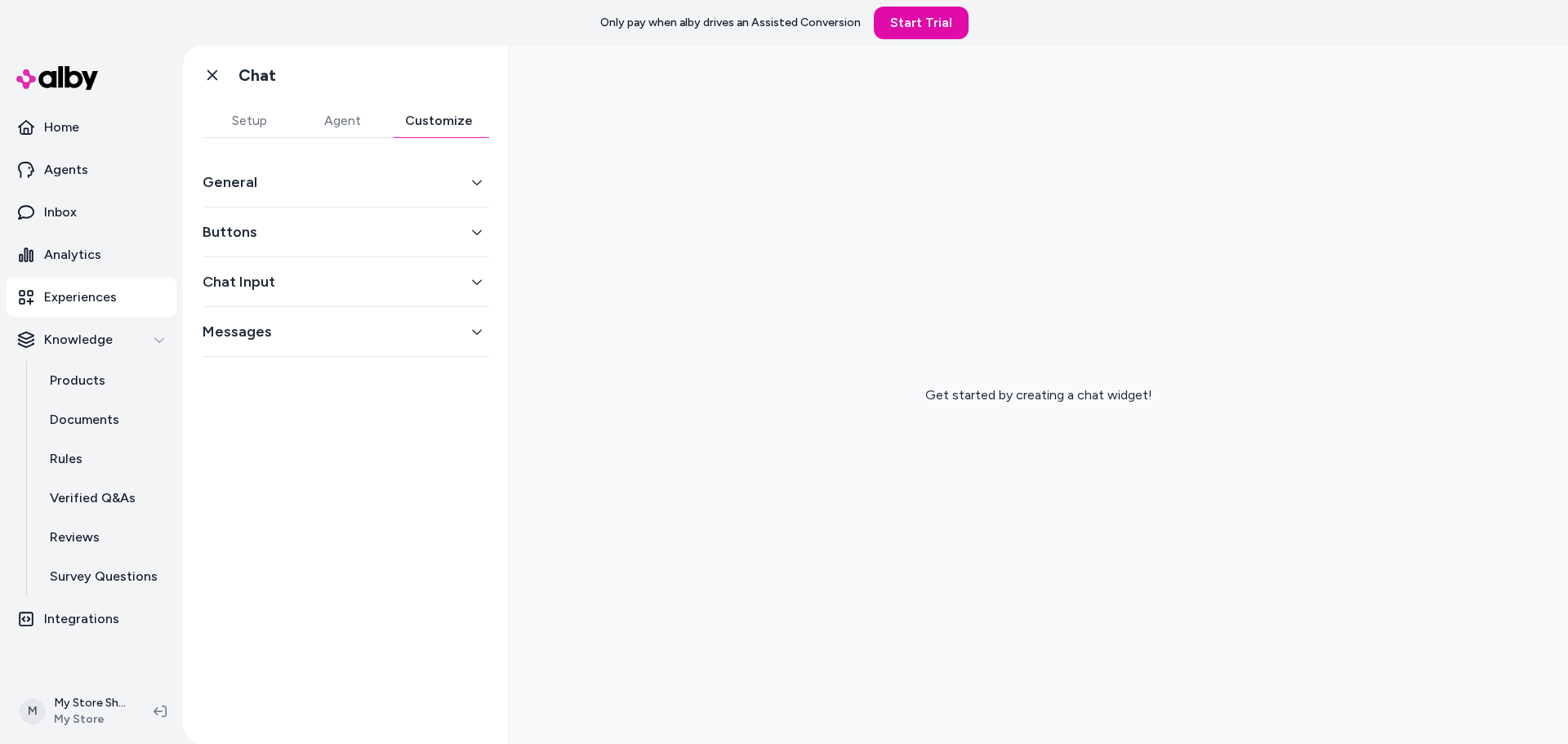
click at [442, 114] on button "Customize" at bounding box center [439, 121] width 101 height 33
click at [251, 116] on button "Setup" at bounding box center [249, 121] width 93 height 33
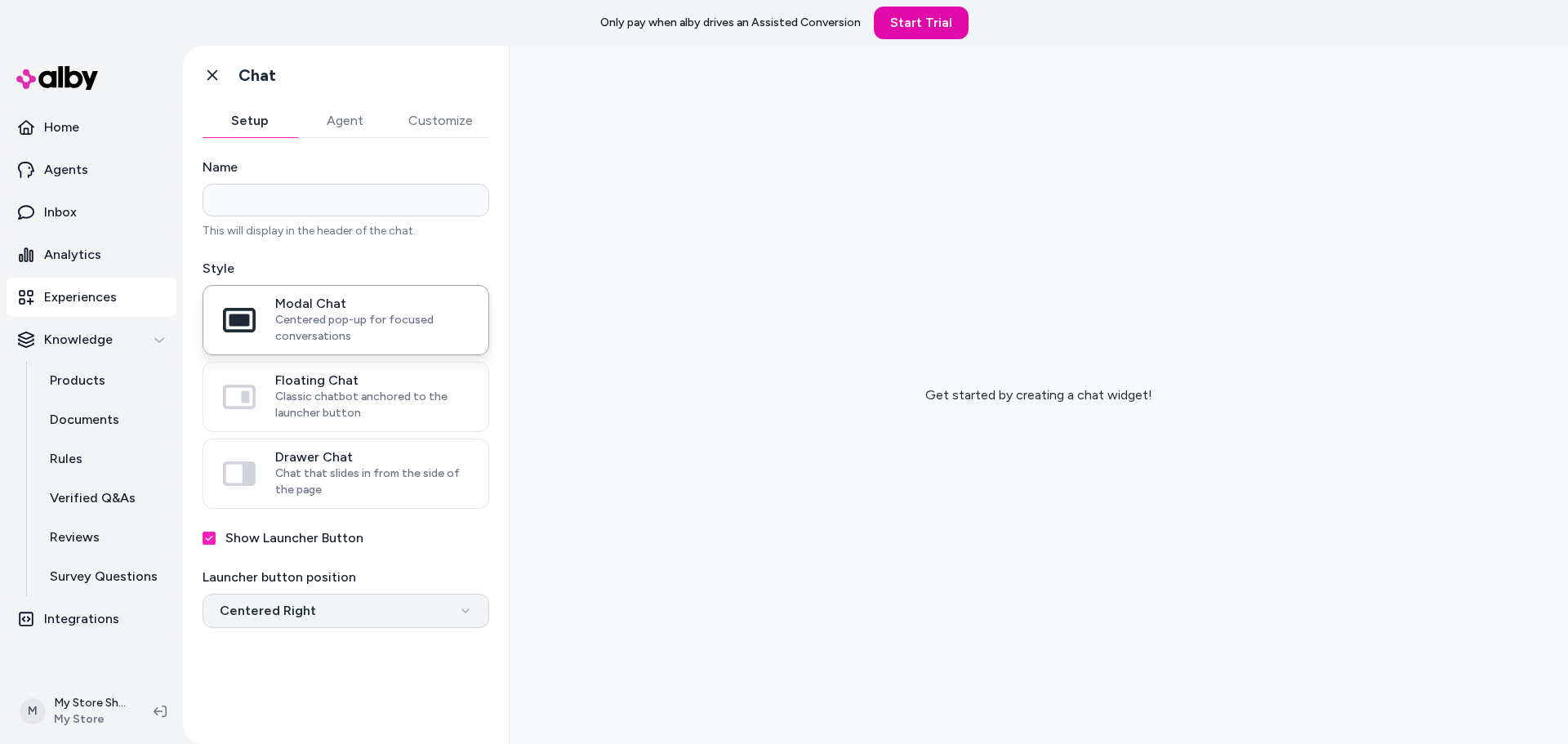
click at [304, 606] on html "**********" at bounding box center [784, 372] width 1568 height 744
select select "**********"
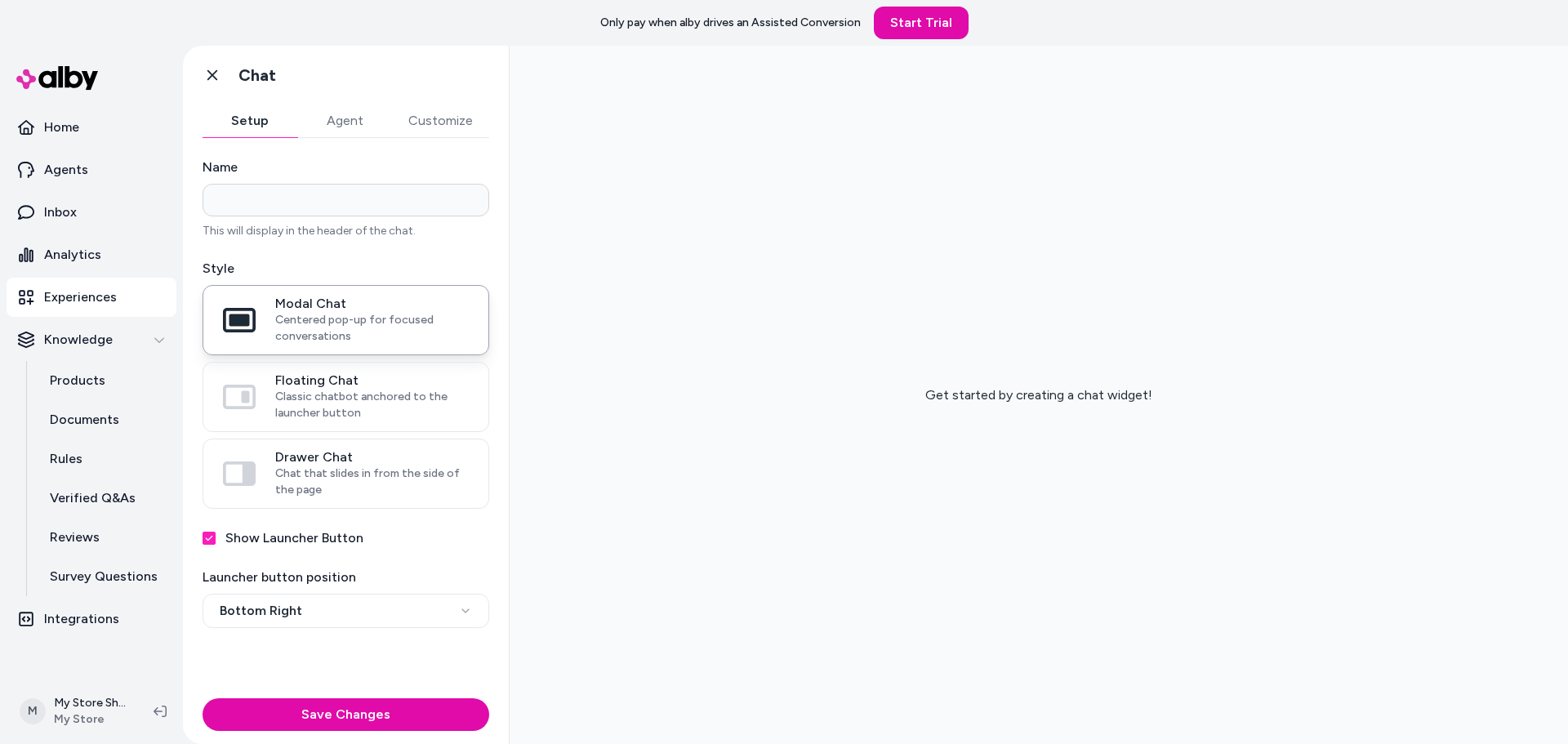
click at [384, 674] on div "**********" at bounding box center [346, 414] width 326 height 554
click at [359, 401] on span "Classic chatbot anchored to the launcher button" at bounding box center [372, 406] width 193 height 33
click at [0, 0] on button "Floating Chat Classic chatbot anchored to the launcher button" at bounding box center [0, 0] width 0 height 0
click at [289, 210] on input "Name" at bounding box center [346, 200] width 287 height 33
drag, startPoint x: 377, startPoint y: 724, endPoint x: 374, endPoint y: 680, distance: 44.1
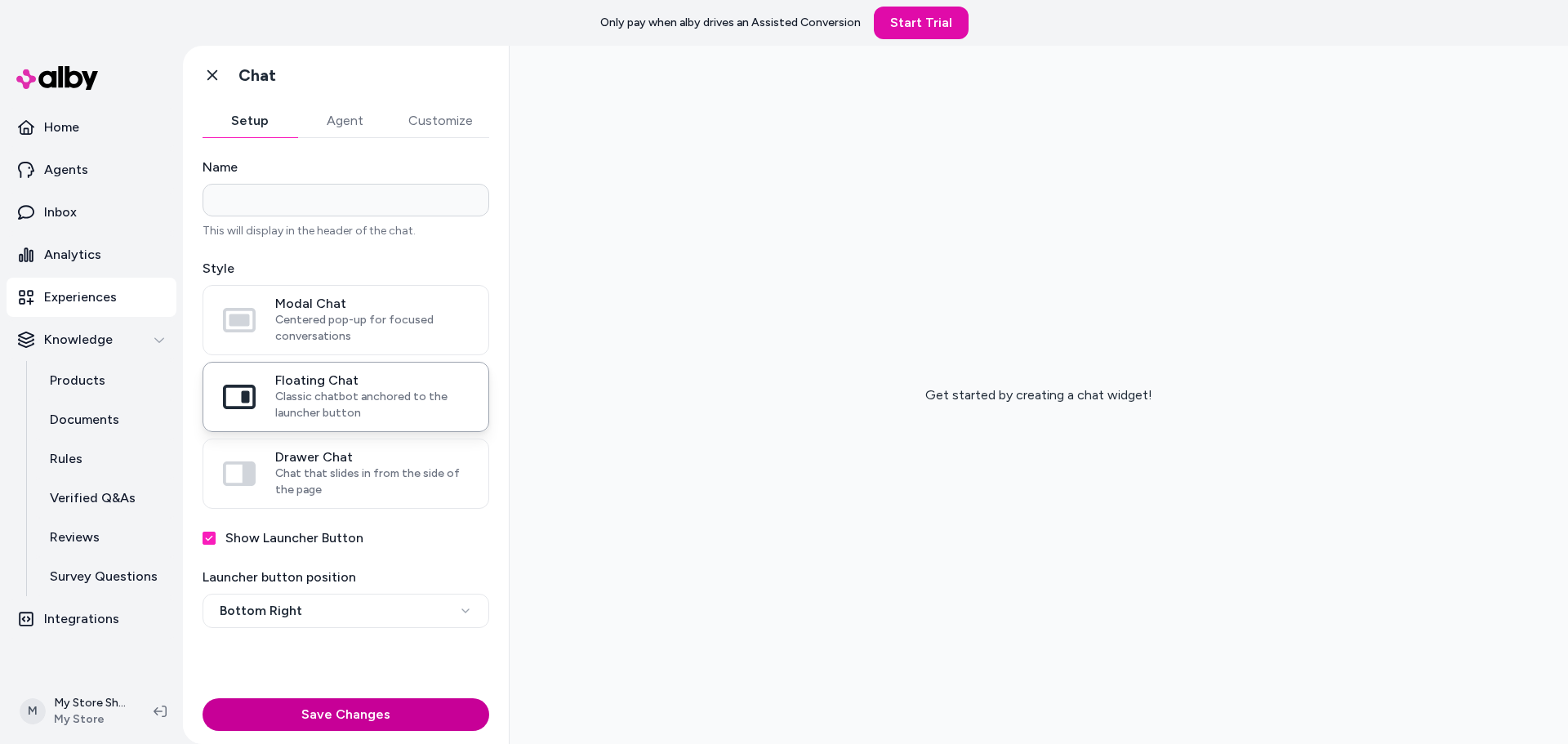
click at [376, 724] on button "Save Changes" at bounding box center [346, 715] width 287 height 33
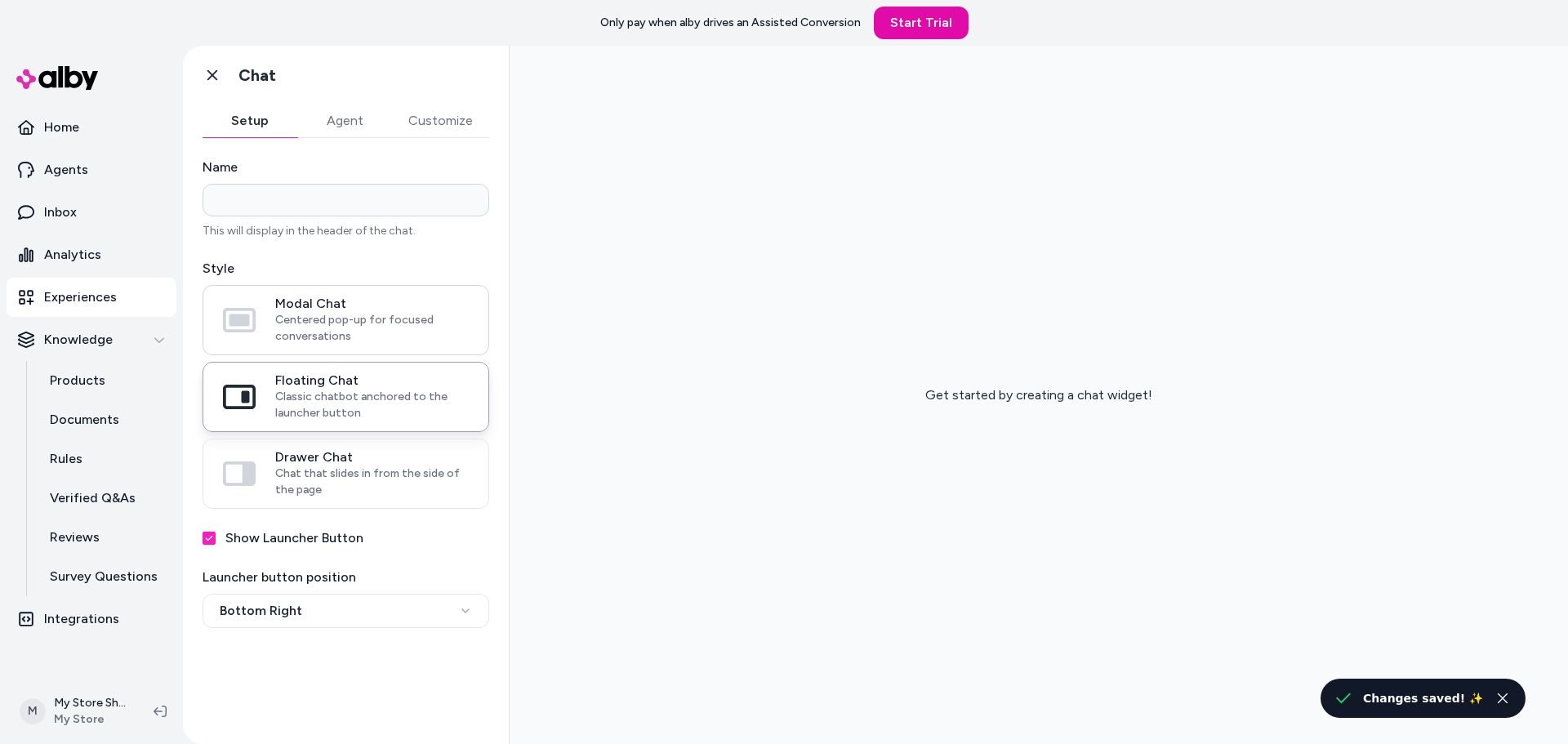
click at [332, 322] on span "Centered pop-up for focused conversations" at bounding box center [372, 329] width 193 height 33
click at [0, 0] on button "Modal Chat Centered pop-up for focused conversations" at bounding box center [0, 0] width 0 height 0
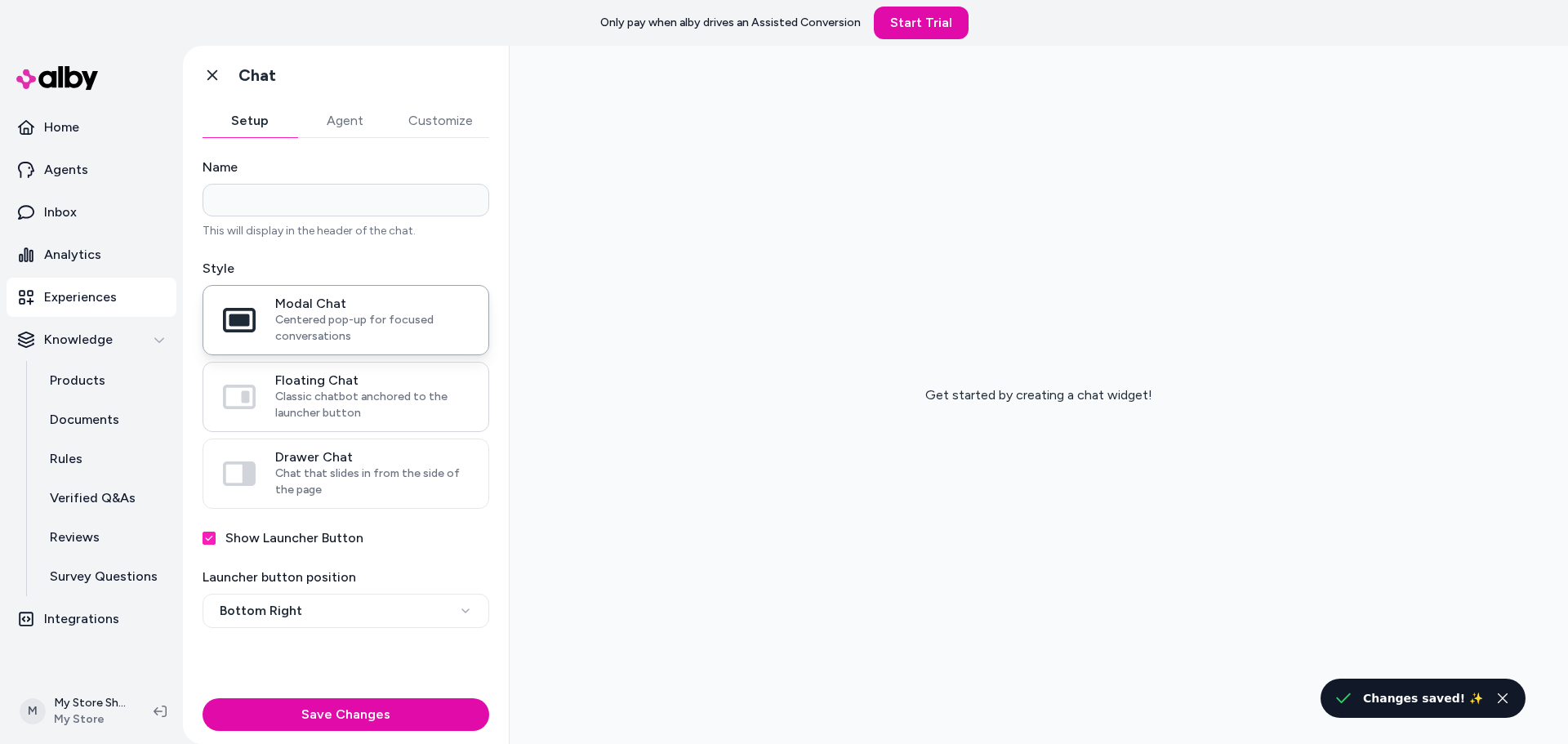
click at [335, 402] on span "Classic chatbot anchored to the launcher button" at bounding box center [372, 406] width 193 height 33
click at [0, 0] on button "Floating Chat Classic chatbot anchored to the launcher button" at bounding box center [0, 0] width 0 height 0
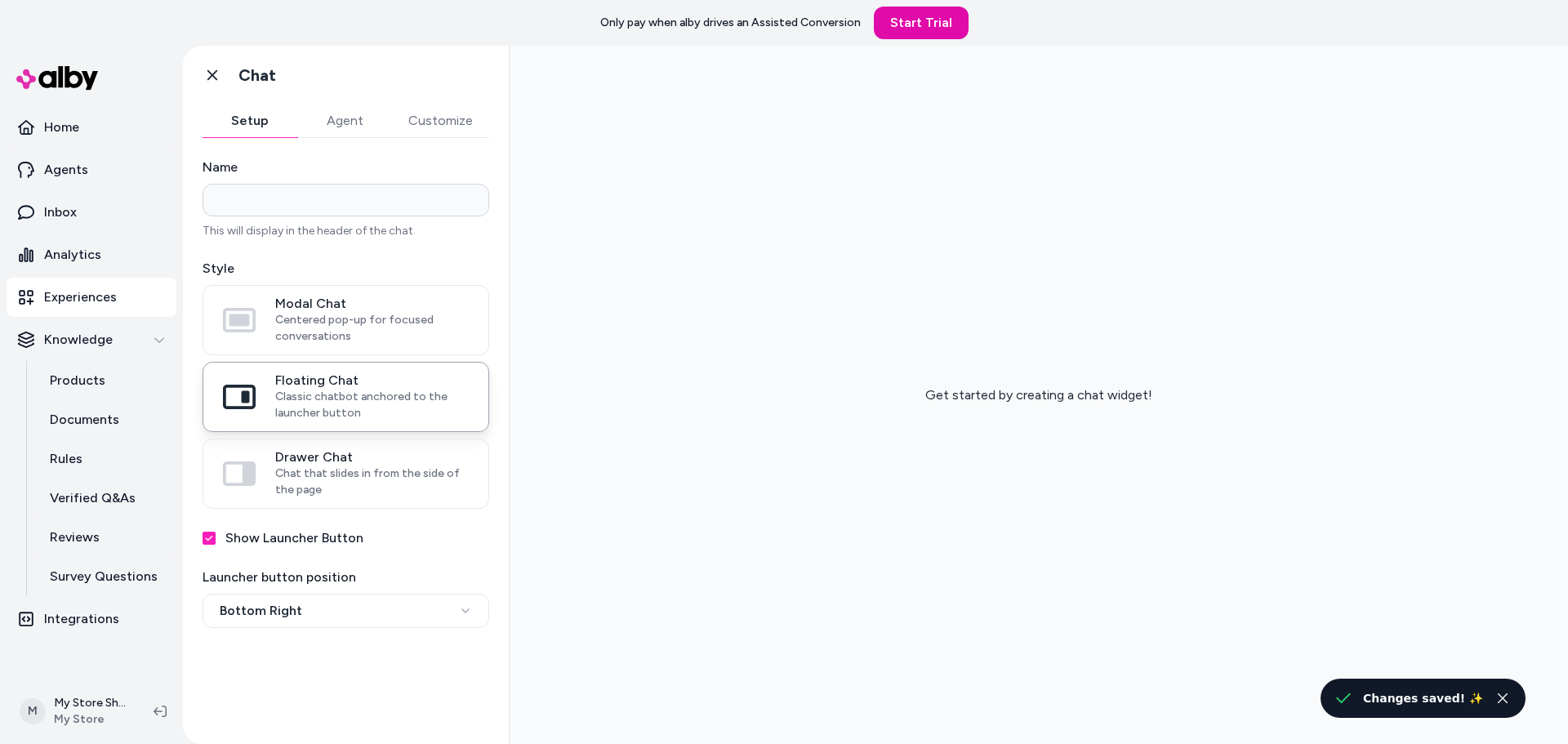
click at [322, 220] on div "Name This will display in the header of the chat." at bounding box center [346, 199] width 287 height 82
click at [332, 212] on input "Name" at bounding box center [346, 200] width 287 height 33
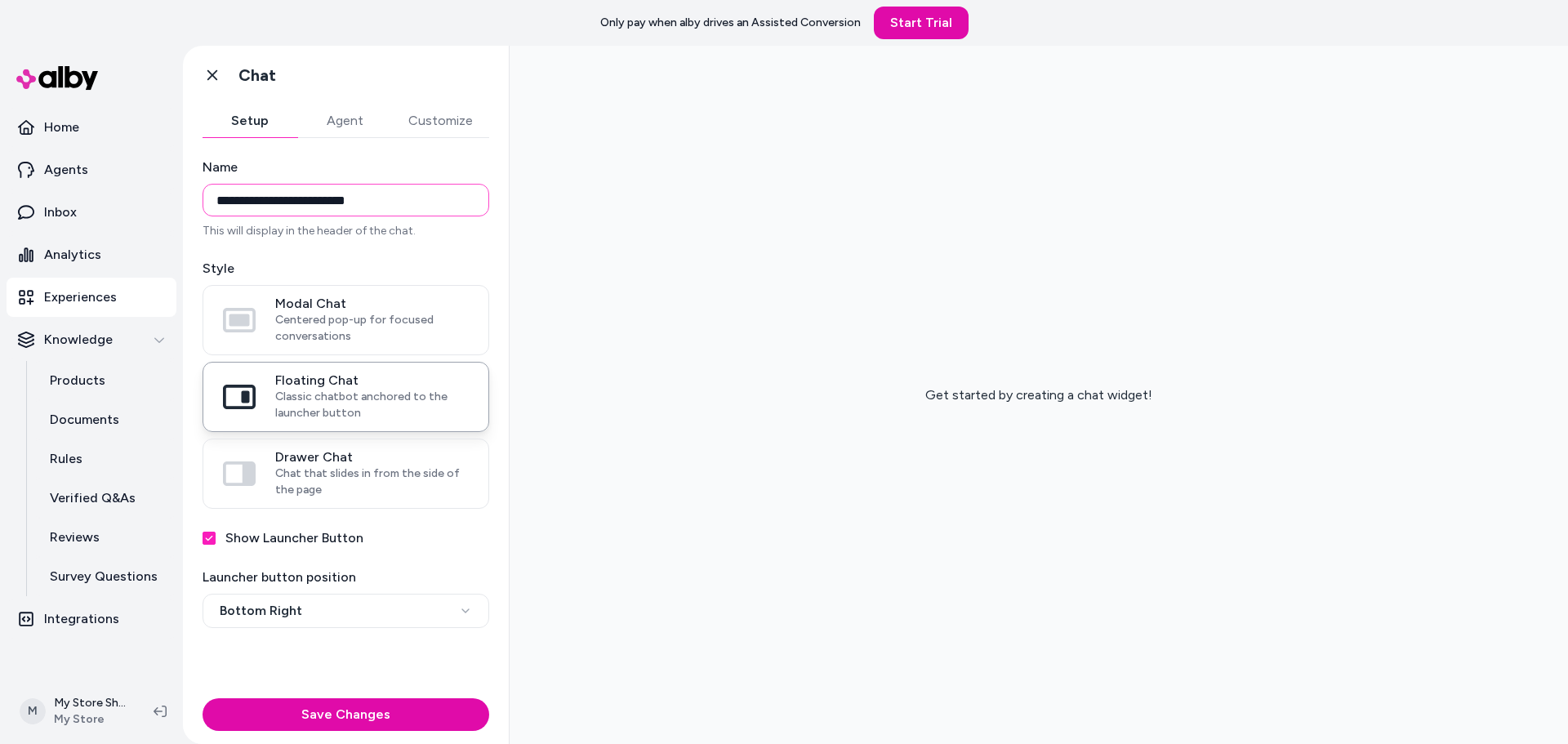
type input "**********"
click at [407, 662] on div "**********" at bounding box center [346, 414] width 326 height 554
click at [373, 715] on button "Save Changes" at bounding box center [346, 715] width 287 height 33
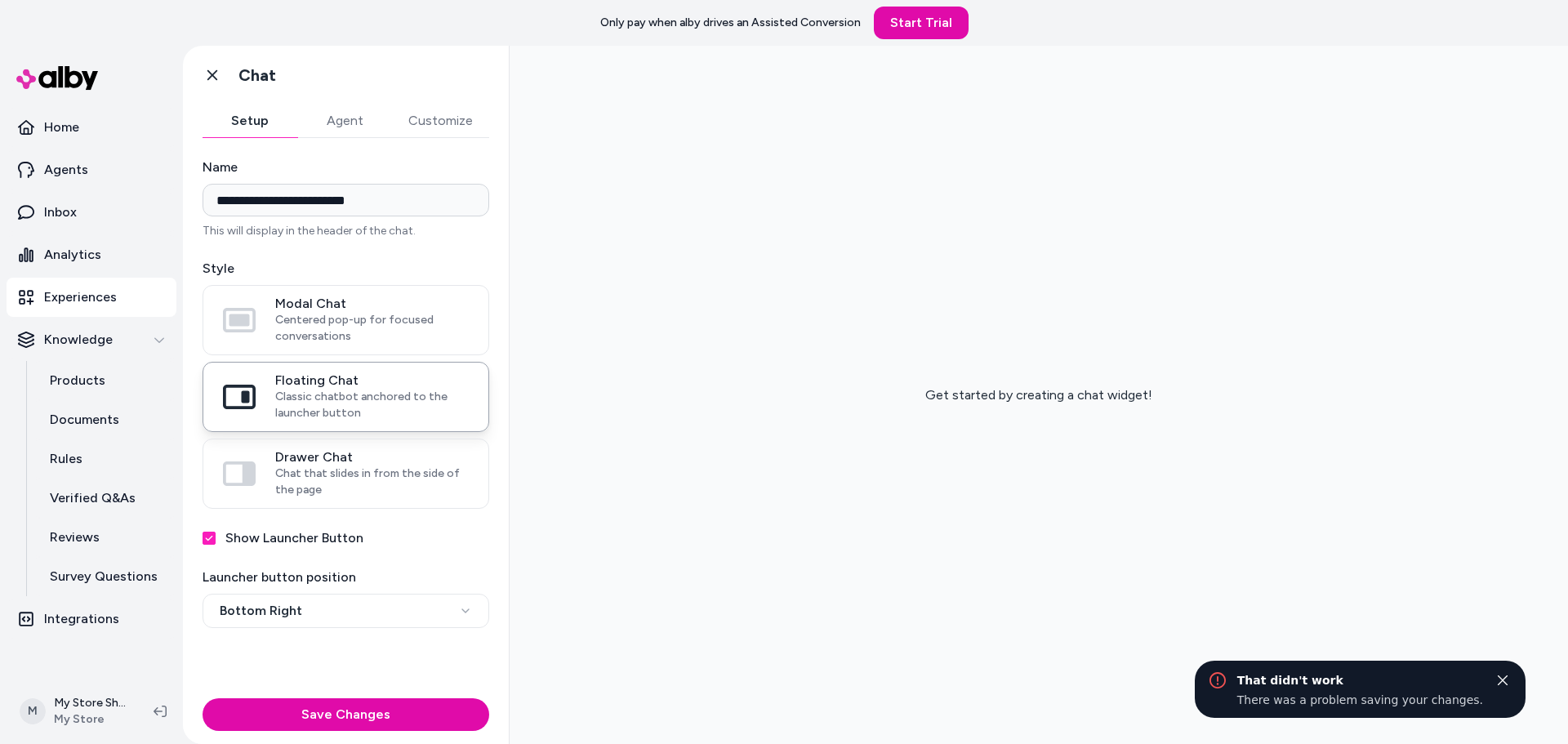
click at [1205, 602] on div "Get started by creating a chat widget!" at bounding box center [1038, 395] width 1058 height 699
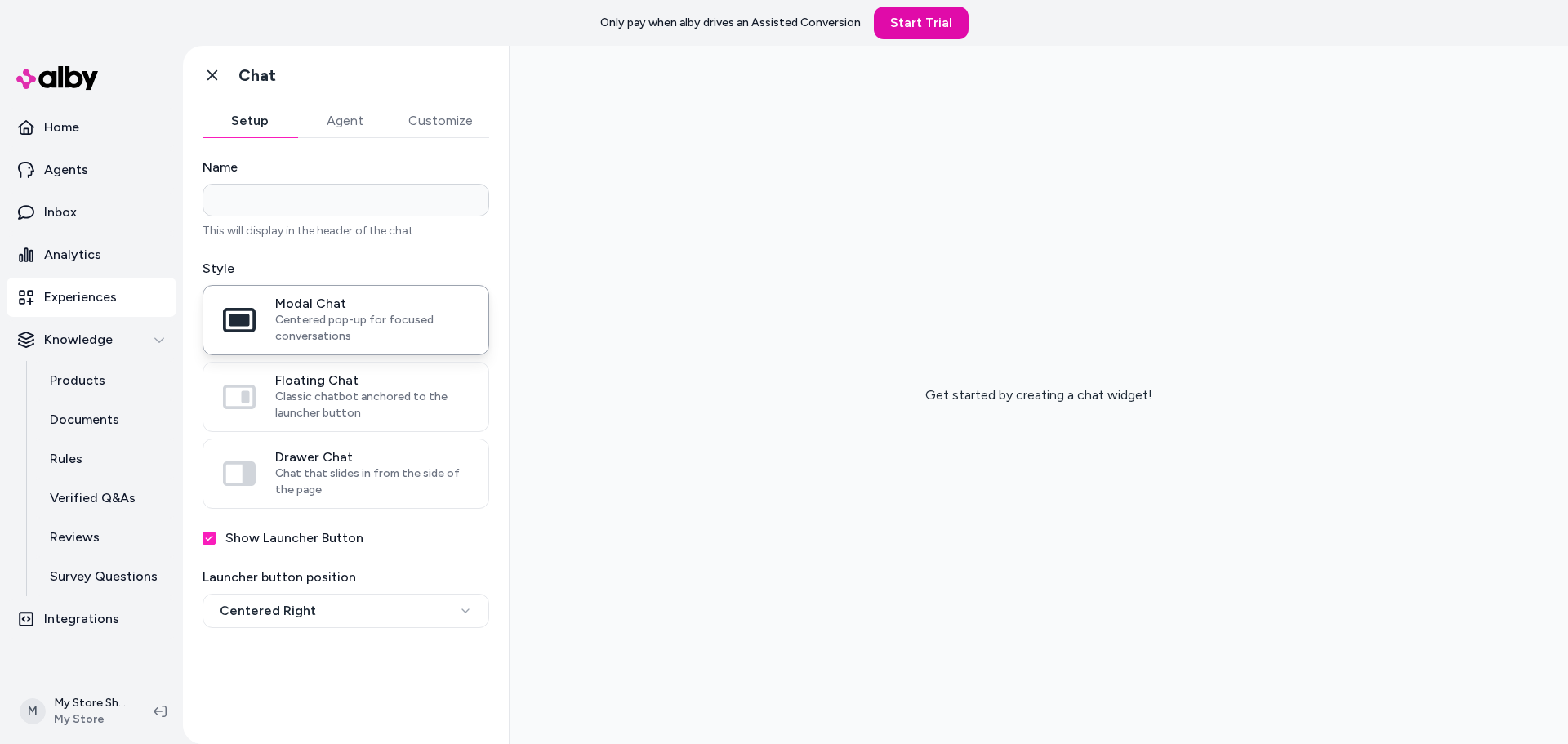
click at [750, 394] on div "Get started by creating a chat widget!" at bounding box center [1038, 395] width 1058 height 699
click at [345, 119] on button "Agent" at bounding box center [344, 121] width 94 height 33
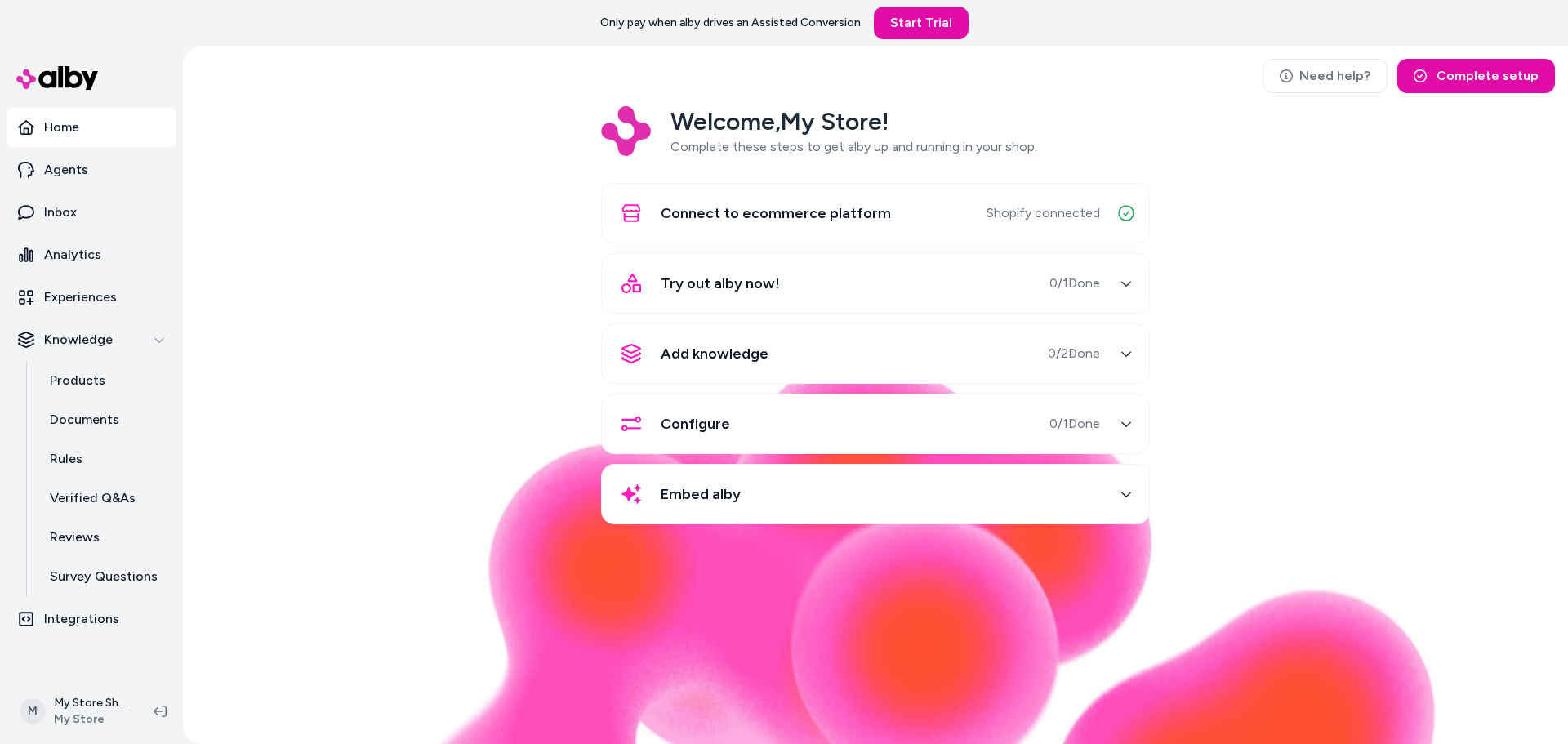
click at [804, 304] on div "Try out alby now! 0 / 1 Done" at bounding box center [875, 284] width 549 height 61
click at [754, 289] on span "Try out alby now!" at bounding box center [720, 284] width 120 height 23
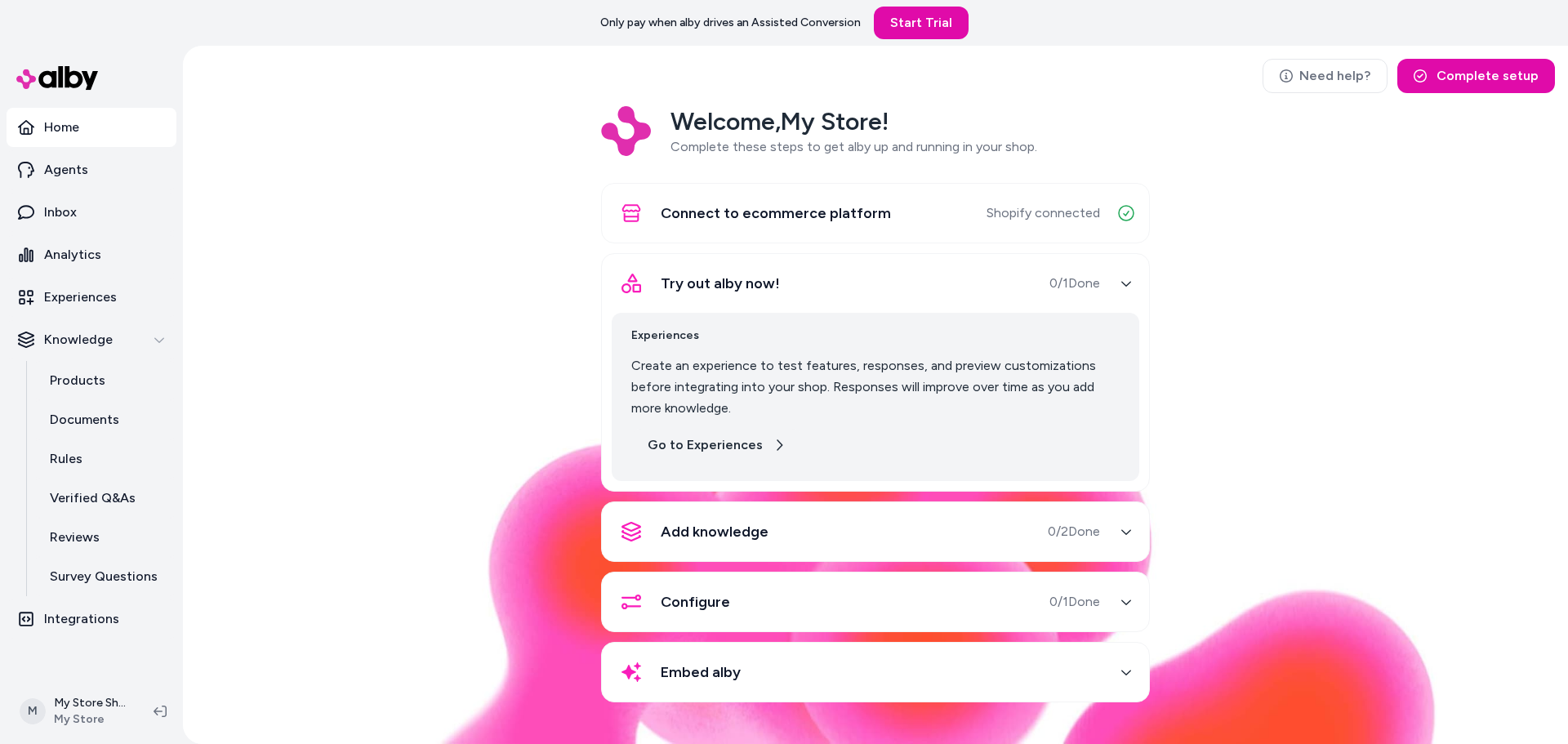
click at [747, 450] on link "Go to Experiences" at bounding box center [716, 446] width 171 height 33
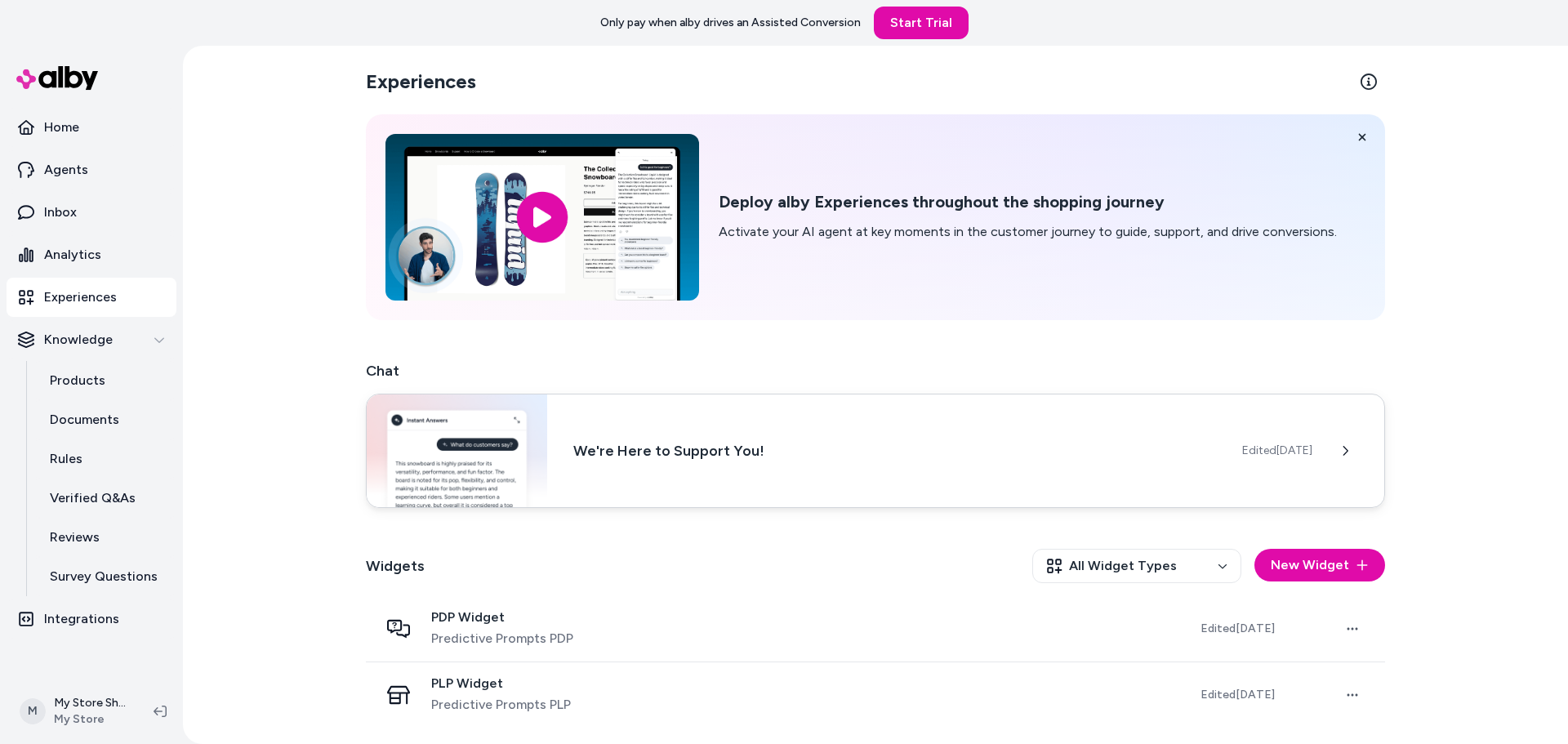
click at [985, 479] on div "We're Here to Support You! Edited [DATE]" at bounding box center [875, 451] width 1019 height 114
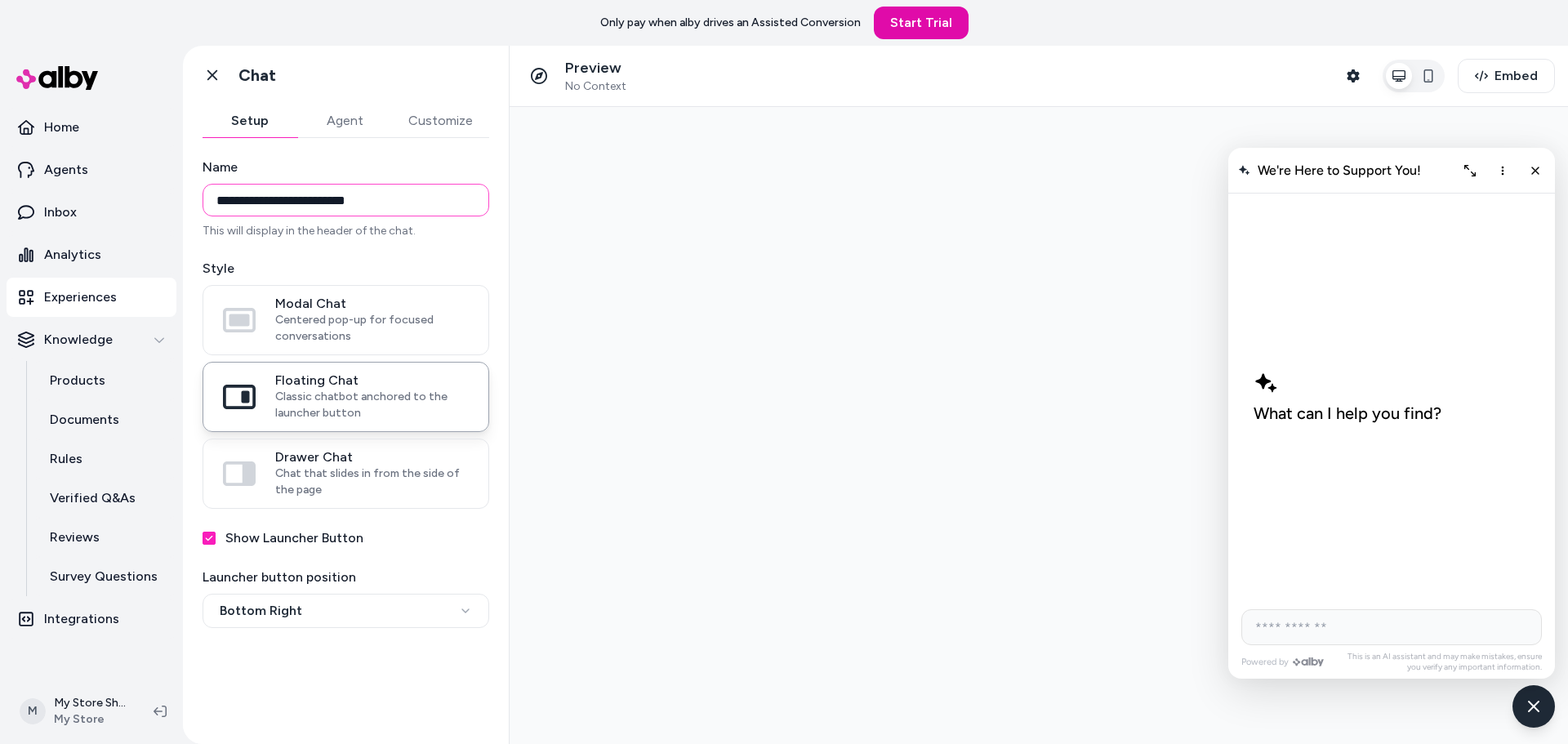
click at [386, 193] on input "**********" at bounding box center [346, 200] width 287 height 33
click at [335, 124] on button "Agent" at bounding box center [344, 121] width 94 height 33
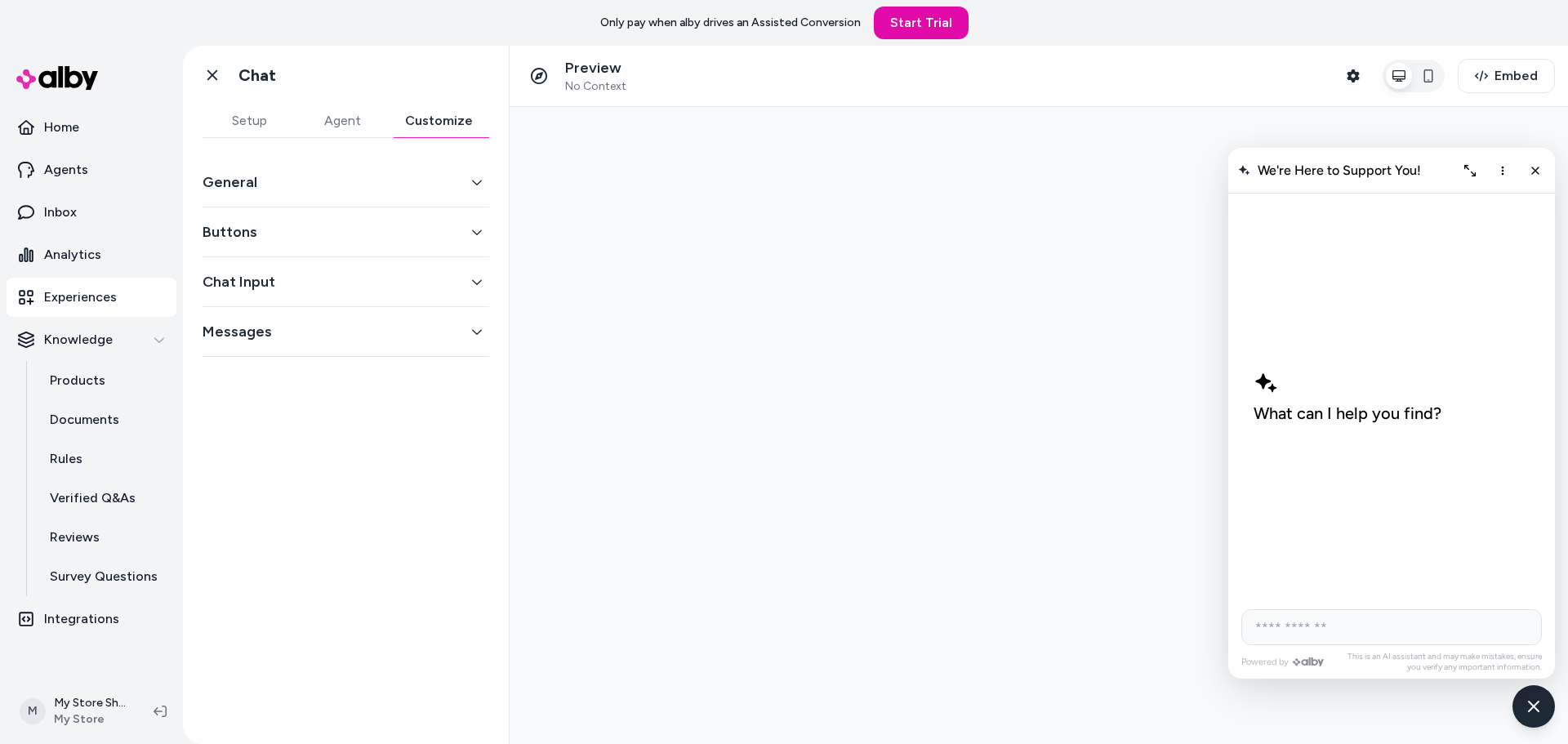
click at [440, 121] on button "Customize" at bounding box center [439, 121] width 101 height 33
click at [411, 219] on div "Buttons" at bounding box center [346, 232] width 287 height 49
click at [414, 235] on button "Buttons" at bounding box center [346, 232] width 287 height 23
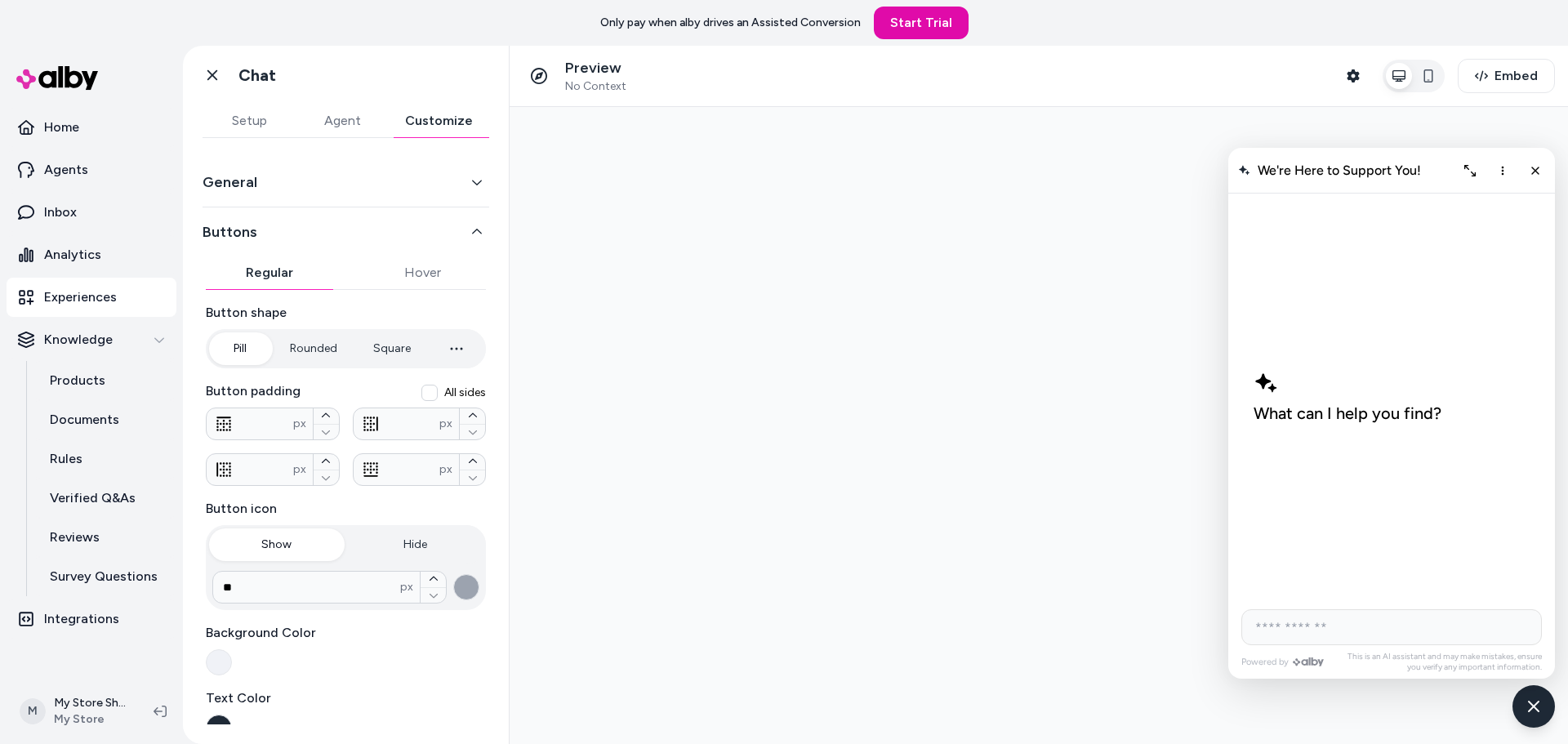
click at [401, 186] on button "General" at bounding box center [346, 182] width 287 height 23
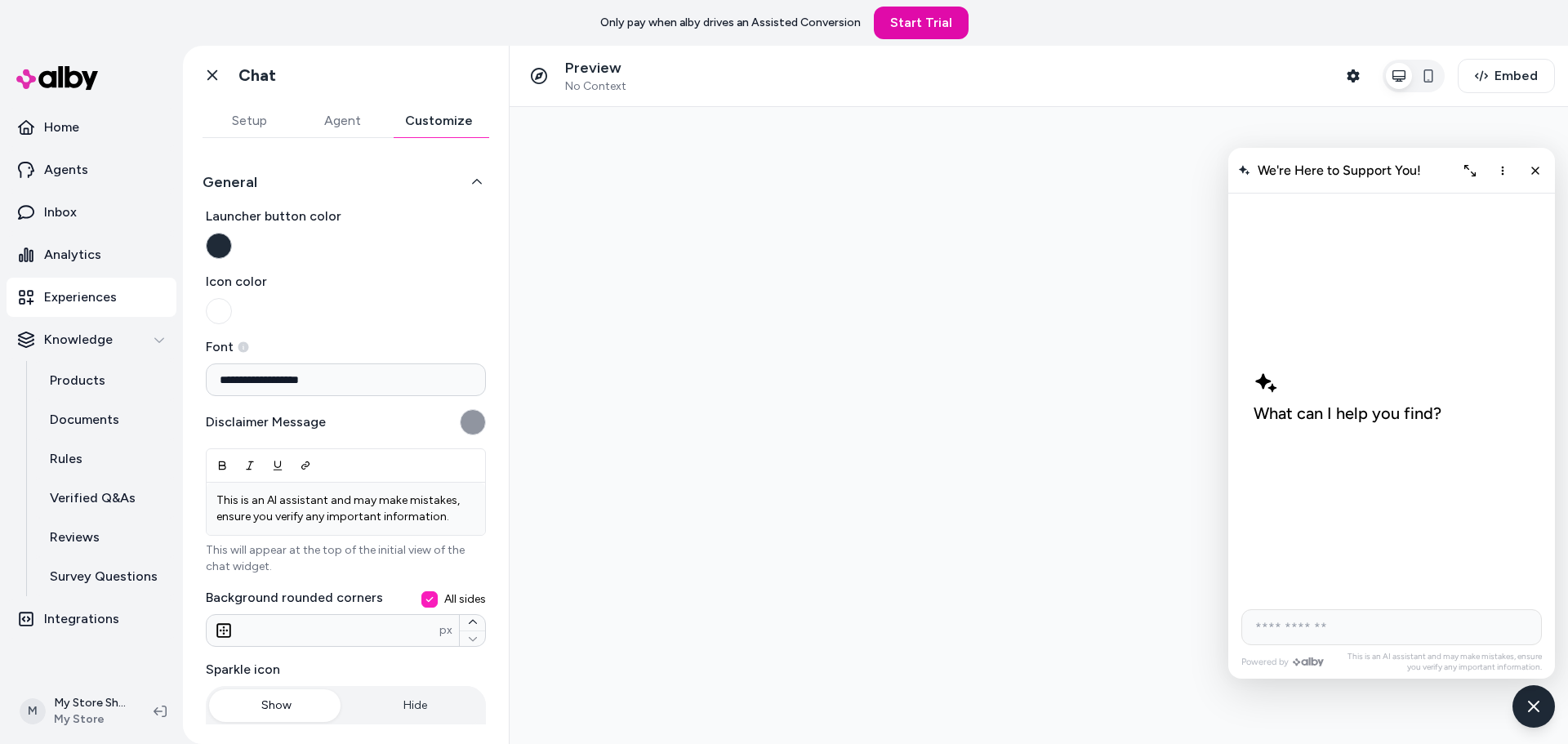
click at [224, 237] on button "Launcher button color" at bounding box center [218, 246] width 26 height 26
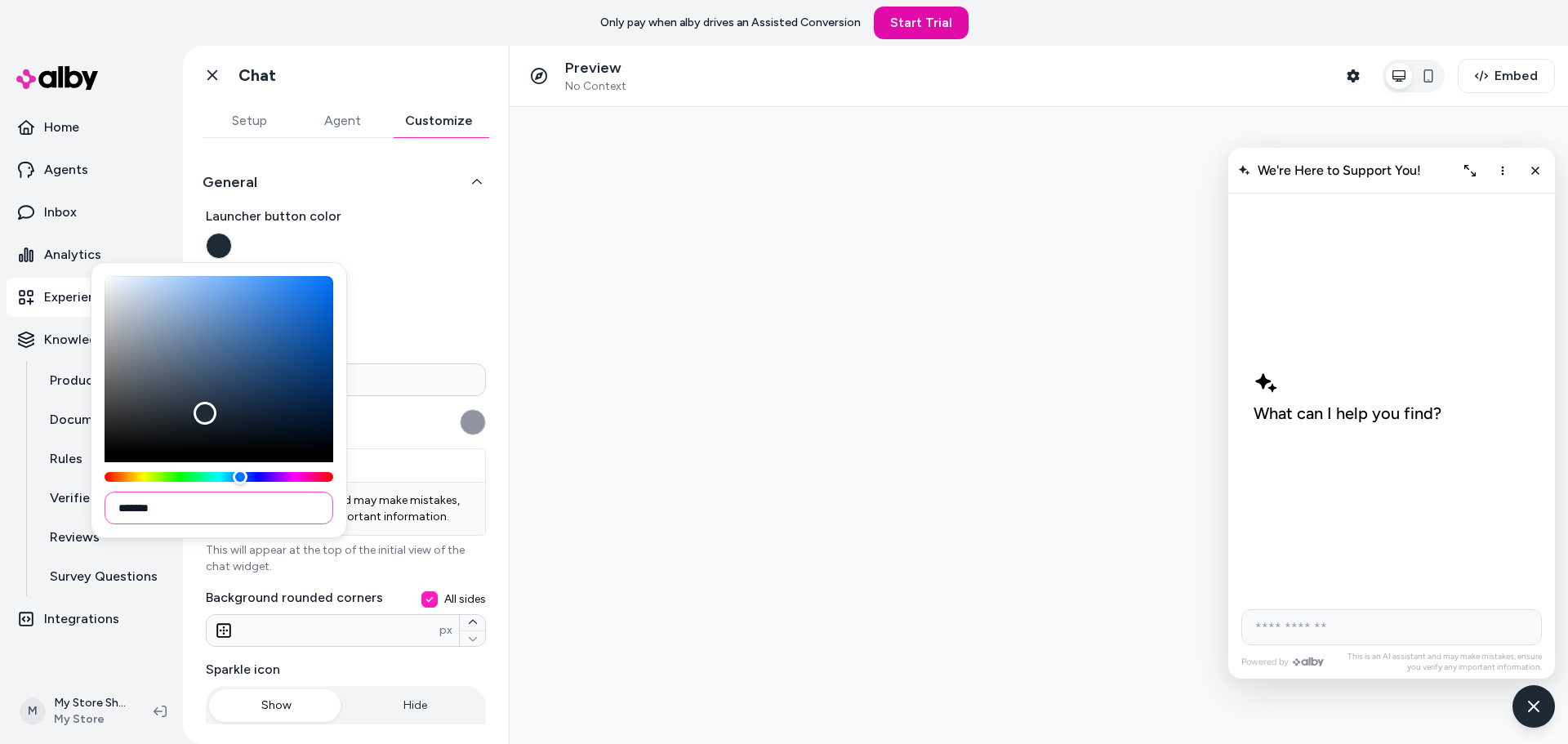
click at [193, 507] on input "*******" at bounding box center [219, 508] width 229 height 33
paste input
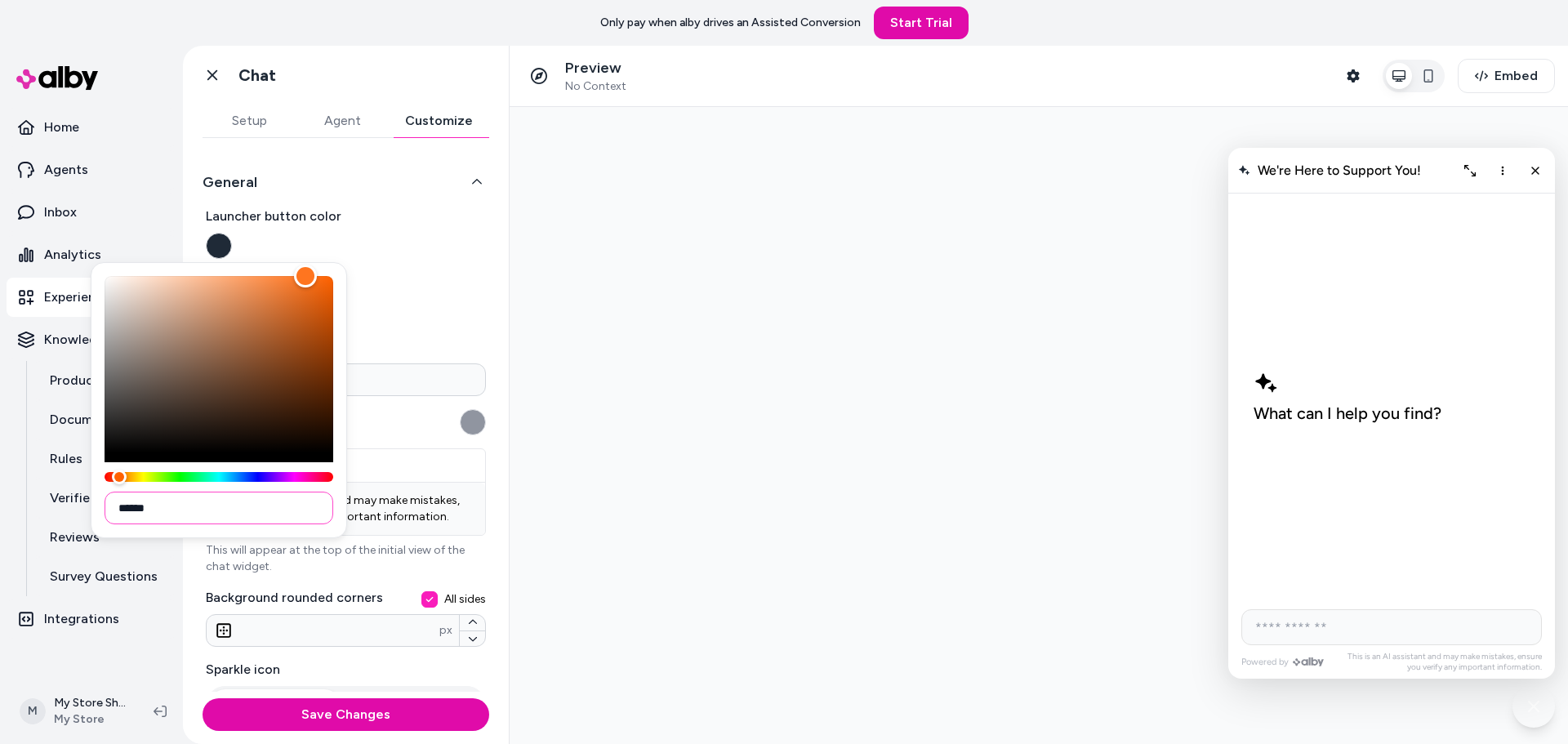
type input "******"
click at [332, 488] on div "******" at bounding box center [219, 400] width 257 height 276
click at [346, 715] on button "Save Changes" at bounding box center [346, 715] width 287 height 33
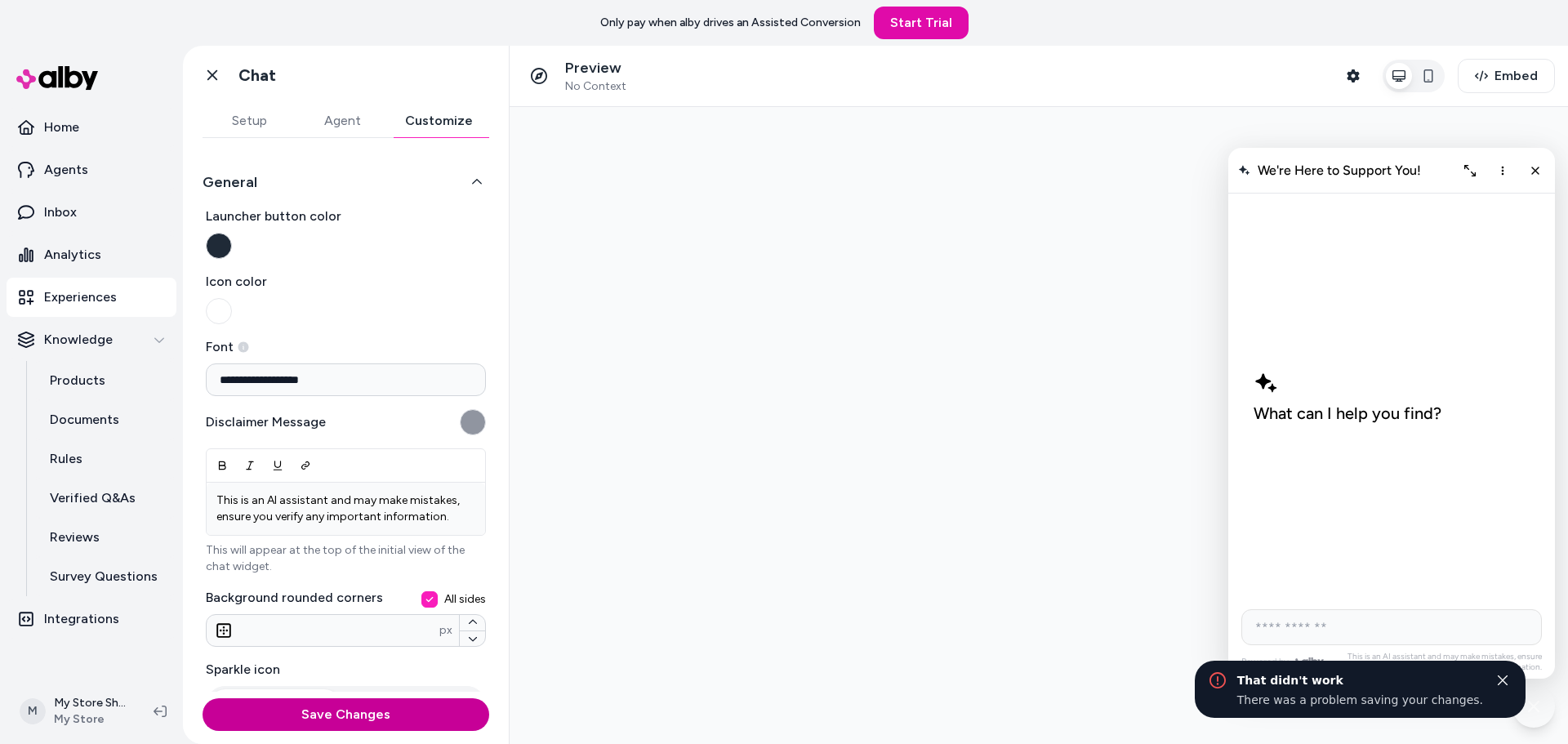
click at [387, 708] on button "Save Changes" at bounding box center [346, 715] width 287 height 33
click at [389, 715] on div "Save Changes" at bounding box center [346, 715] width 287 height 33
click at [411, 710] on button "Save Changes" at bounding box center [346, 715] width 287 height 33
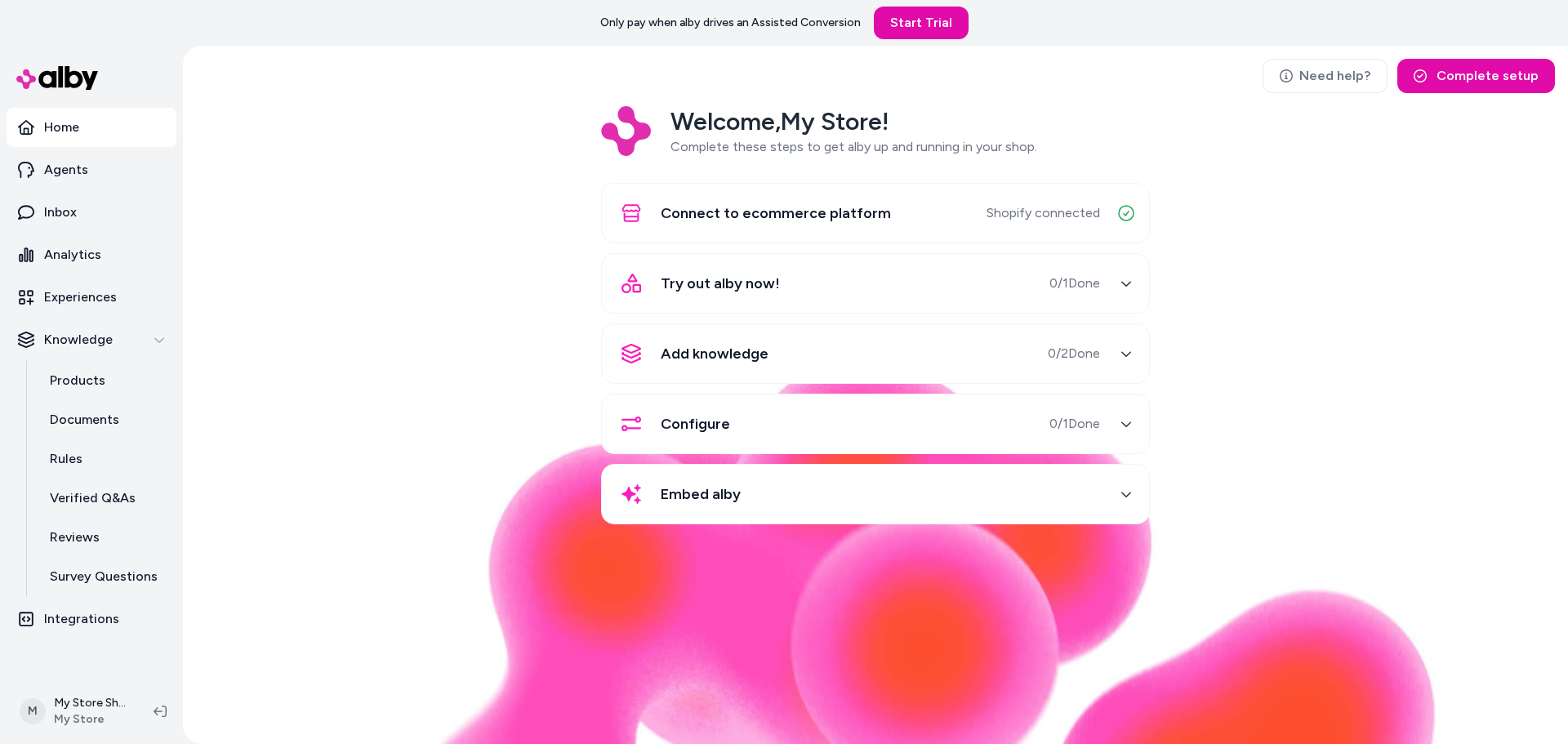
click at [715, 286] on span "Try out alby now!" at bounding box center [720, 284] width 120 height 23
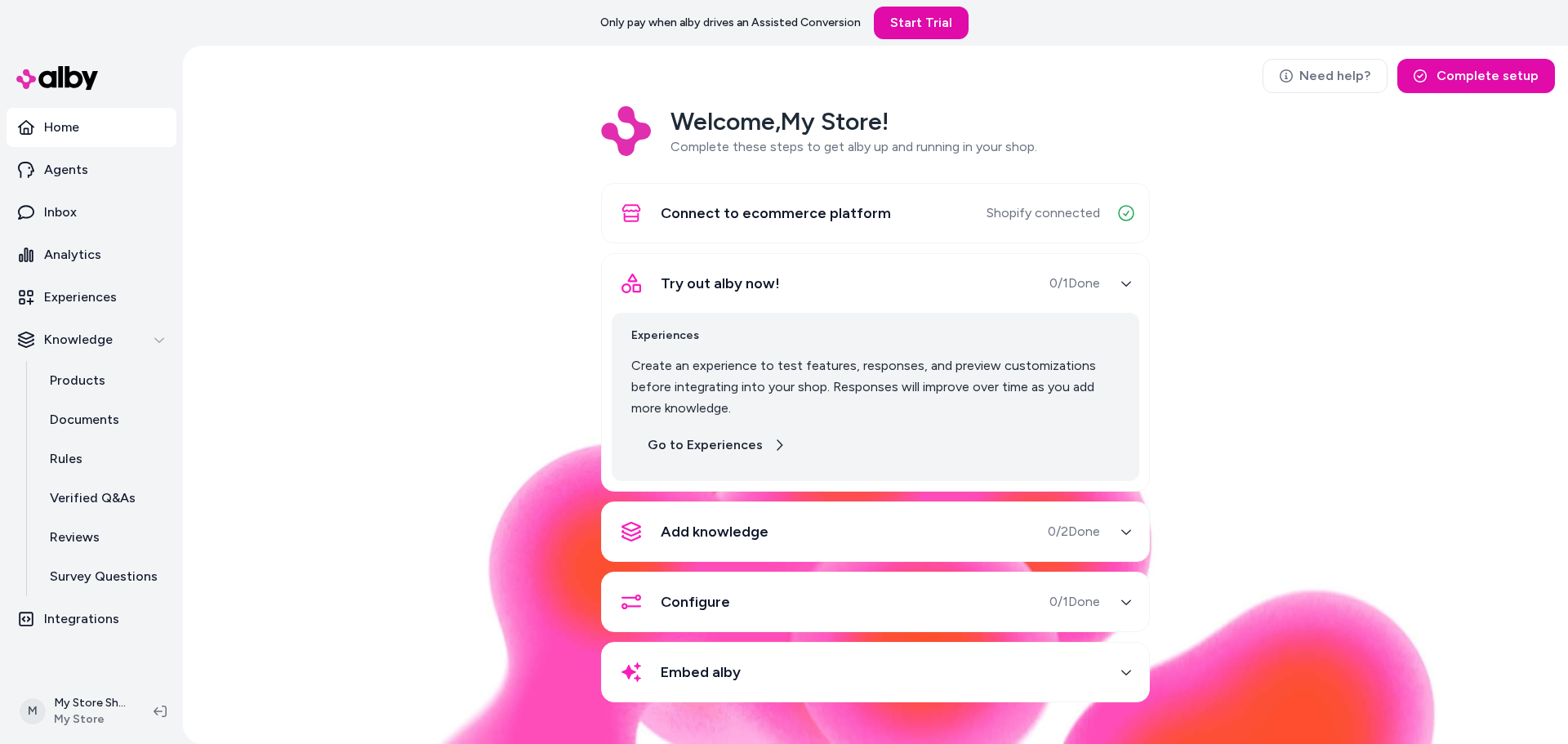
click at [731, 454] on link "Go to Experiences" at bounding box center [716, 446] width 171 height 33
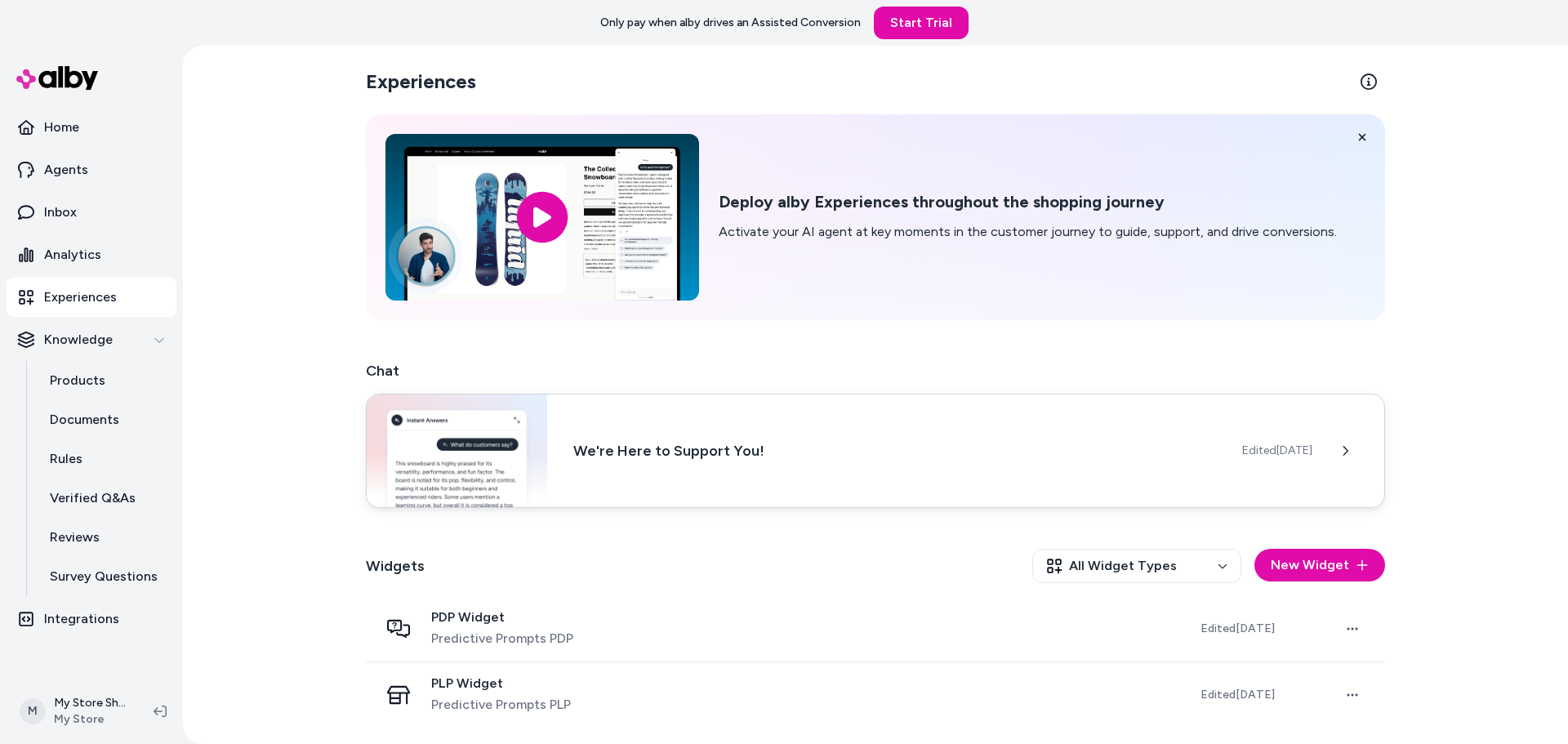
click at [616, 480] on div "We're Here to Support You! Edited [DATE]" at bounding box center [875, 451] width 1019 height 114
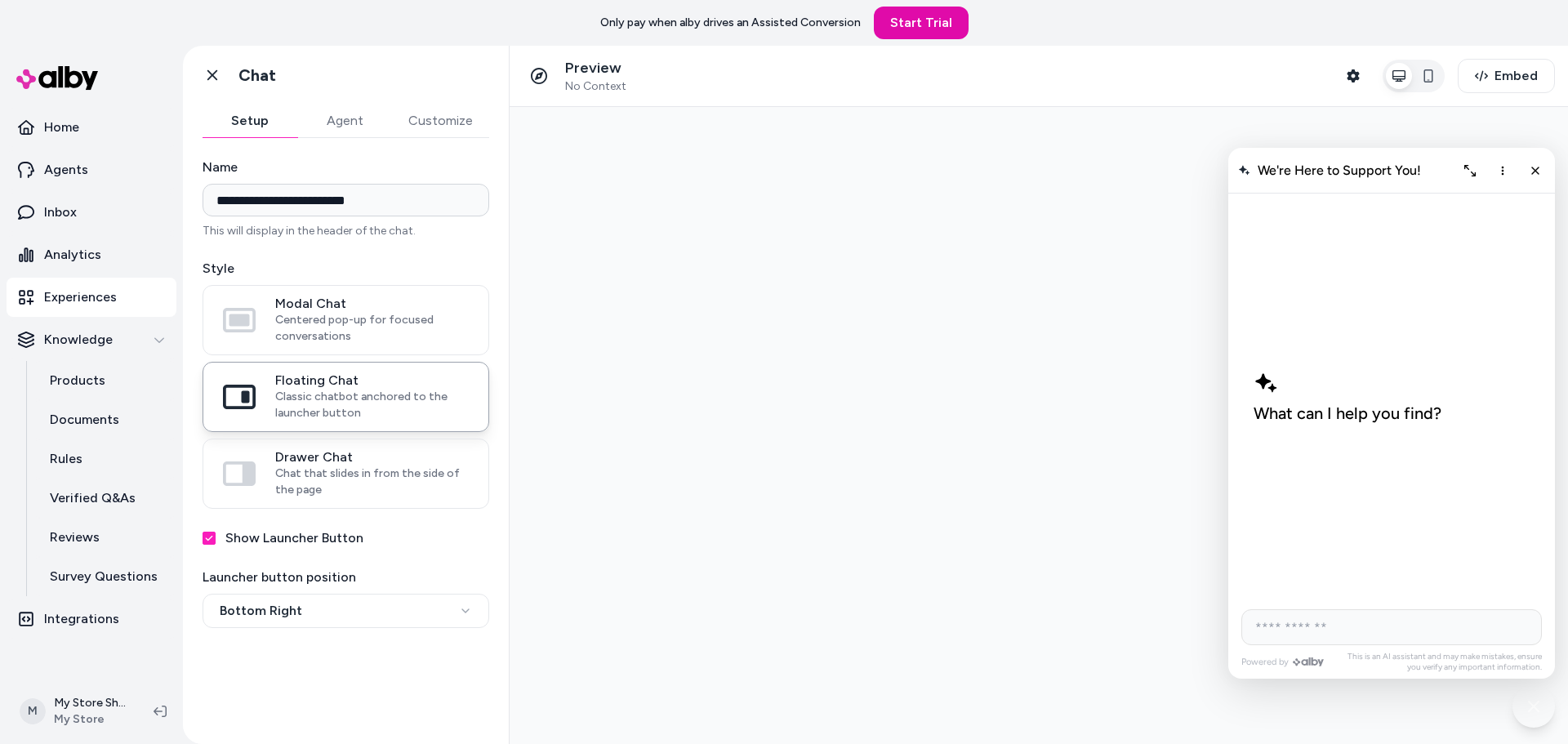
click at [343, 127] on button "Agent" at bounding box center [344, 121] width 94 height 33
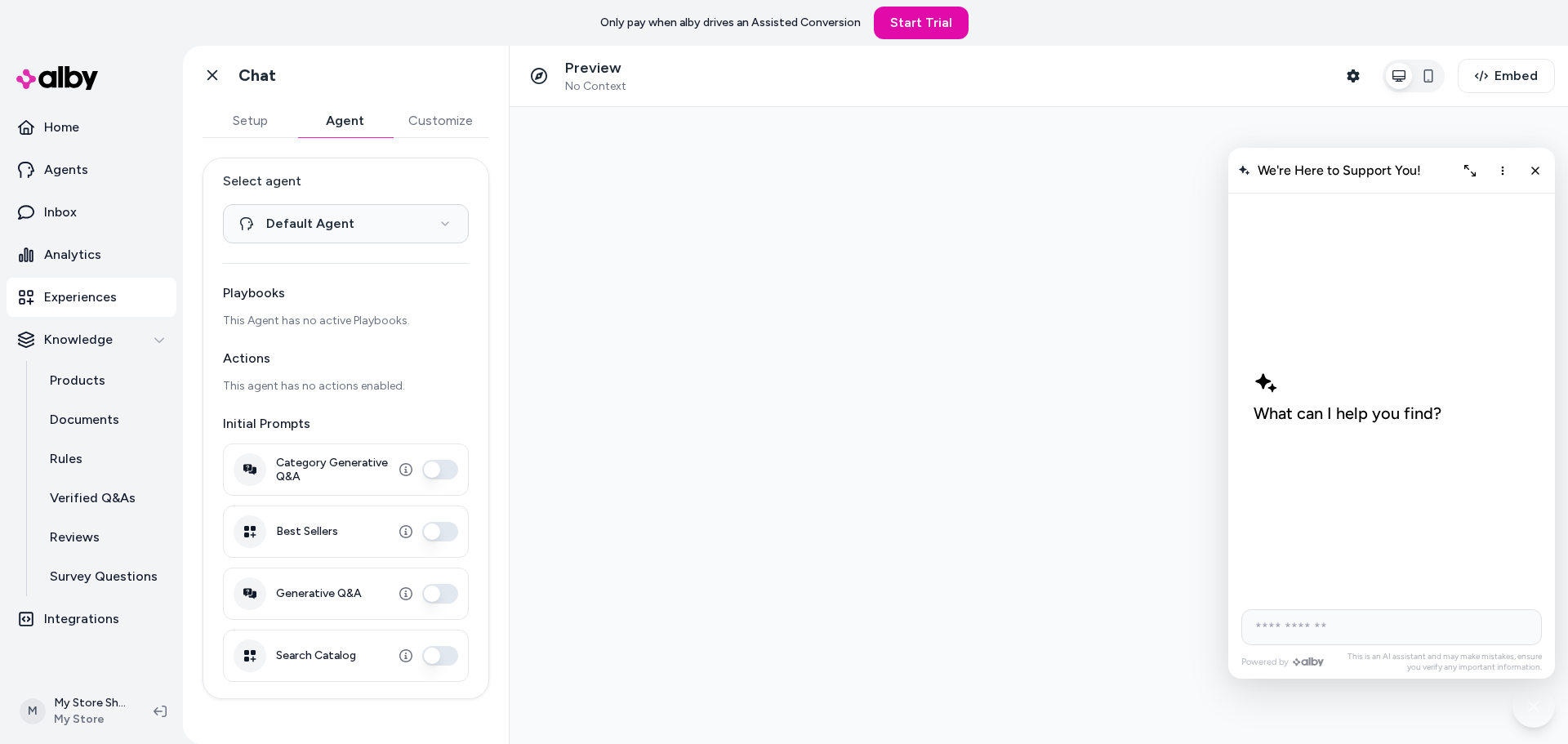
click at [459, 110] on button "Customize" at bounding box center [440, 121] width 97 height 33
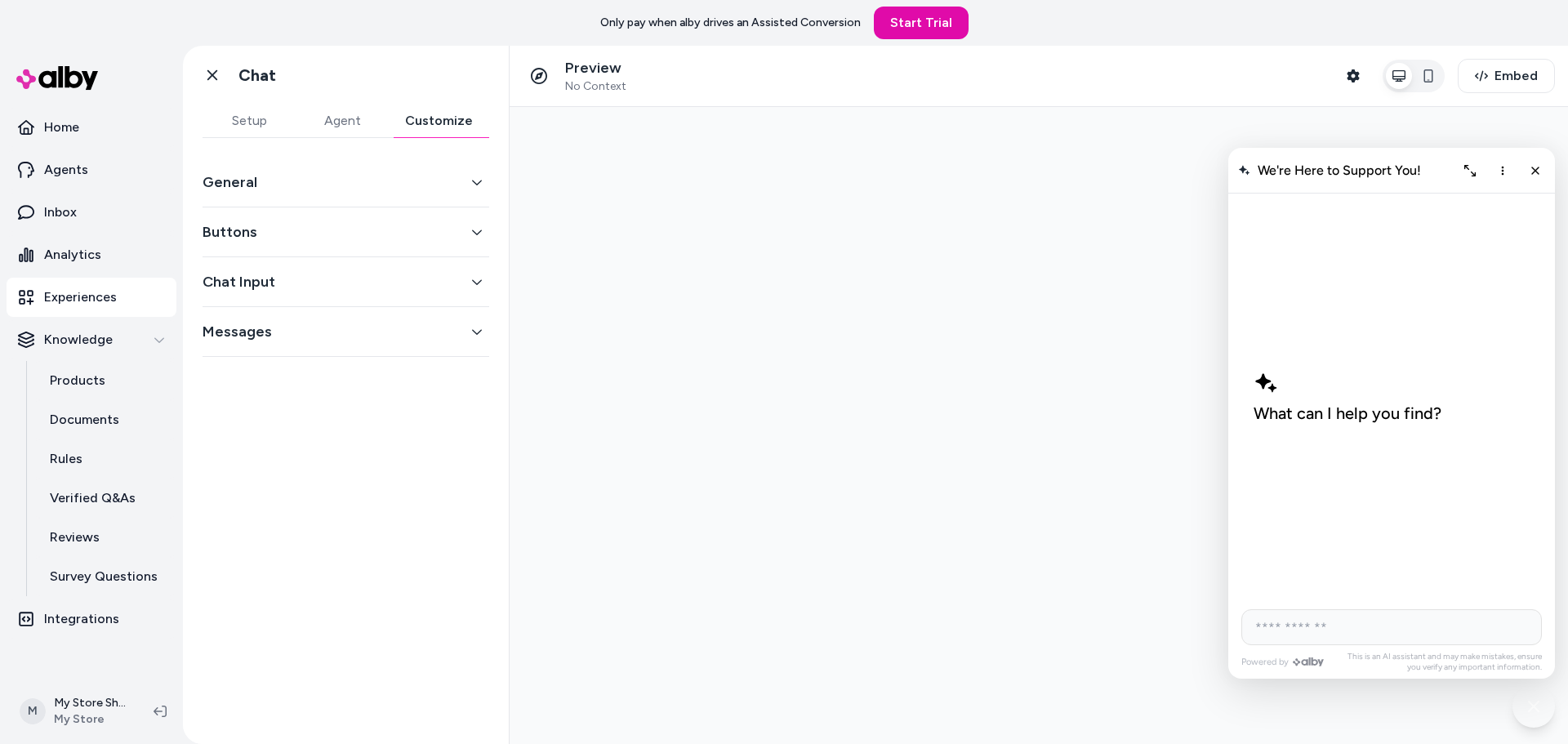
click at [310, 186] on button "General" at bounding box center [346, 182] width 287 height 23
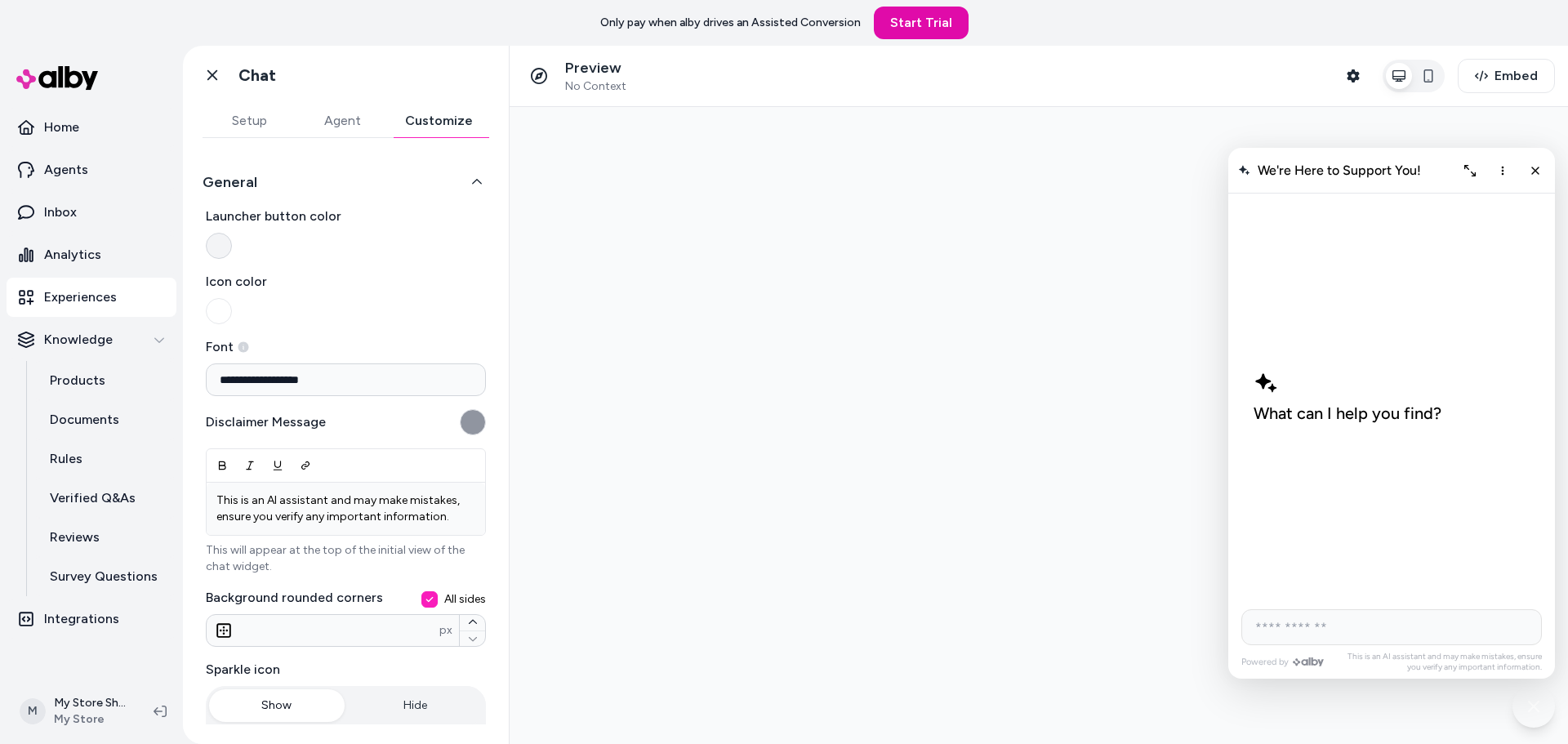
click at [217, 239] on button "Launcher button color" at bounding box center [218, 246] width 26 height 26
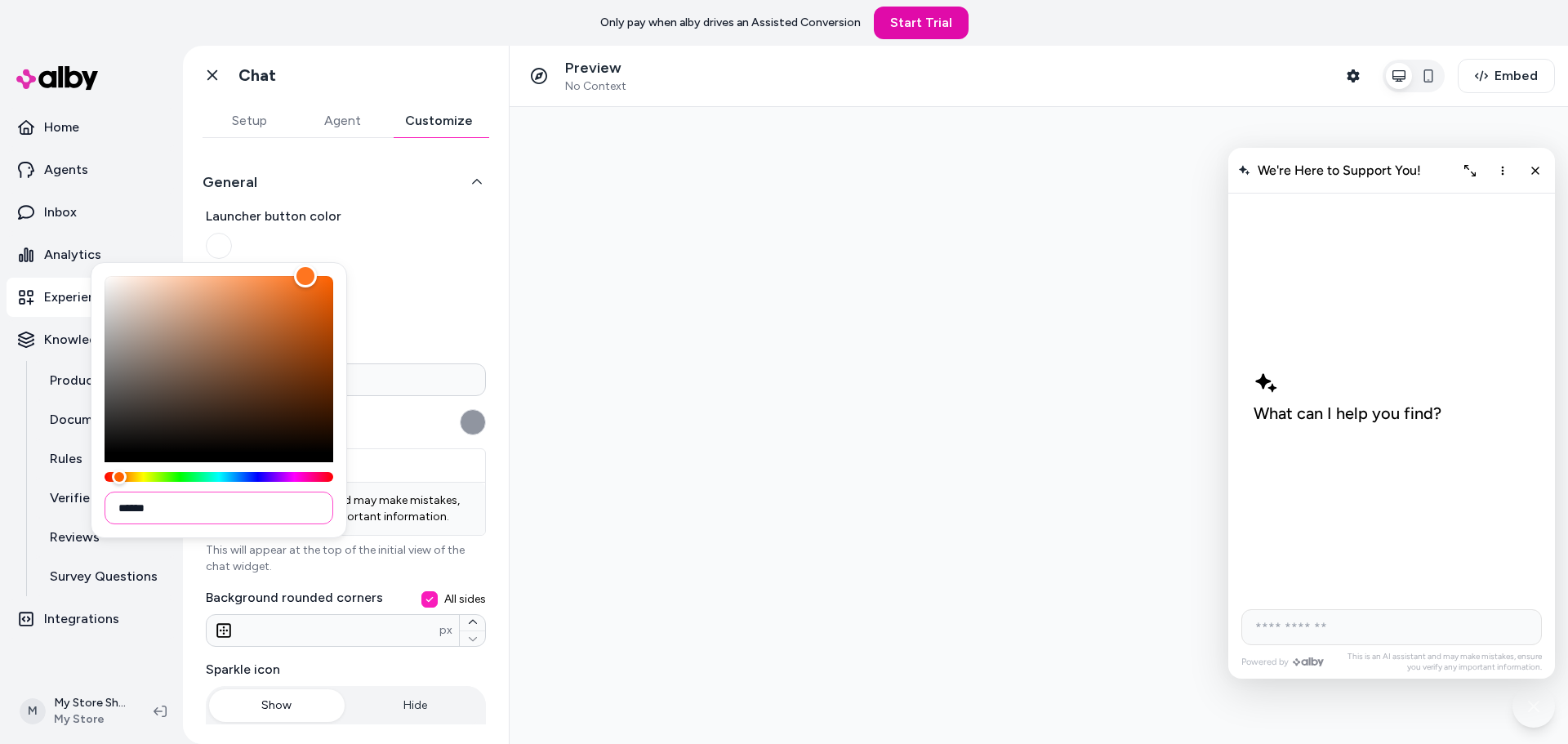
click at [203, 507] on input "******" at bounding box center [219, 508] width 229 height 33
click at [335, 487] on div "******" at bounding box center [219, 400] width 257 height 276
click at [139, 505] on input "******" at bounding box center [219, 508] width 229 height 33
click at [114, 503] on input "******" at bounding box center [219, 508] width 229 height 33
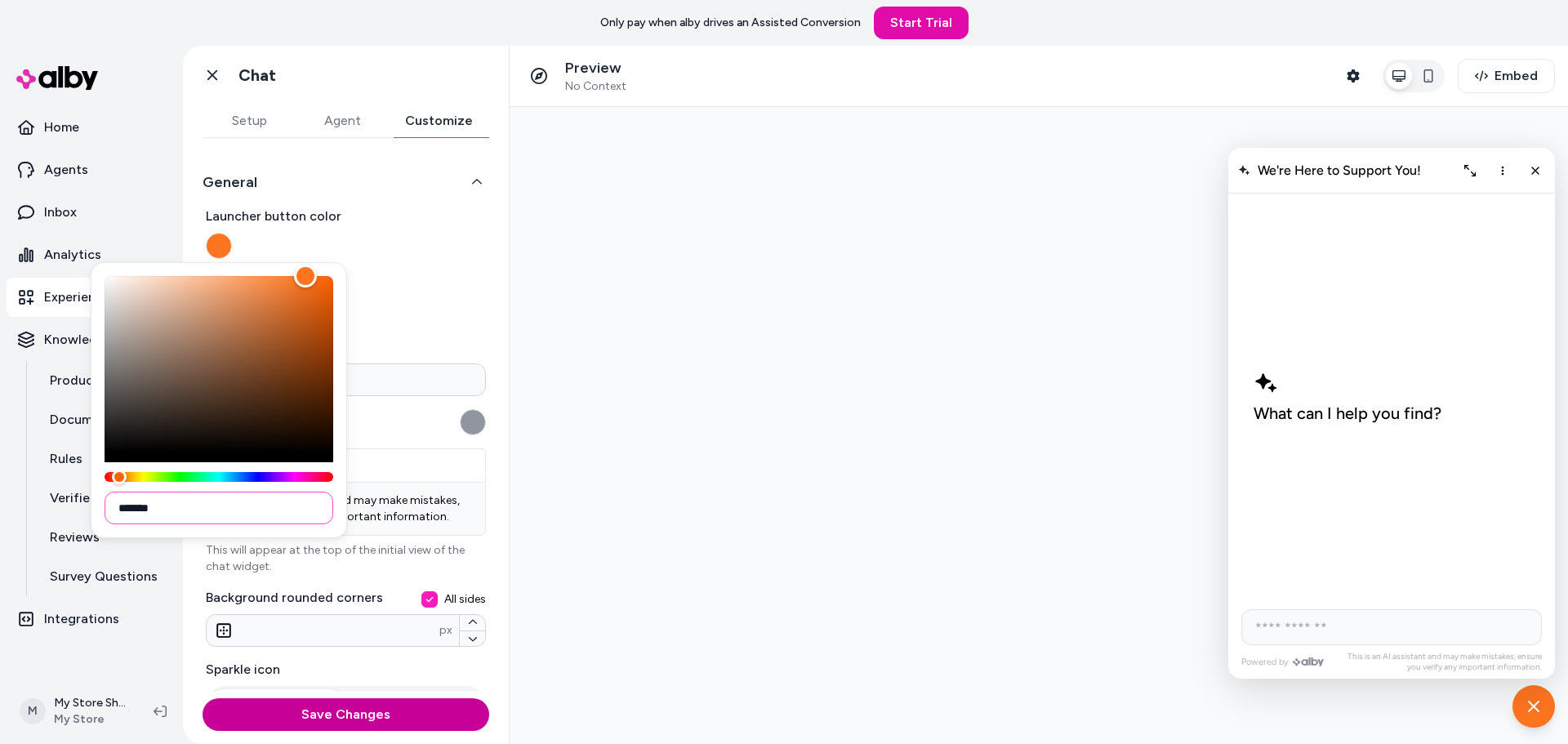
type input "*******"
click at [342, 728] on button "Save Changes" at bounding box center [346, 715] width 287 height 33
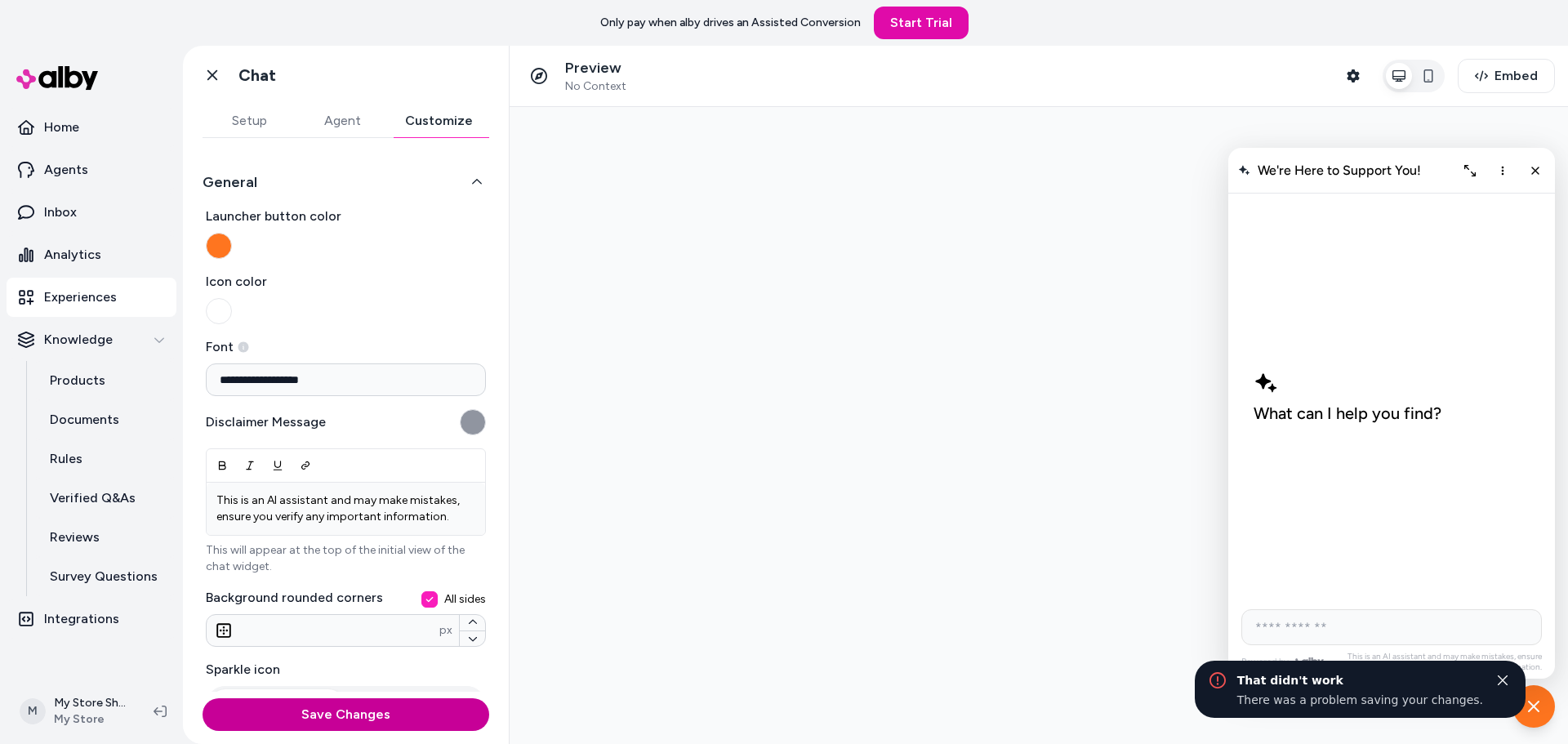
click at [345, 710] on button "Save Changes" at bounding box center [346, 715] width 287 height 33
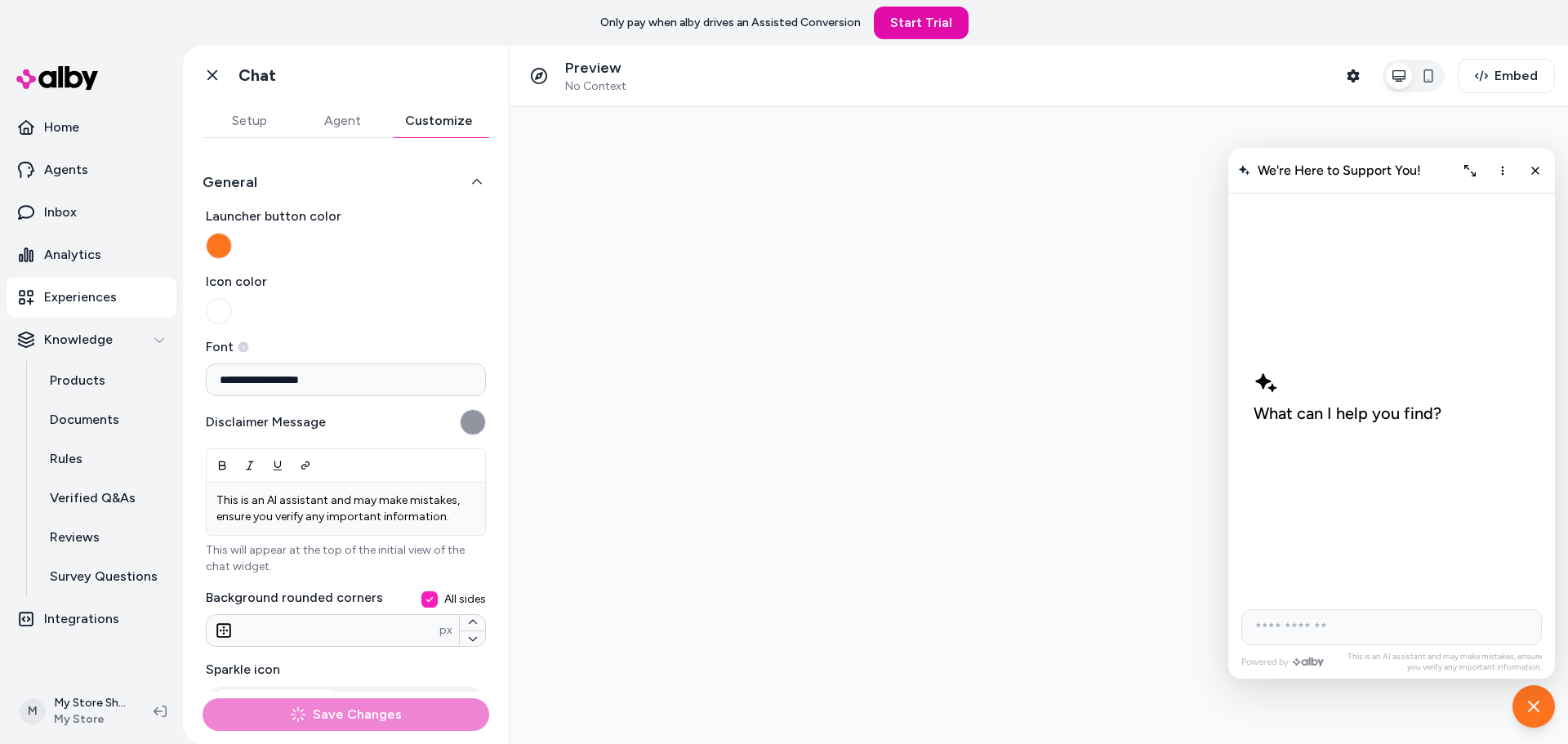
click at [1407, 170] on span "We're Here to Support You!" at bounding box center [1339, 171] width 163 height 16
click at [323, 719] on button "Save Changes" at bounding box center [346, 715] width 287 height 33
